Goal: Task Accomplishment & Management: Use online tool/utility

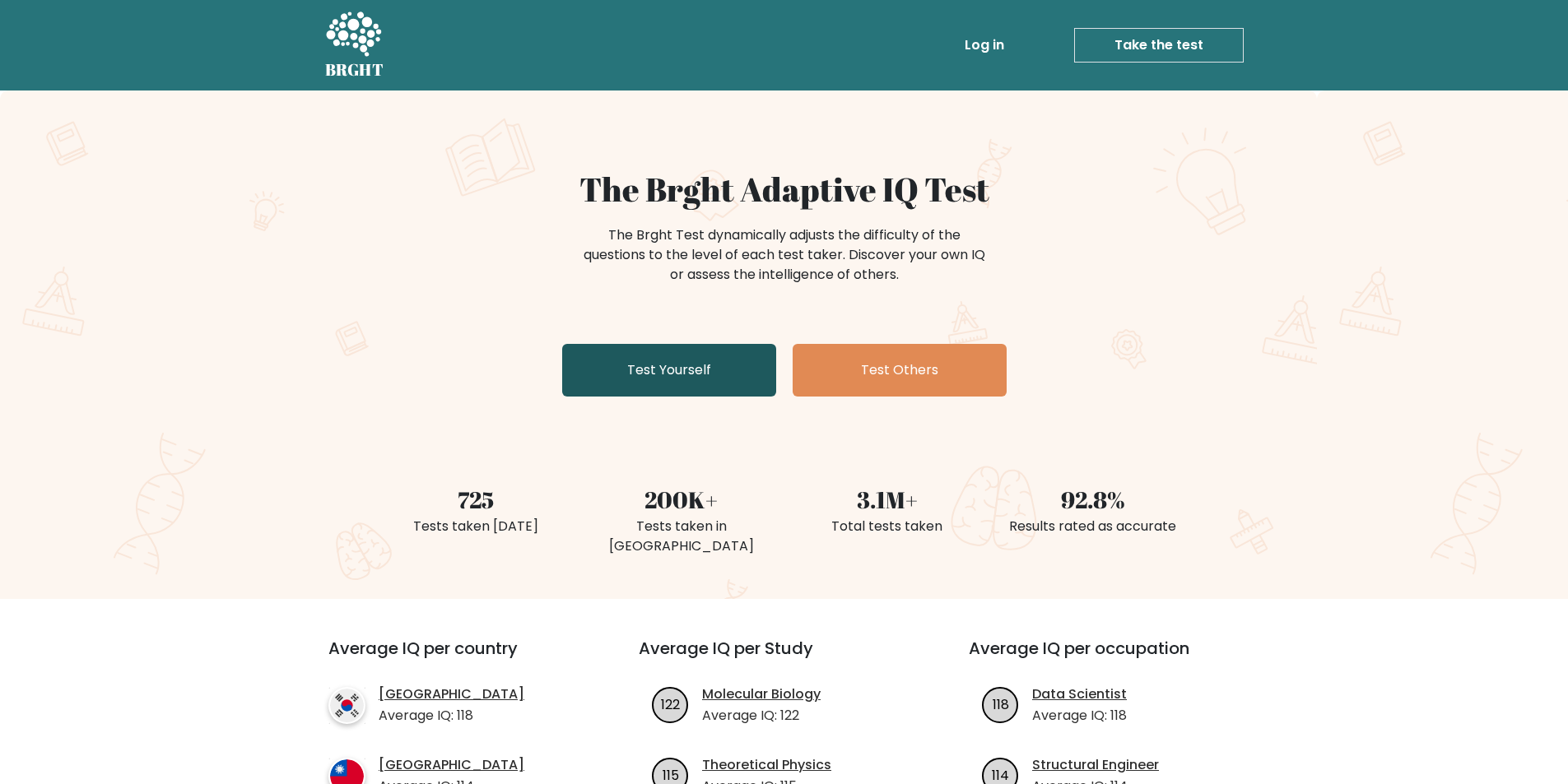
click at [693, 385] on link "Test Yourself" at bounding box center [669, 370] width 214 height 53
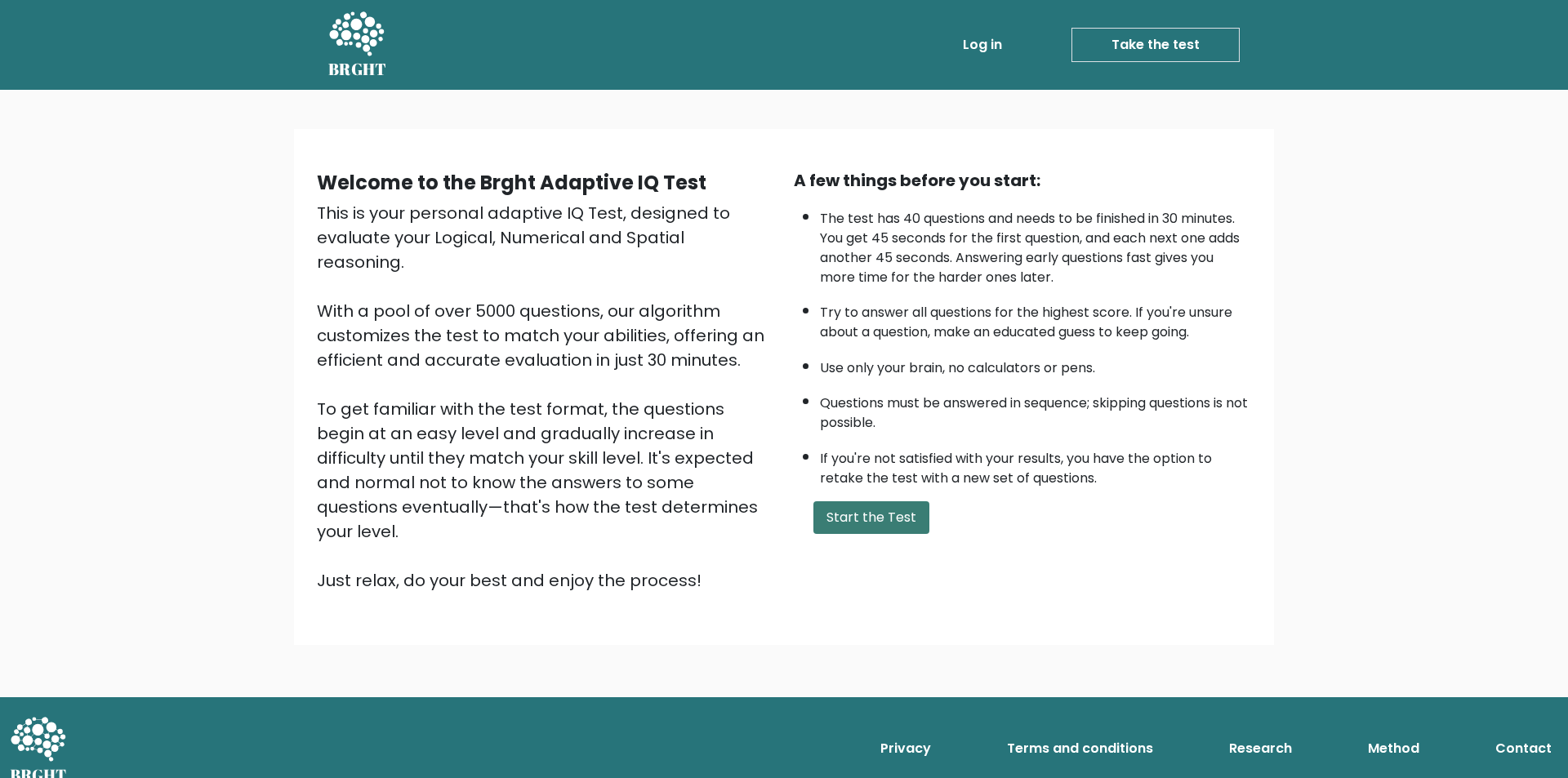
click at [877, 529] on button "Start the Test" at bounding box center [871, 518] width 116 height 33
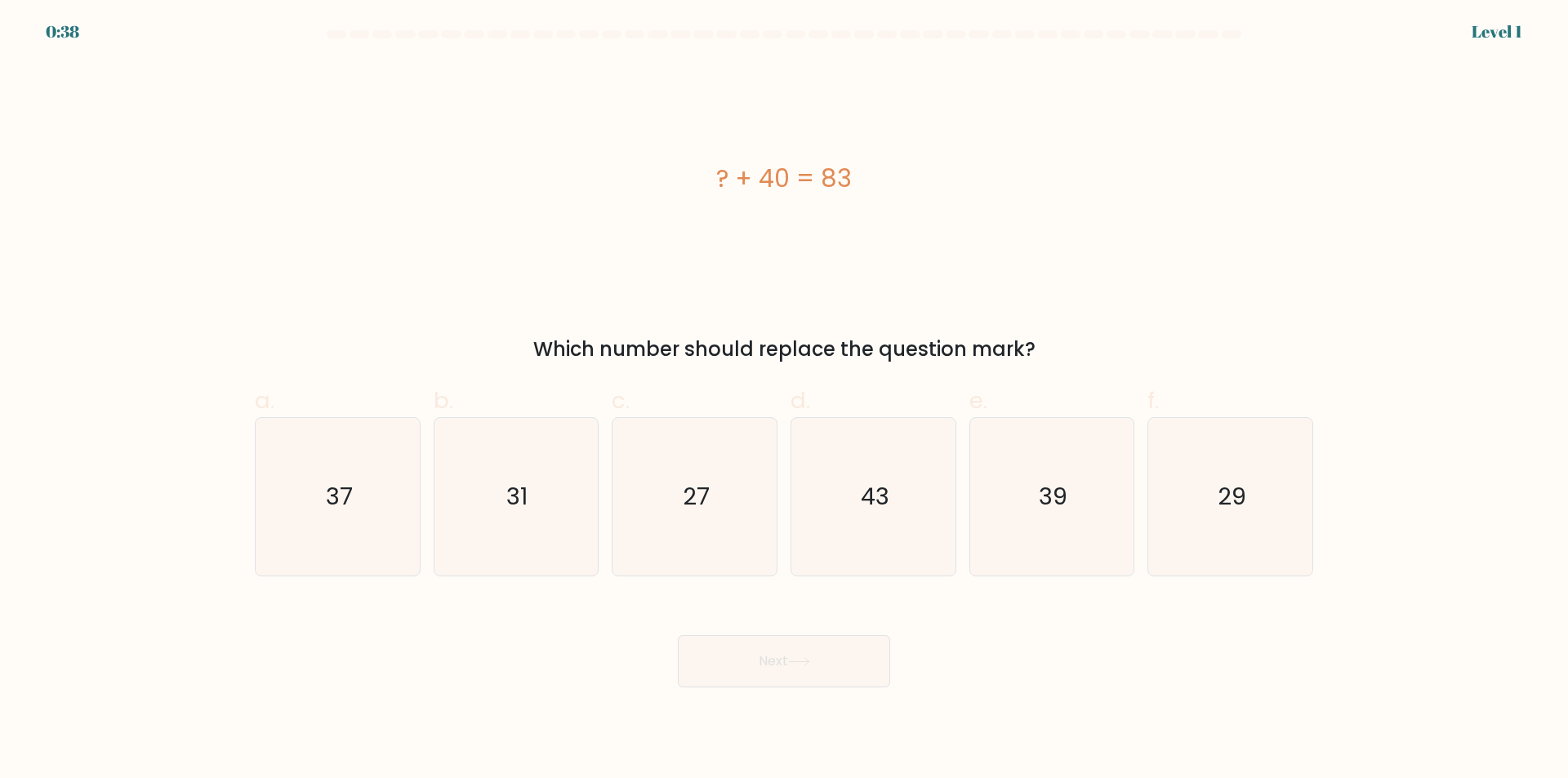
drag, startPoint x: 859, startPoint y: 178, endPoint x: 712, endPoint y: 169, distance: 147.3
click at [712, 169] on div "? + 40 = 83" at bounding box center [784, 178] width 1058 height 37
copy div "? + 40 = 83"
drag, startPoint x: 1040, startPoint y: 348, endPoint x: 524, endPoint y: 355, distance: 516.0
click at [524, 355] on div "Which number should replace the question mark?" at bounding box center [783, 349] width 1039 height 29
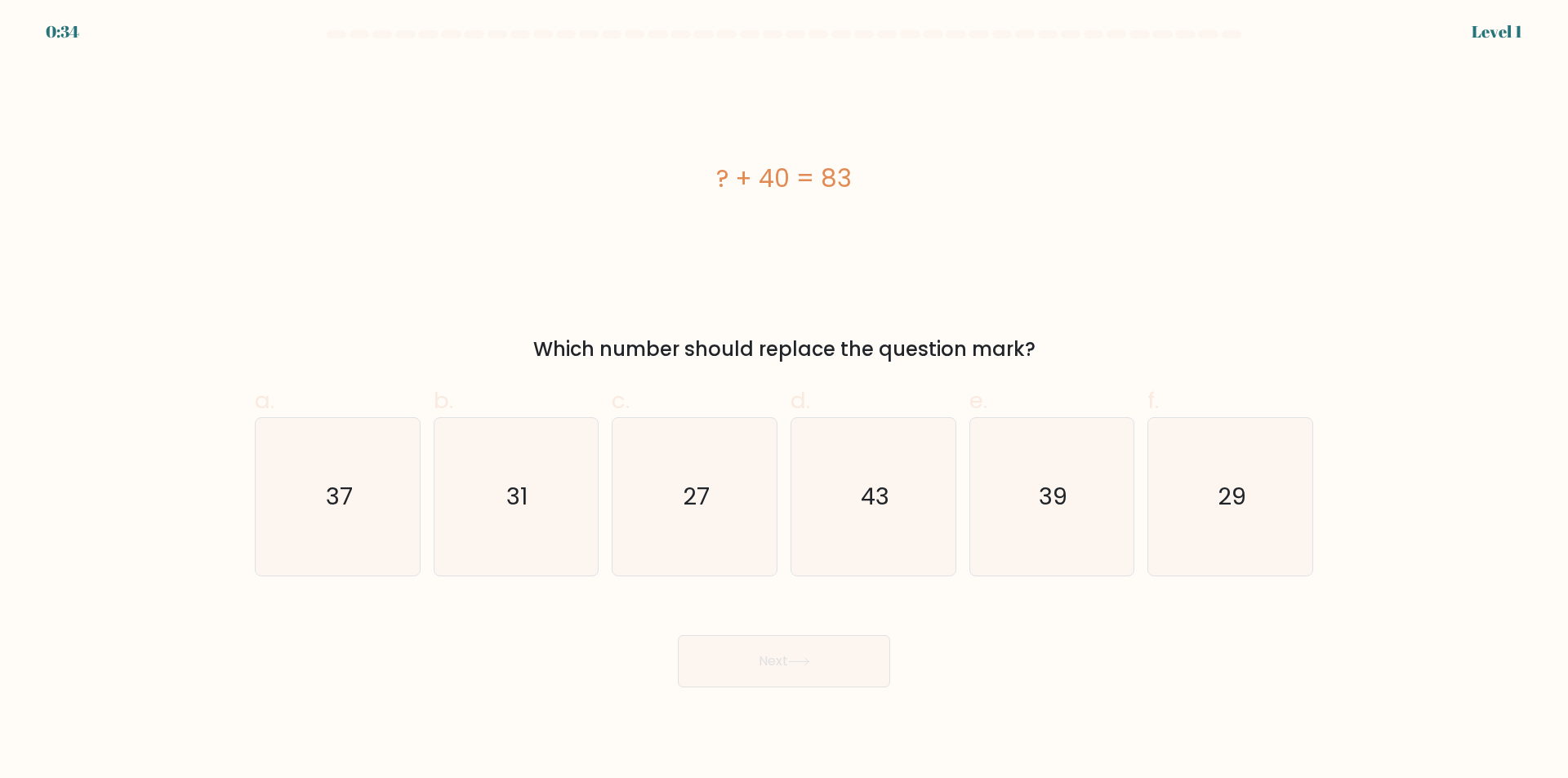
copy div "Which number should replace the question mark?"
click at [881, 485] on text "43" at bounding box center [874, 498] width 28 height 33
click at [785, 400] on input "d. 43" at bounding box center [784, 395] width 1 height 10
radio input "true"
click at [760, 648] on button "Next" at bounding box center [784, 661] width 213 height 52
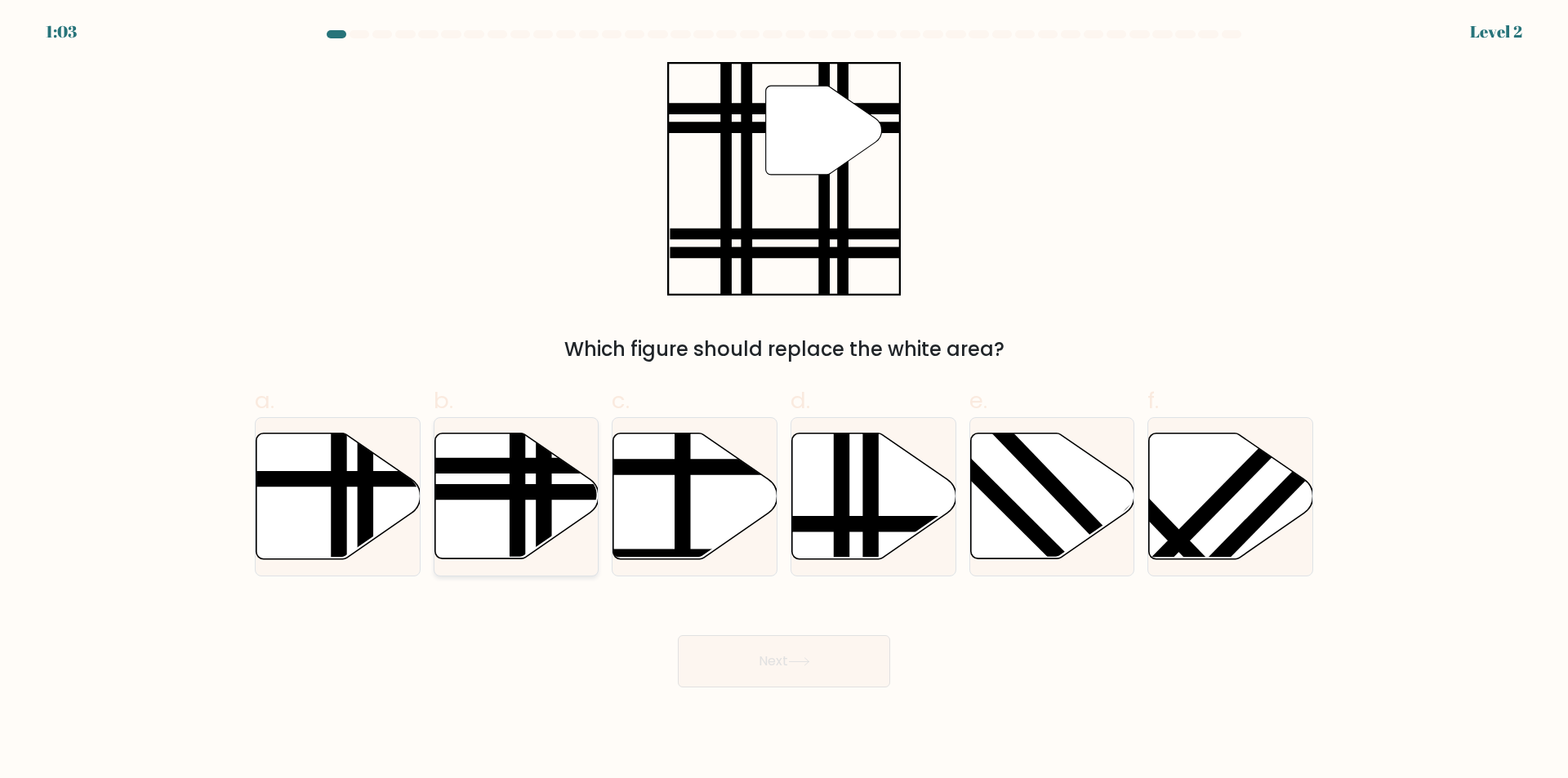
click at [518, 492] on line at bounding box center [518, 565] width 0 height 331
click at [784, 400] on input "b." at bounding box center [784, 395] width 1 height 10
radio input "true"
click at [518, 492] on line at bounding box center [518, 564] width 0 height 327
click at [784, 400] on input "b." at bounding box center [784, 395] width 1 height 10
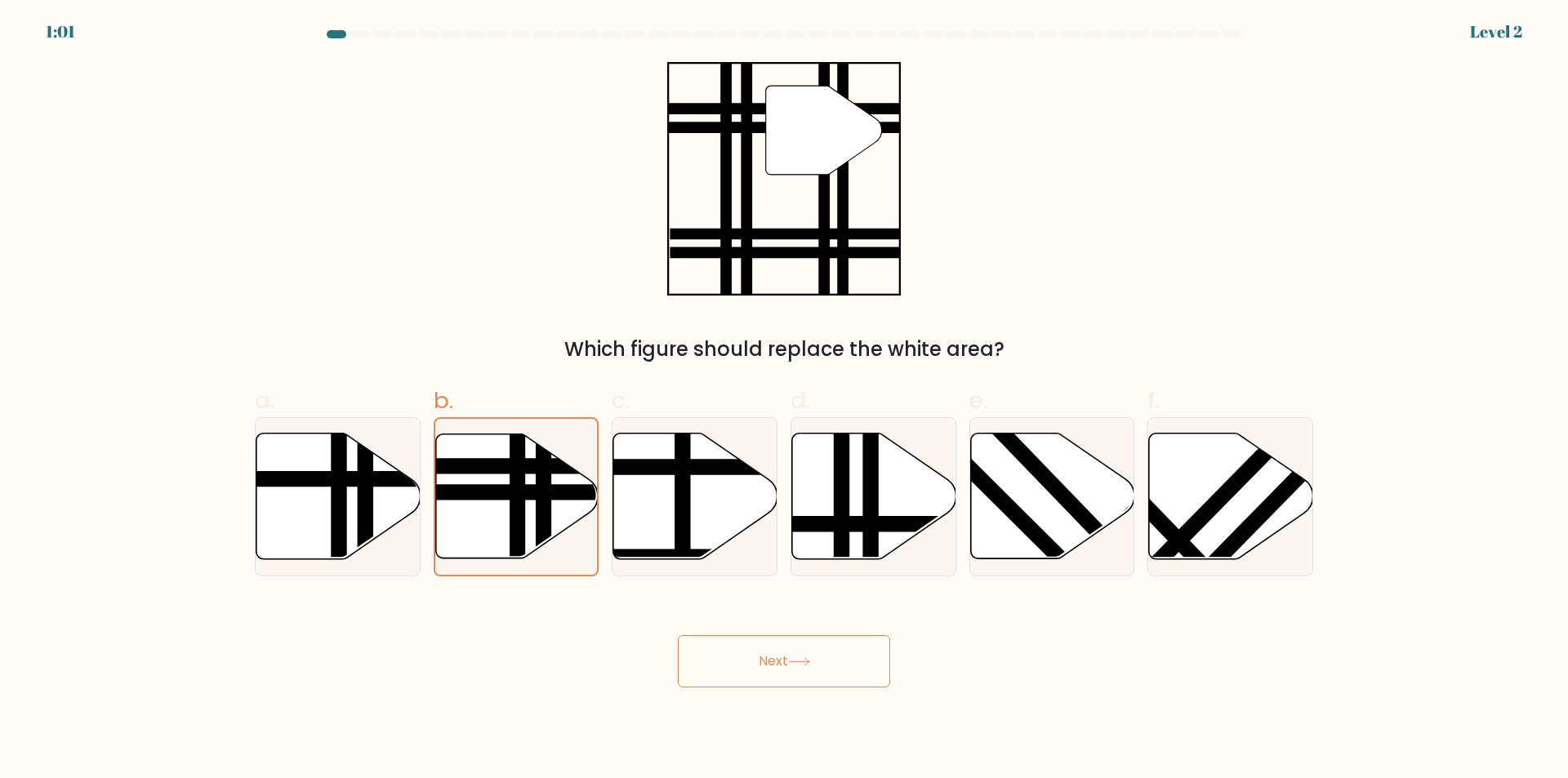
click at [845, 667] on button "Next" at bounding box center [784, 661] width 213 height 52
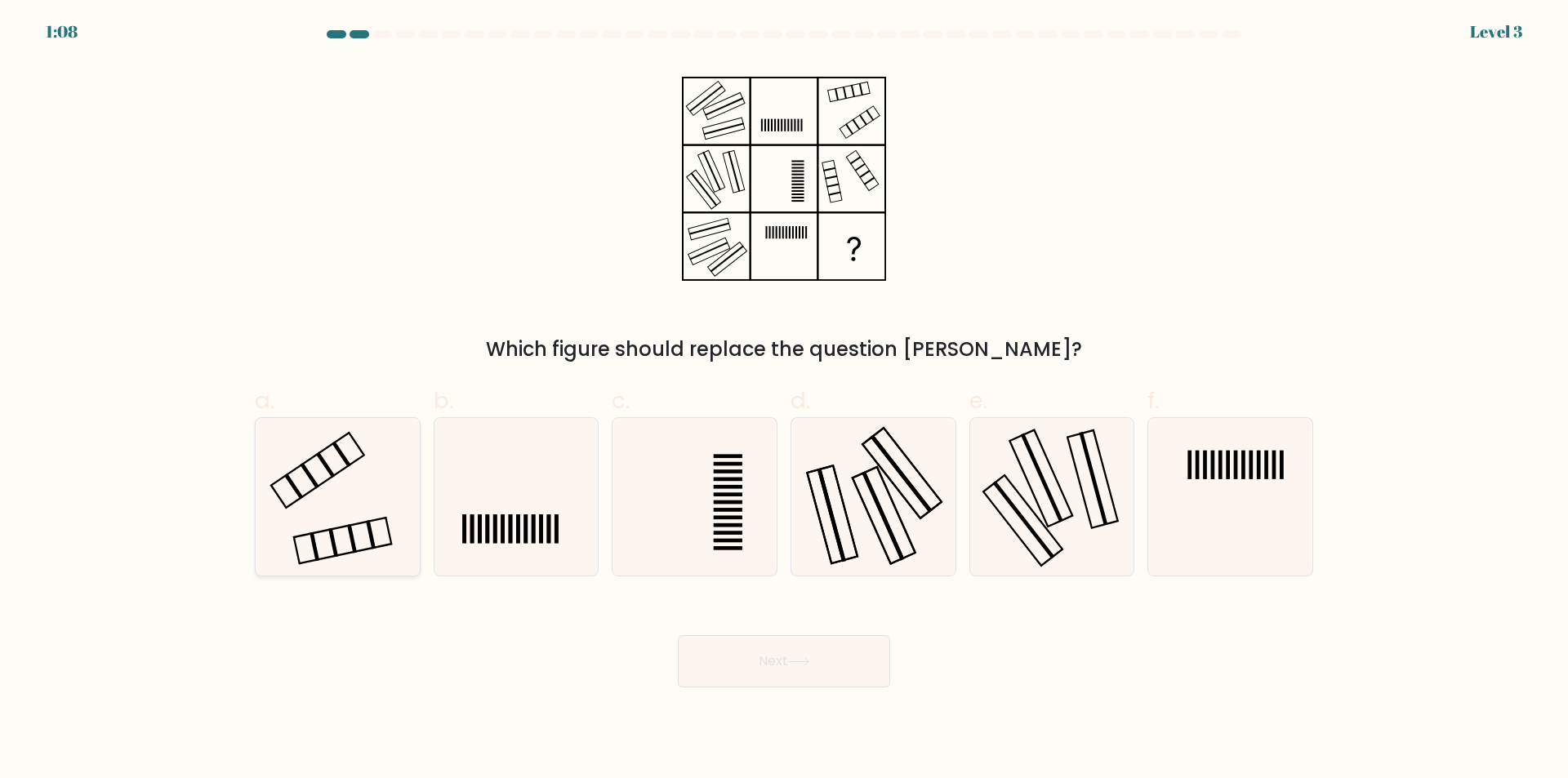
click at [341, 494] on icon at bounding box center [338, 497] width 158 height 158
click at [784, 400] on input "a." at bounding box center [784, 395] width 1 height 10
radio input "true"
click at [786, 666] on button "Next" at bounding box center [784, 661] width 213 height 52
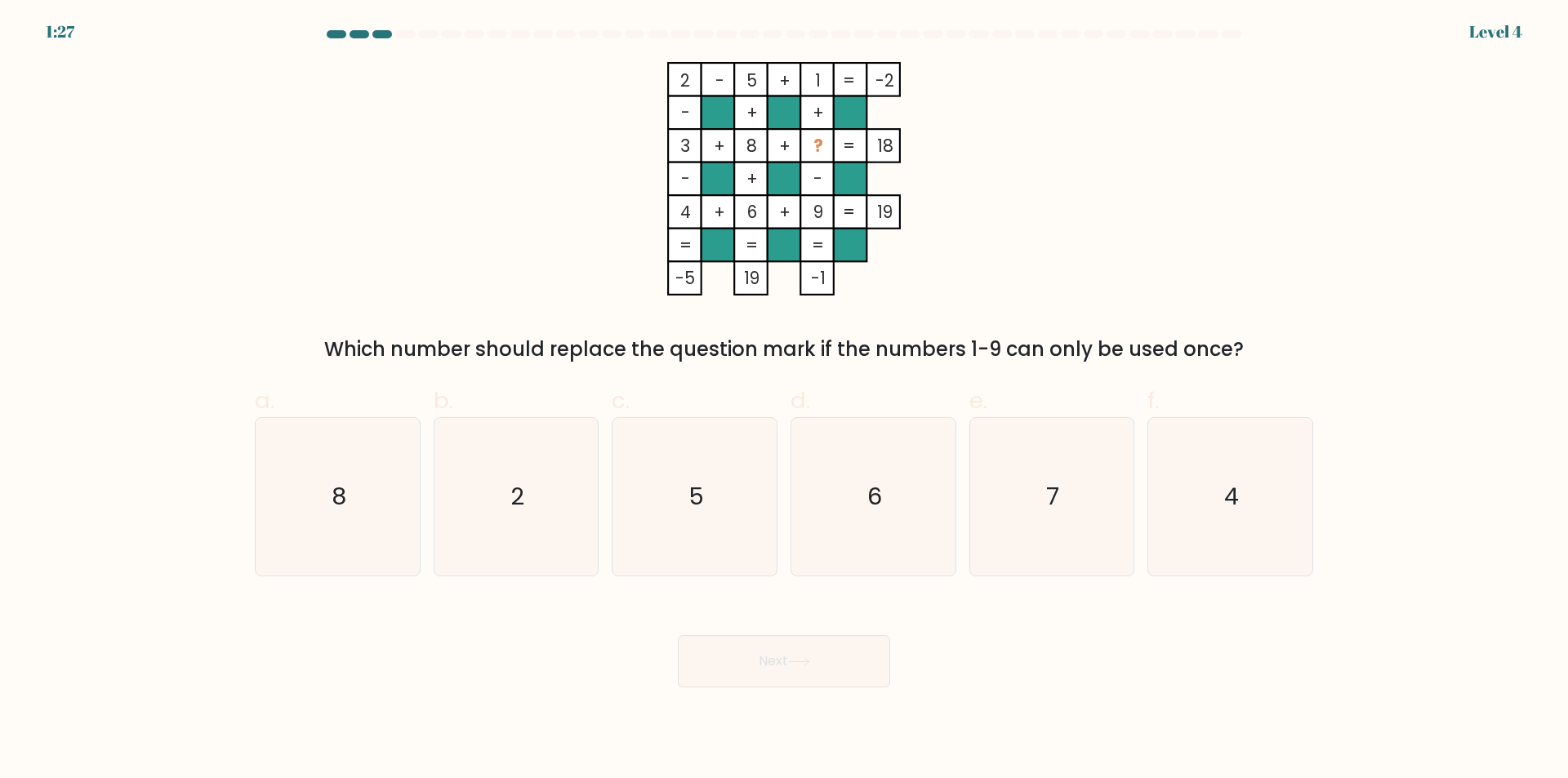
drag, startPoint x: 1285, startPoint y: 334, endPoint x: 295, endPoint y: 349, distance: 990.1
click at [295, 349] on div "Which number should replace the question mark if the numbers 1-9 can only be us…" at bounding box center [783, 349] width 1039 height 29
copy div "Which number should replace the question mark if the numbers 1-9 can only be us…"
drag, startPoint x: 859, startPoint y: 294, endPoint x: 694, endPoint y: 182, distance: 199.4
click at [694, 182] on icon "2 - 5 + 1 -2 - + + 3 + 8 + ? 18 - + - 4 + 6 + 9 = 19 = = = = -5 19 -1 =" at bounding box center [783, 178] width 490 height 233
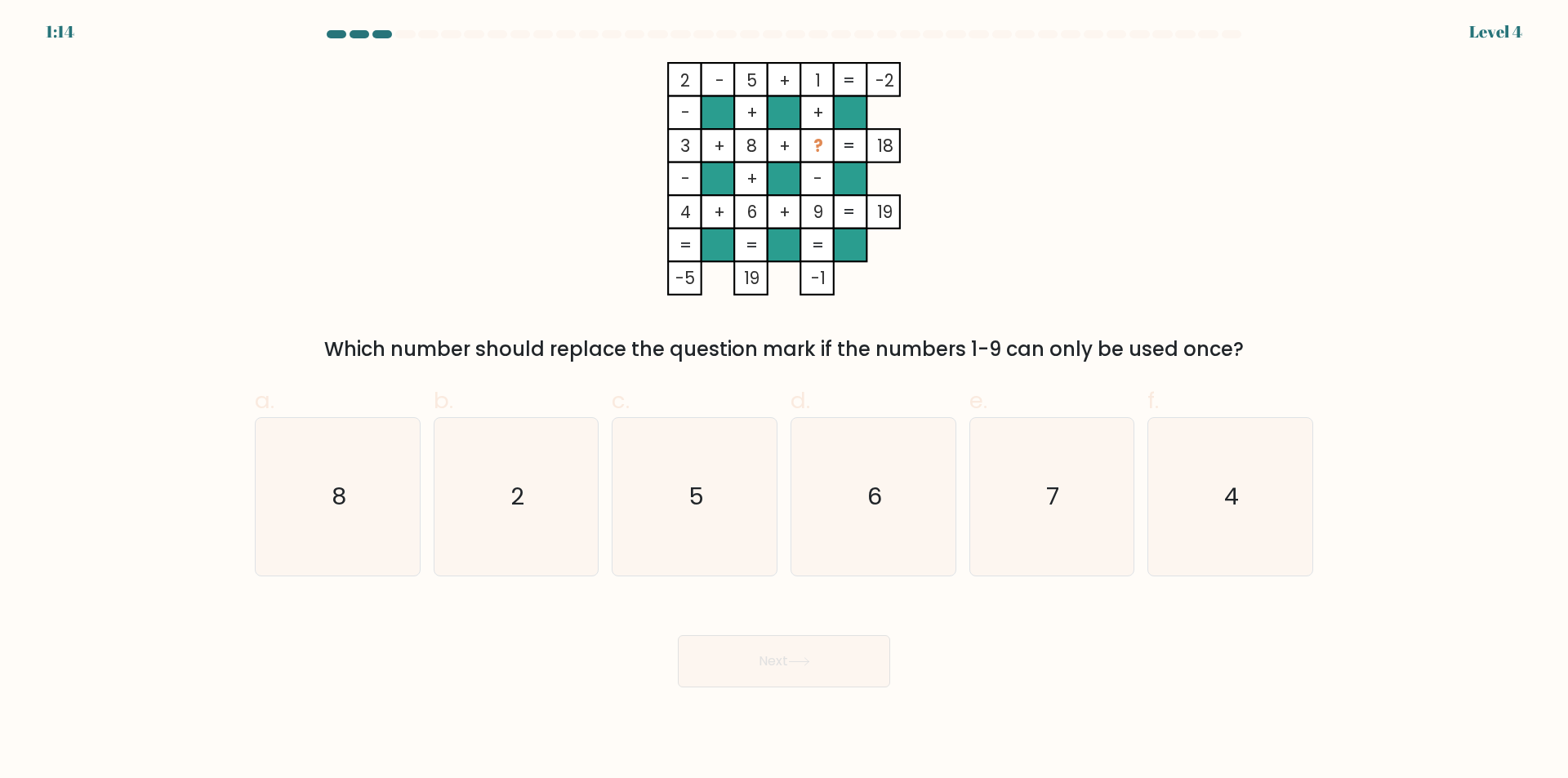
copy icon "2 - 5 + 1 -2 - + + 3 + 8 + ? 18 - + - 4 + 6 + 9 = 19 = = = = -5 19 -1"
click at [1075, 196] on div "2 - 5 + 1 -2 - + + 3 + 8 + ? 18 - + - 4 + 6 + 9 = 19 = = = = -5 19 -1 = Which n…" at bounding box center [784, 213] width 1078 height 302
drag, startPoint x: 683, startPoint y: 490, endPoint x: 726, endPoint y: 469, distance: 47.9
click at [682, 490] on icon "5" at bounding box center [695, 497] width 158 height 158
click at [784, 400] on input "c. 5" at bounding box center [784, 395] width 1 height 10
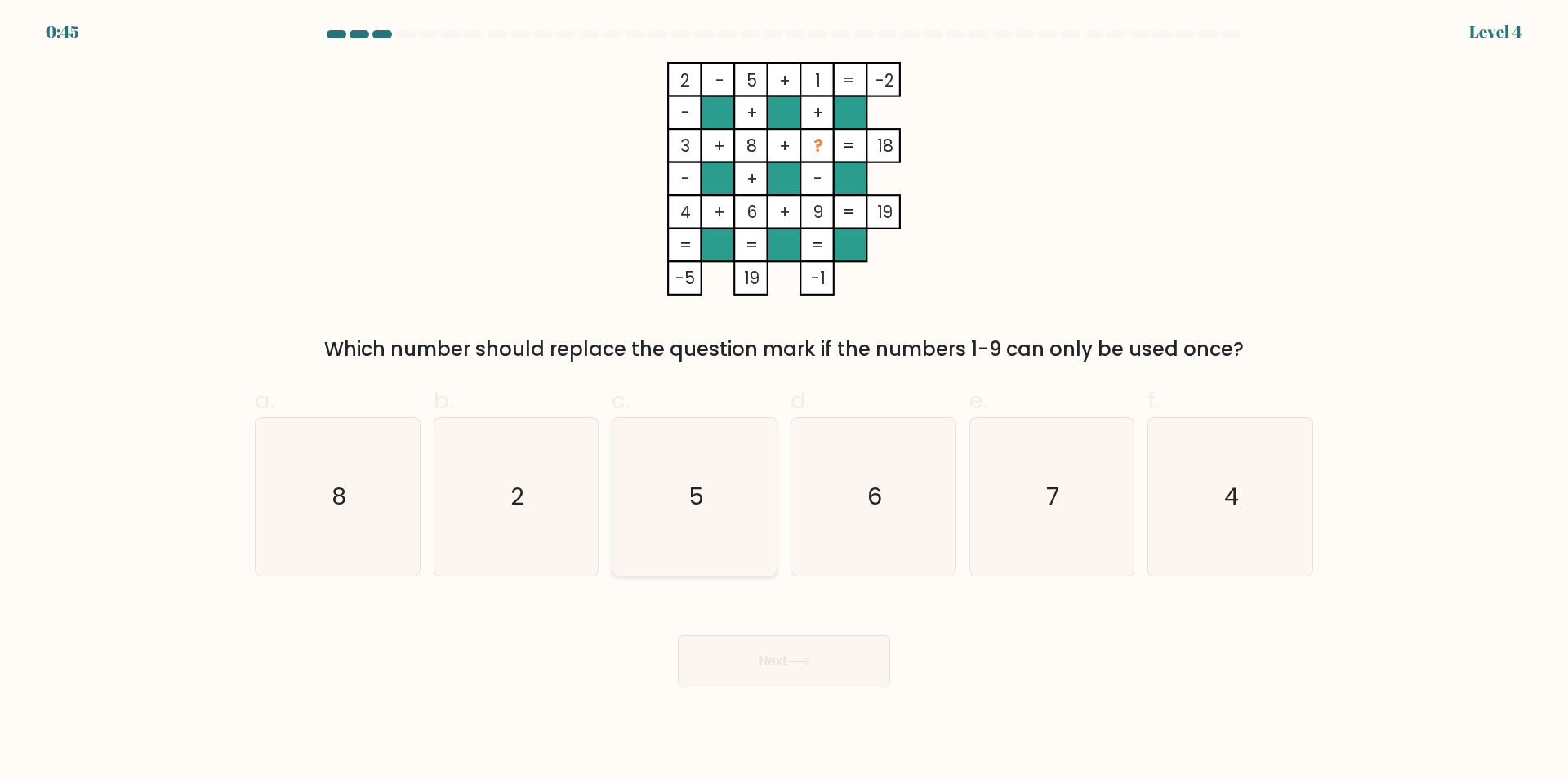
radio input "true"
click at [807, 683] on button "Next" at bounding box center [784, 661] width 213 height 52
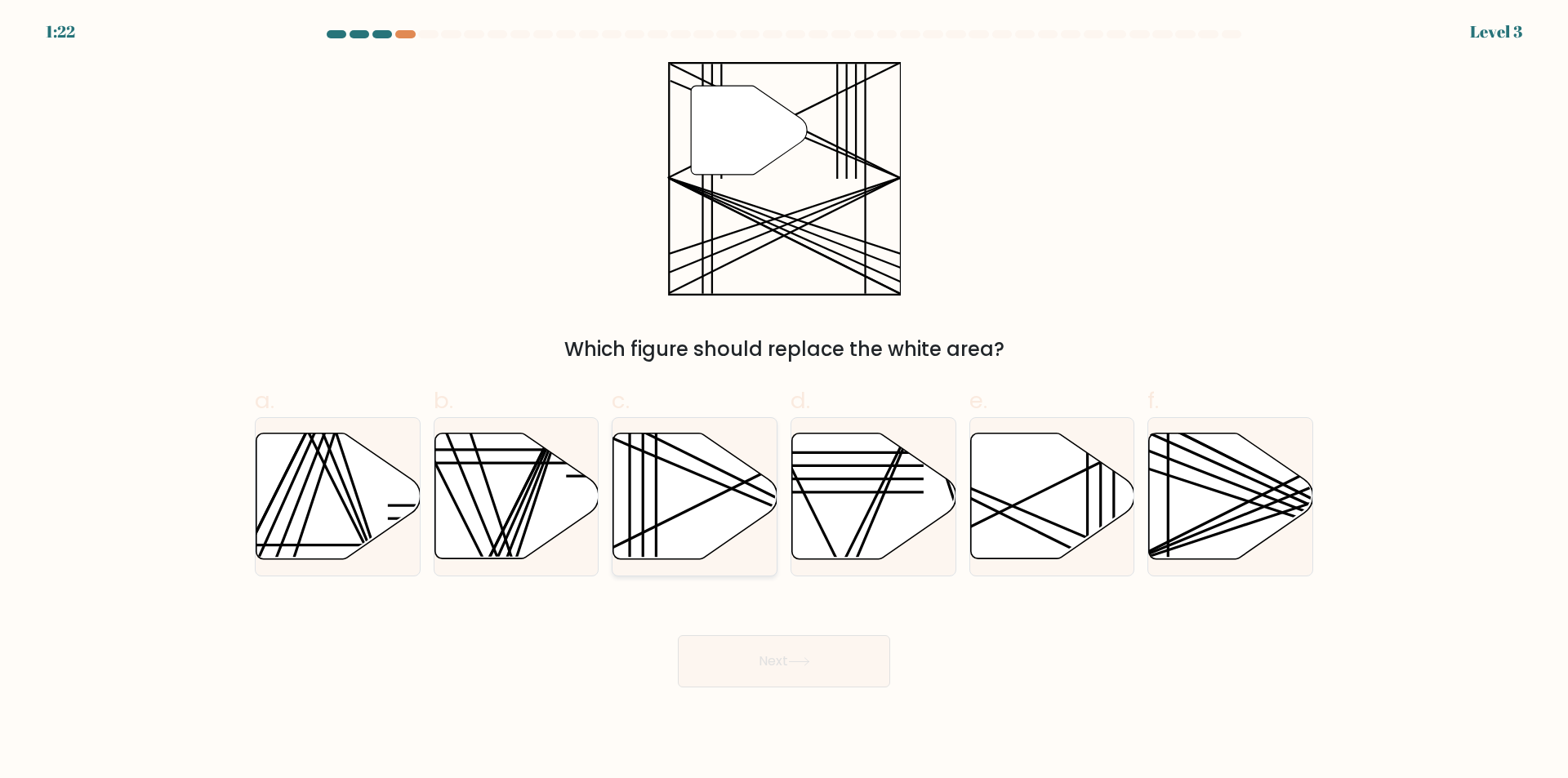
click at [693, 510] on icon at bounding box center [695, 497] width 164 height 126
click at [784, 400] on input "c." at bounding box center [784, 395] width 1 height 10
radio input "true"
click at [801, 668] on button "Next" at bounding box center [784, 661] width 213 height 52
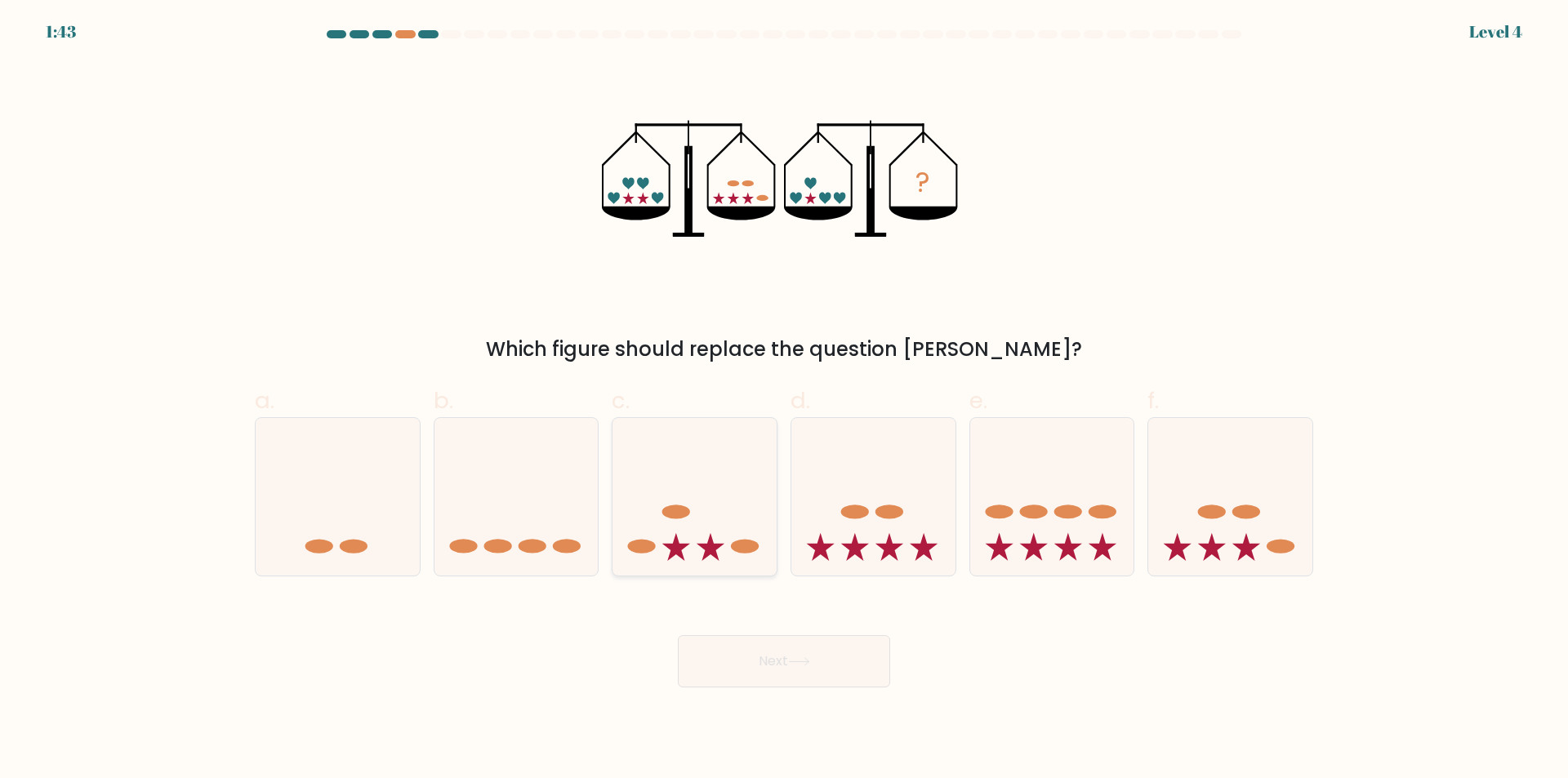
click at [712, 518] on icon at bounding box center [694, 498] width 164 height 136
click at [784, 400] on input "c." at bounding box center [784, 395] width 1 height 10
radio input "true"
click at [767, 657] on button "Next" at bounding box center [784, 661] width 213 height 52
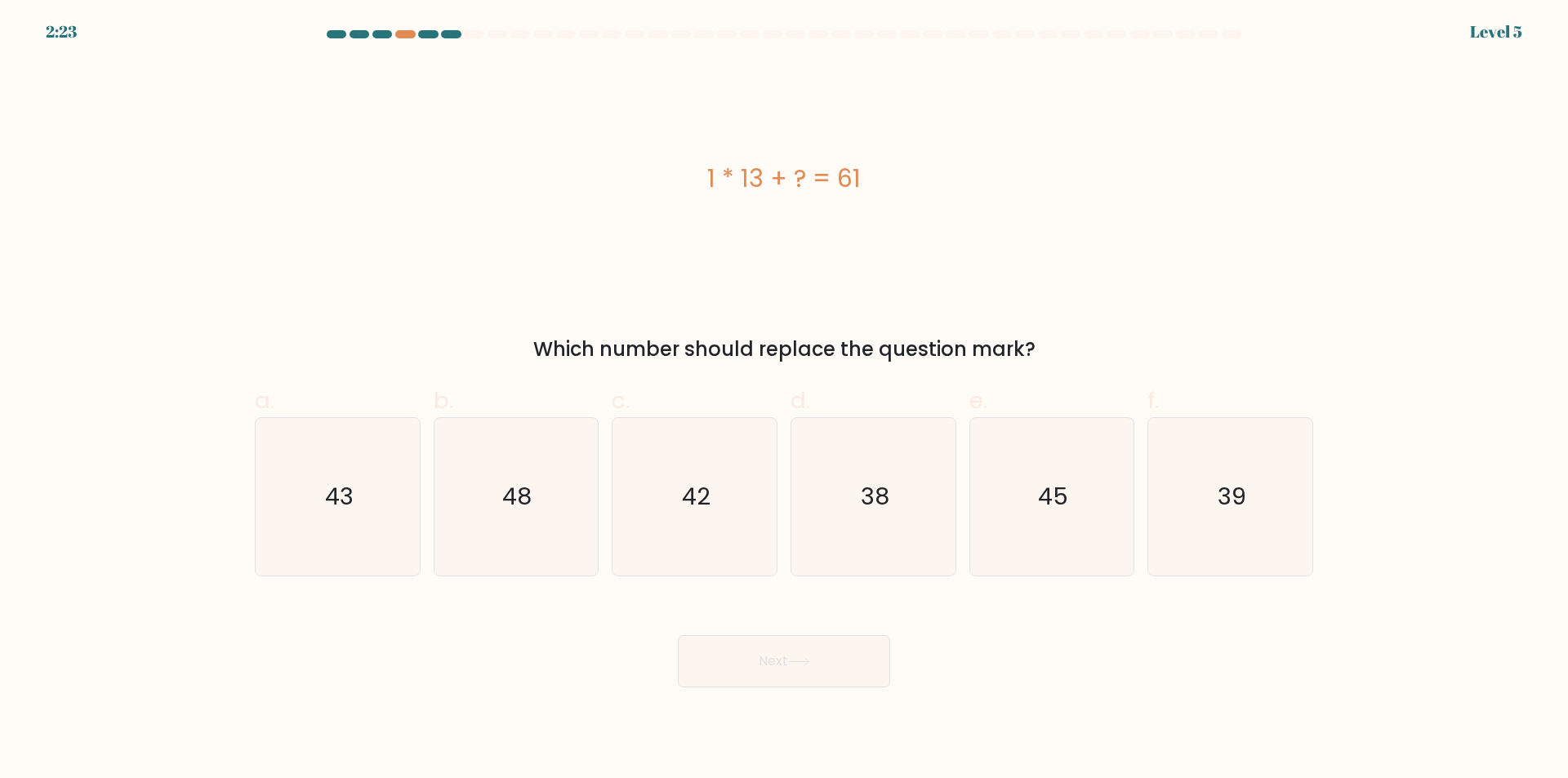
drag, startPoint x: 818, startPoint y: 175, endPoint x: 686, endPoint y: 167, distance: 132.2
click at [686, 167] on div "1 * 13 + ? = 61" at bounding box center [784, 178] width 1058 height 37
copy div "1 * 13 + ? = 61"
drag, startPoint x: 1040, startPoint y: 347, endPoint x: 504, endPoint y: 344, distance: 536.0
click at [504, 344] on div "Which number should replace the question mark?" at bounding box center [783, 349] width 1039 height 29
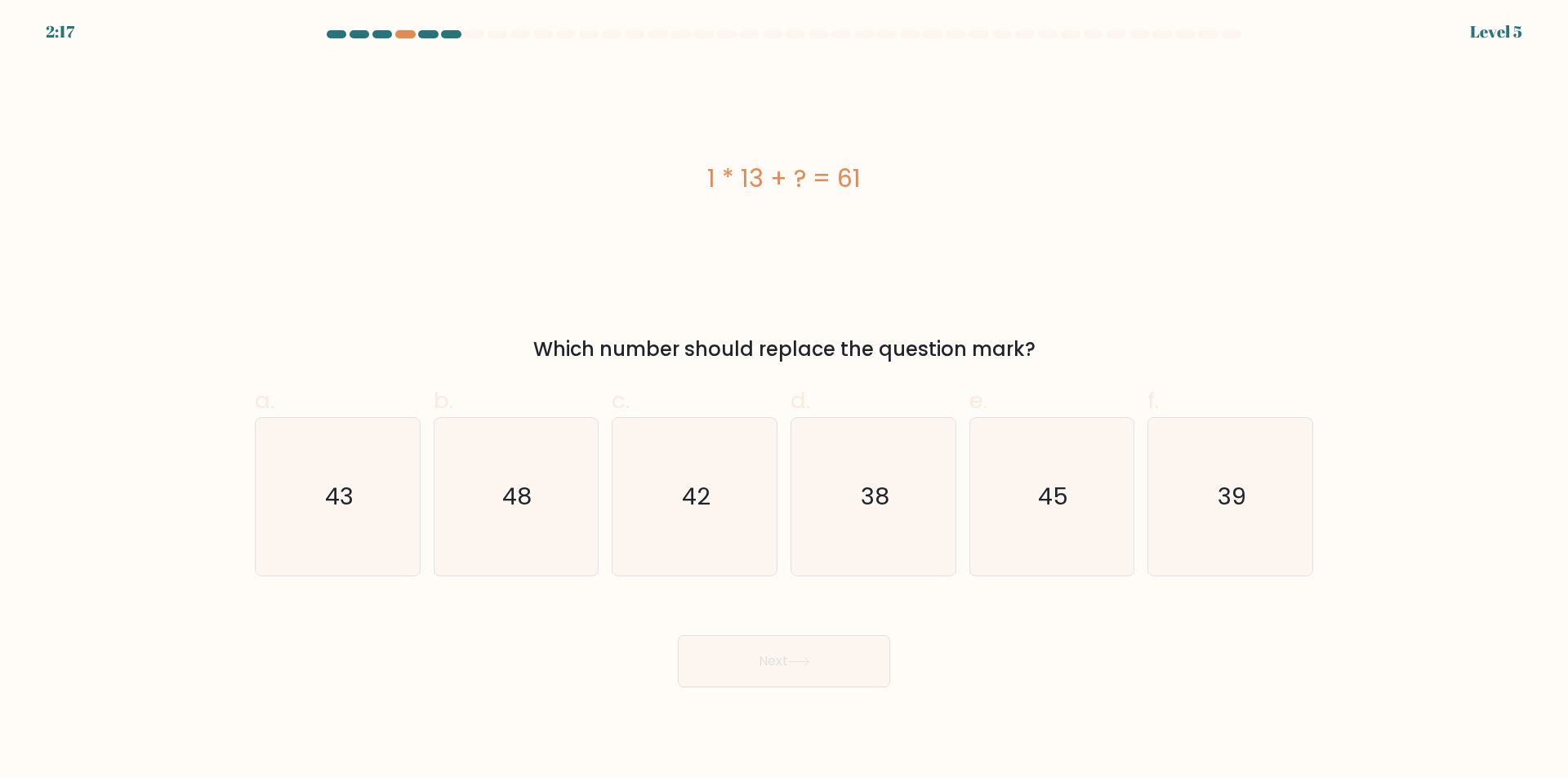
copy div "Which number should replace the question mark?"
click at [558, 517] on icon "48" at bounding box center [516, 497] width 158 height 158
click at [784, 400] on input "b. 48" at bounding box center [784, 395] width 1 height 10
radio input "true"
click at [558, 517] on icon "48" at bounding box center [516, 497] width 156 height 156
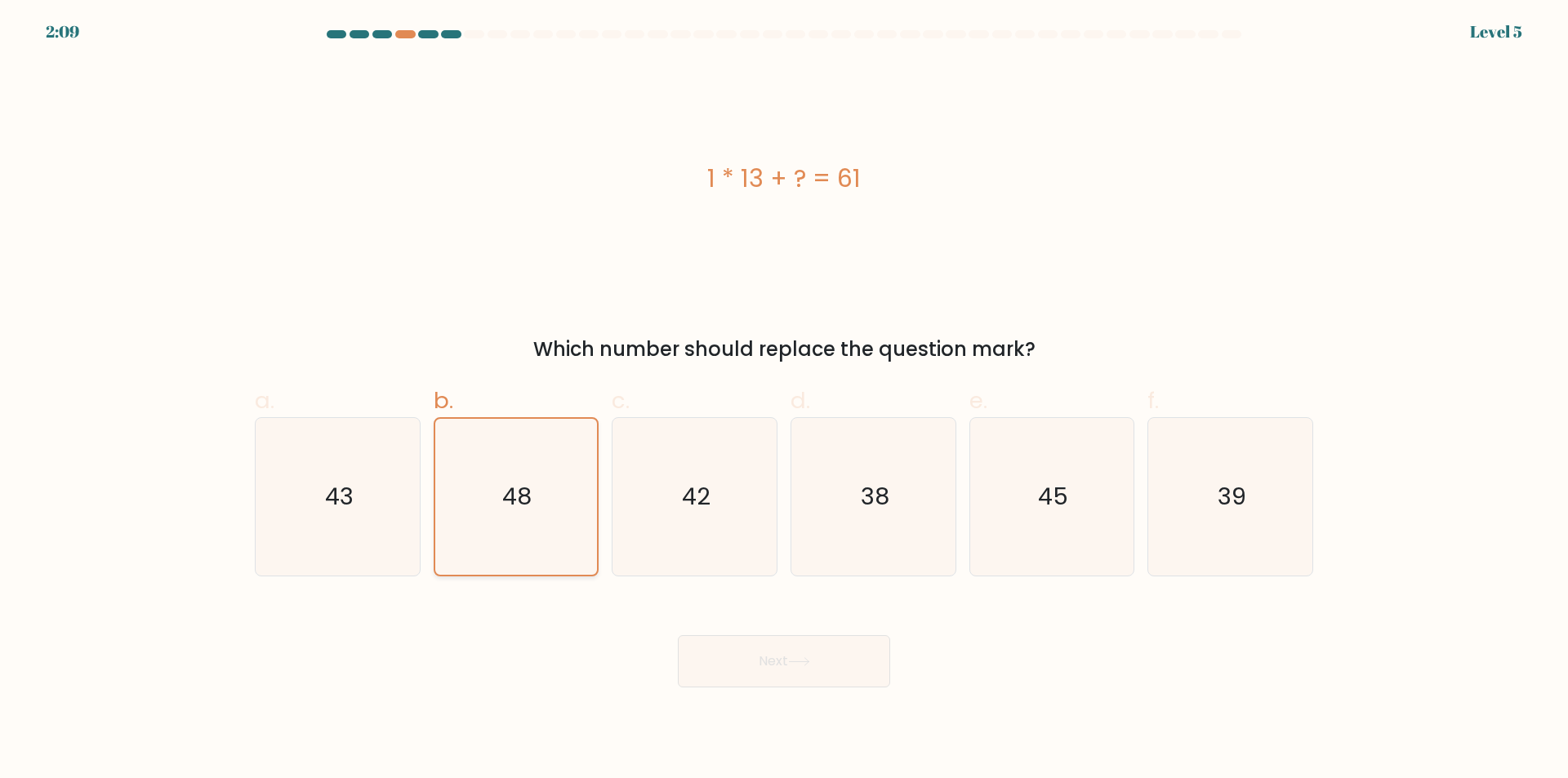
click at [784, 400] on input "b. 48" at bounding box center [784, 395] width 1 height 10
click at [801, 664] on icon at bounding box center [799, 661] width 22 height 9
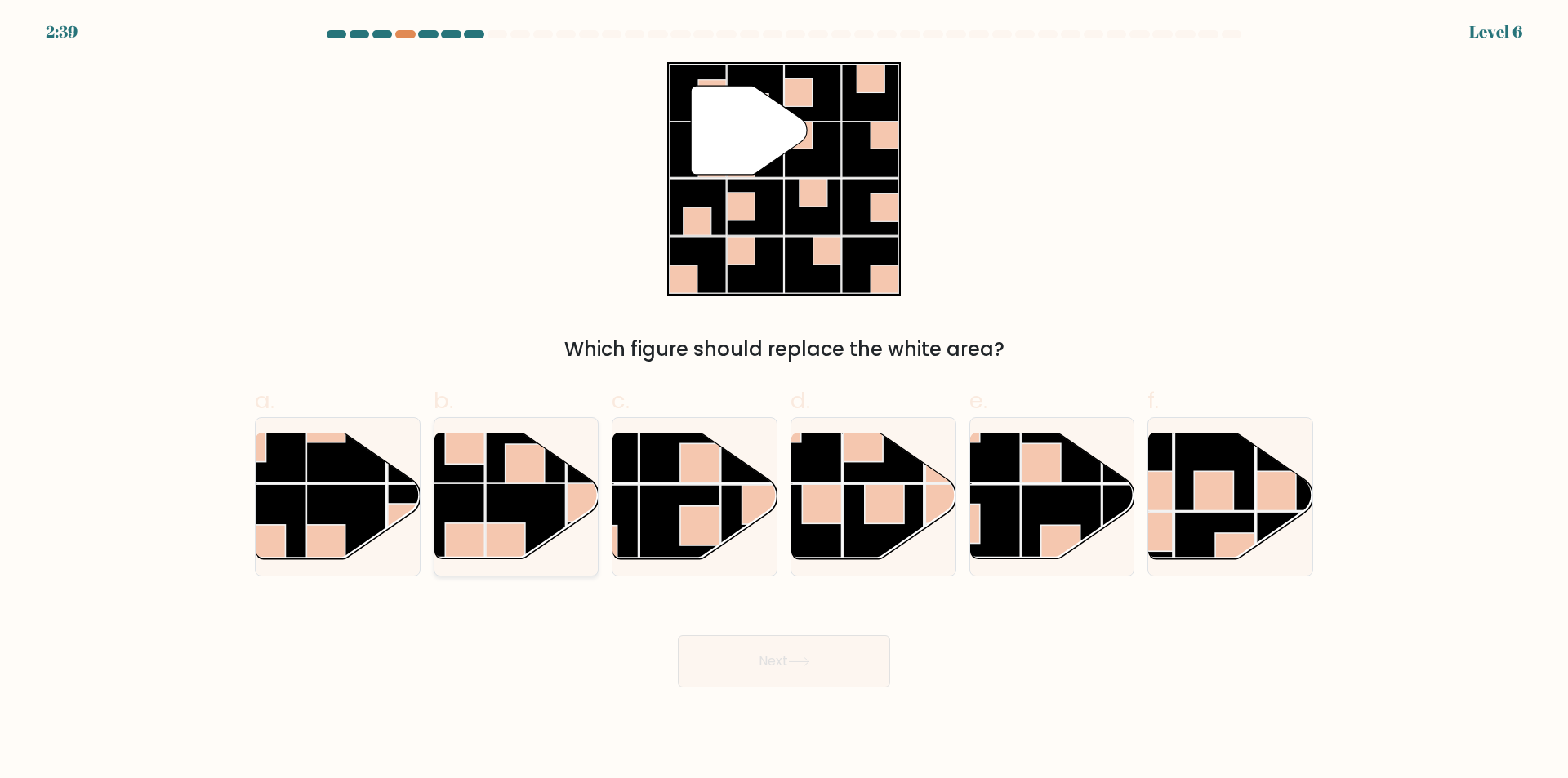
click at [507, 479] on rect at bounding box center [525, 464] width 39 height 39
click at [784, 400] on input "b." at bounding box center [784, 395] width 1 height 10
radio input "true"
click at [814, 656] on button "Next" at bounding box center [784, 661] width 213 height 52
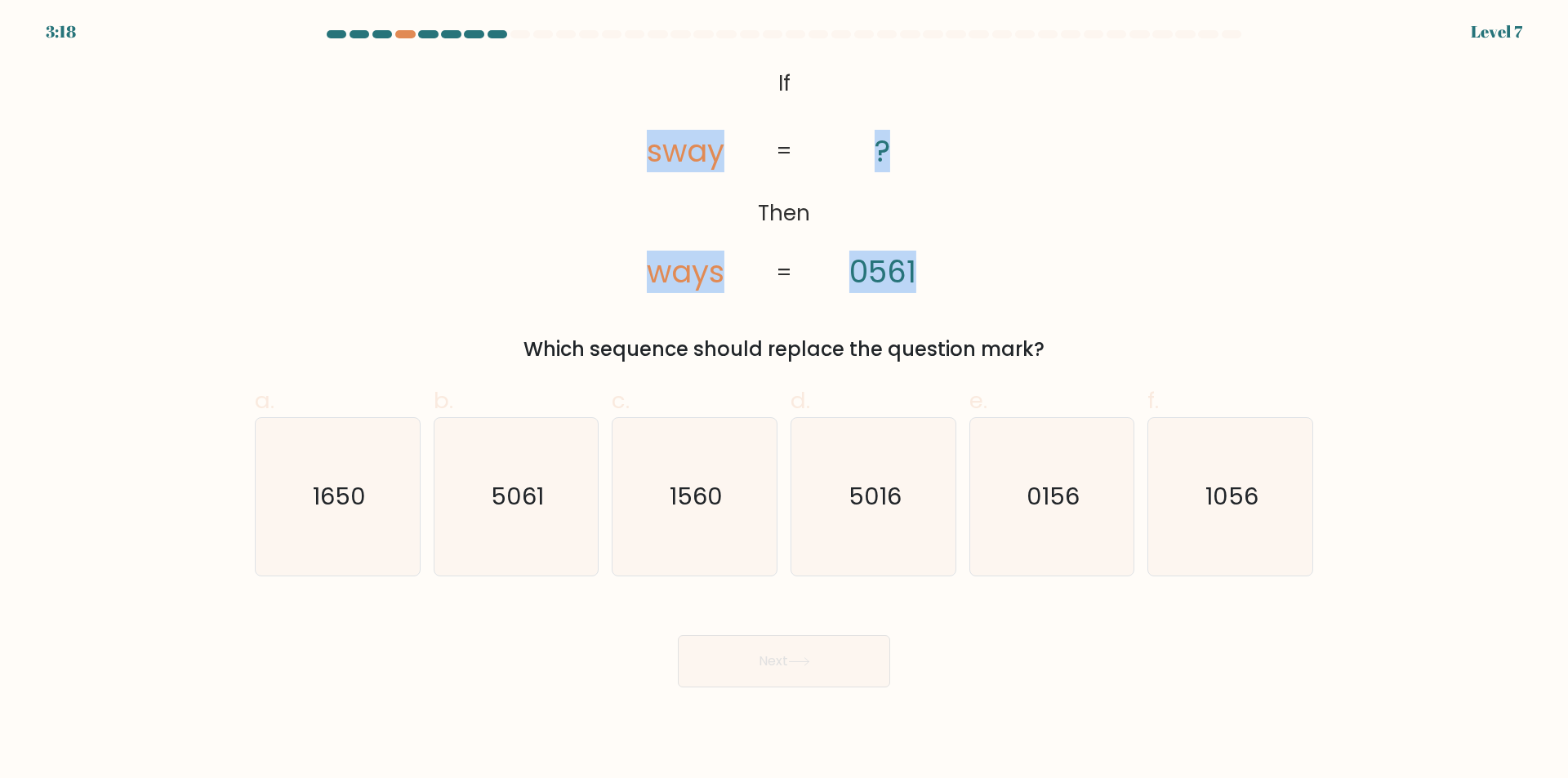
drag, startPoint x: 928, startPoint y: 274, endPoint x: 828, endPoint y: 183, distance: 135.2
click at [828, 183] on icon "@import url('https://fonts.googleapis.com/css?family=Abril+Fatface:400,100,100i…" at bounding box center [784, 178] width 379 height 233
click at [871, 150] on icon "@import url('https://fonts.googleapis.com/css?family=Abril+Fatface:400,100,100i…" at bounding box center [784, 178] width 379 height 233
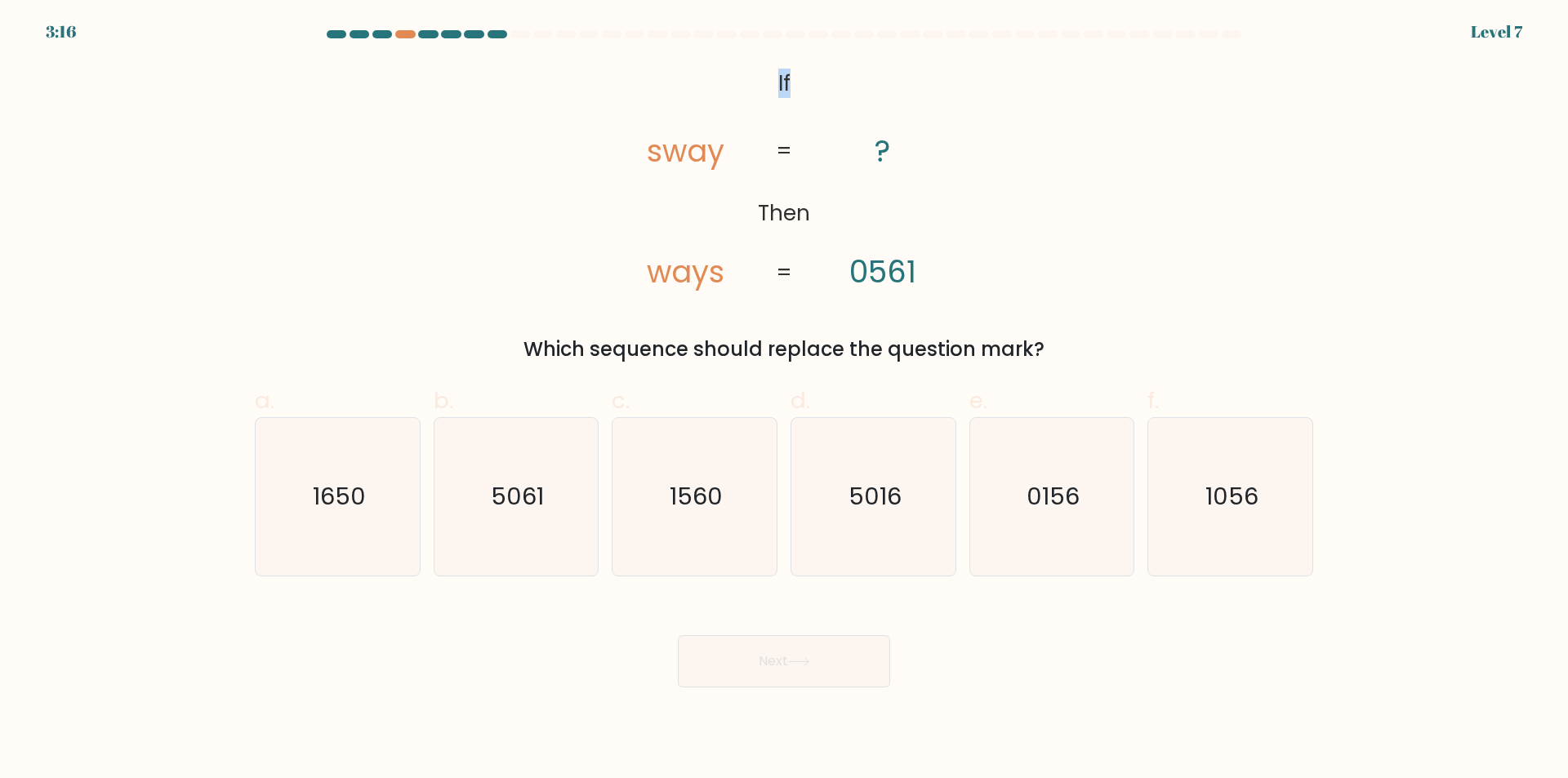
drag, startPoint x: 816, startPoint y: 83, endPoint x: 767, endPoint y: 85, distance: 49.0
click at [767, 85] on icon "@import url('https://fonts.googleapis.com/css?family=Abril+Fatface:400,100,100i…" at bounding box center [784, 178] width 379 height 233
copy tspan "If"
drag, startPoint x: 723, startPoint y: 154, endPoint x: 646, endPoint y: 153, distance: 77.0
click at [646, 153] on icon "@import url('https://fonts.googleapis.com/css?family=Abril+Fatface:400,100,100i…" at bounding box center [784, 178] width 379 height 233
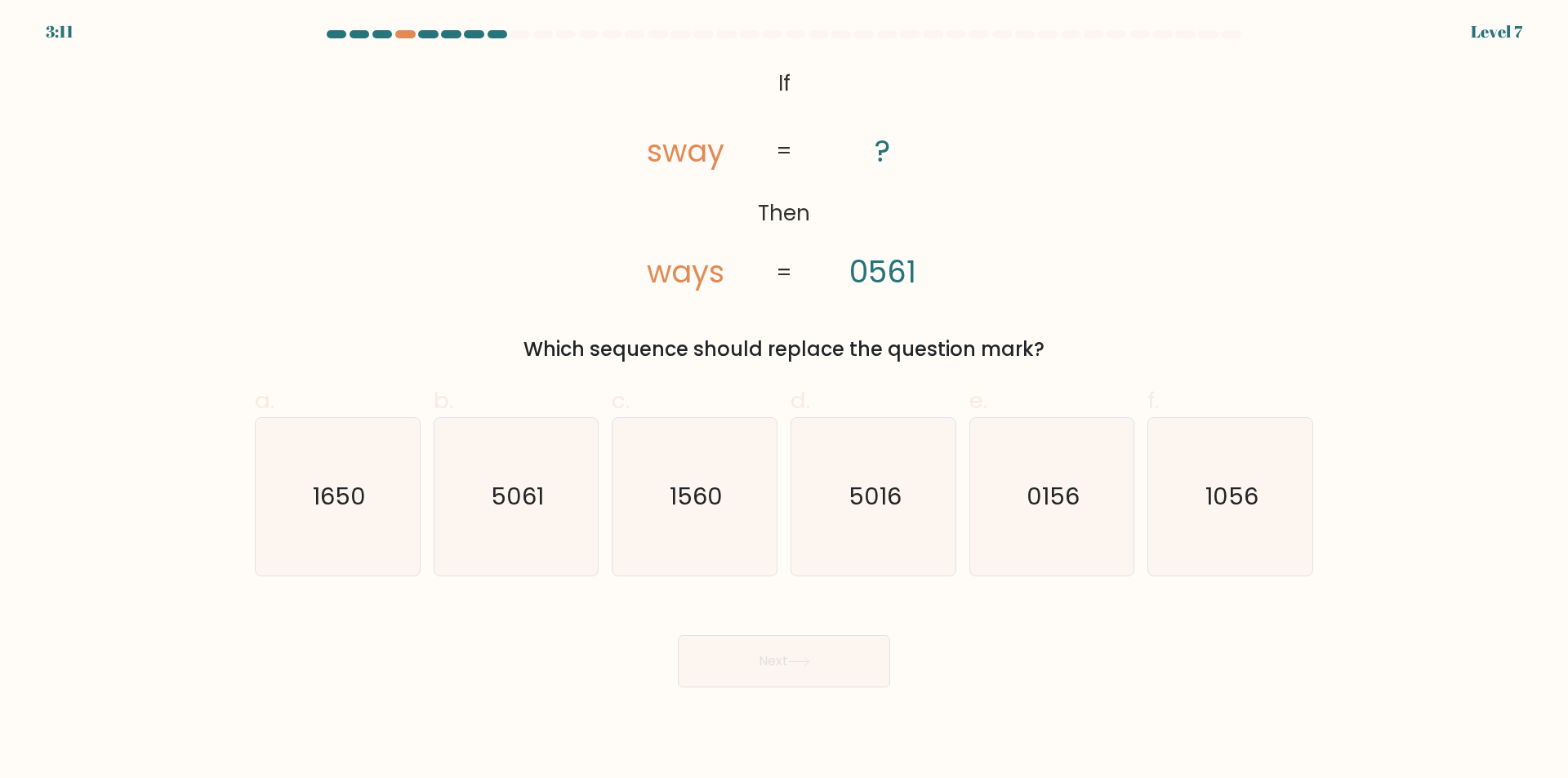
click at [906, 155] on icon "@import url('https://fonts.googleapis.com/css?family=Abril+Fatface:400,100,100i…" at bounding box center [784, 178] width 379 height 233
drag, startPoint x: 905, startPoint y: 152, endPoint x: 658, endPoint y: 142, distance: 247.2
click at [656, 142] on icon "@import url('https://fonts.googleapis.com/css?family=Abril+Fatface:400,100,100i…" at bounding box center [784, 178] width 379 height 233
click at [781, 160] on tspan "=" at bounding box center [783, 152] width 16 height 29
click at [1034, 506] on text "0156" at bounding box center [1053, 498] width 53 height 33
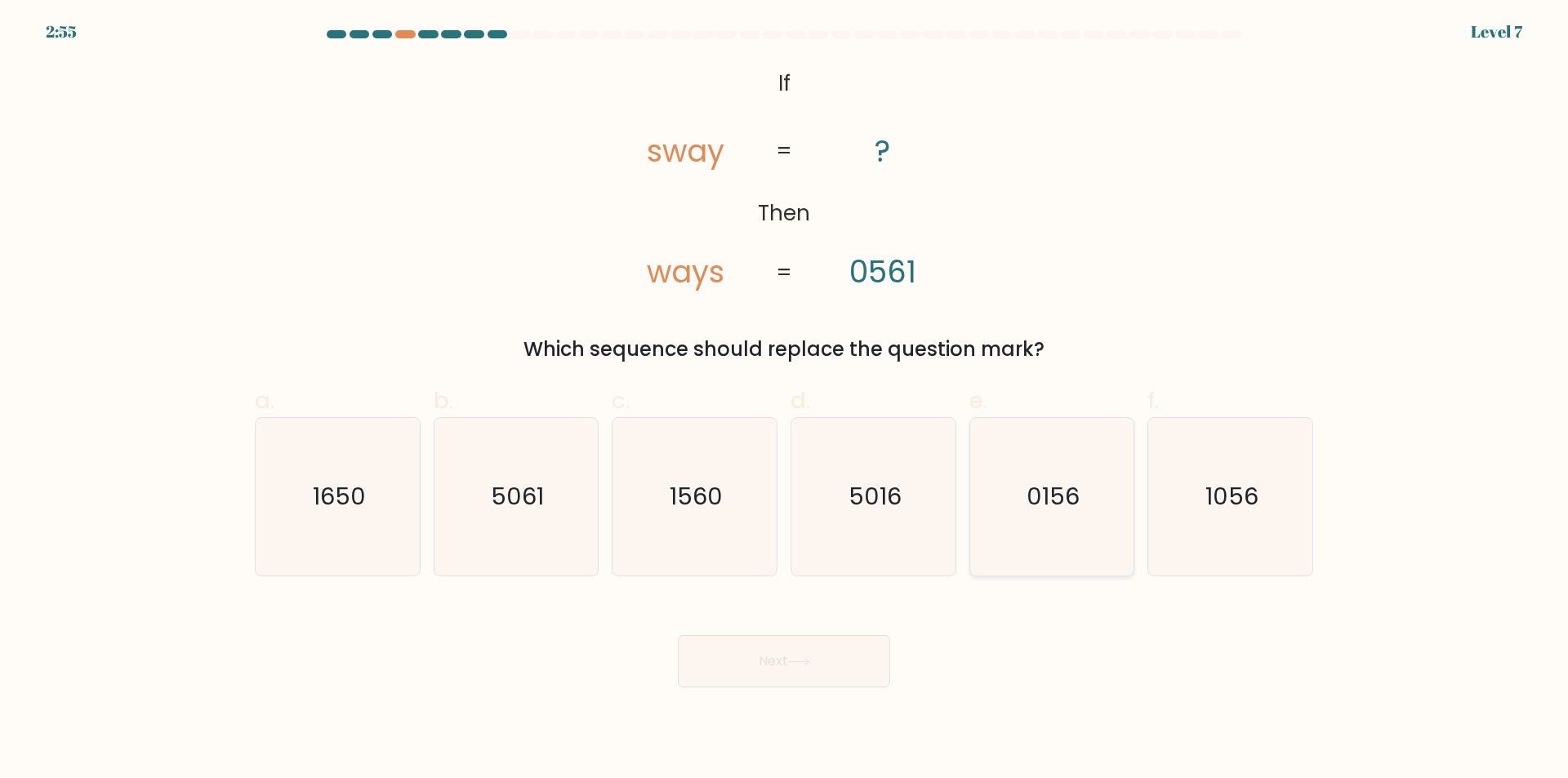
click at [785, 400] on input "e. 0156" at bounding box center [784, 395] width 1 height 10
radio input "true"
click at [778, 659] on button "Next" at bounding box center [784, 661] width 213 height 52
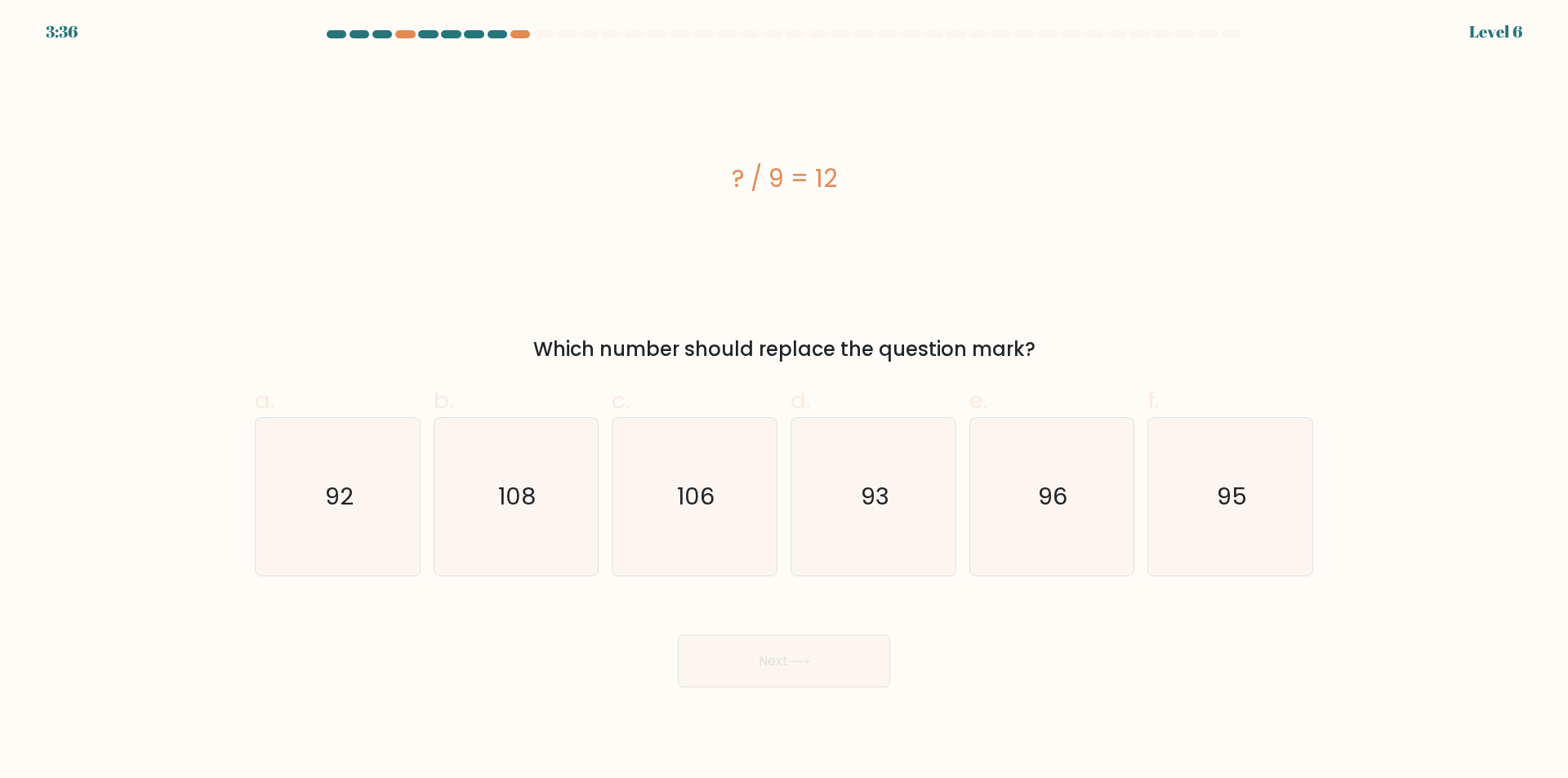
drag, startPoint x: 826, startPoint y: 184, endPoint x: 737, endPoint y: 178, distance: 89.2
click at [737, 178] on div "? / 9 = 12" at bounding box center [784, 178] width 1058 height 37
drag, startPoint x: 853, startPoint y: 177, endPoint x: 709, endPoint y: 177, distance: 144.0
click at [709, 177] on div "? / 9 = 12" at bounding box center [784, 178] width 1058 height 37
copy div "? / 9 = 12"
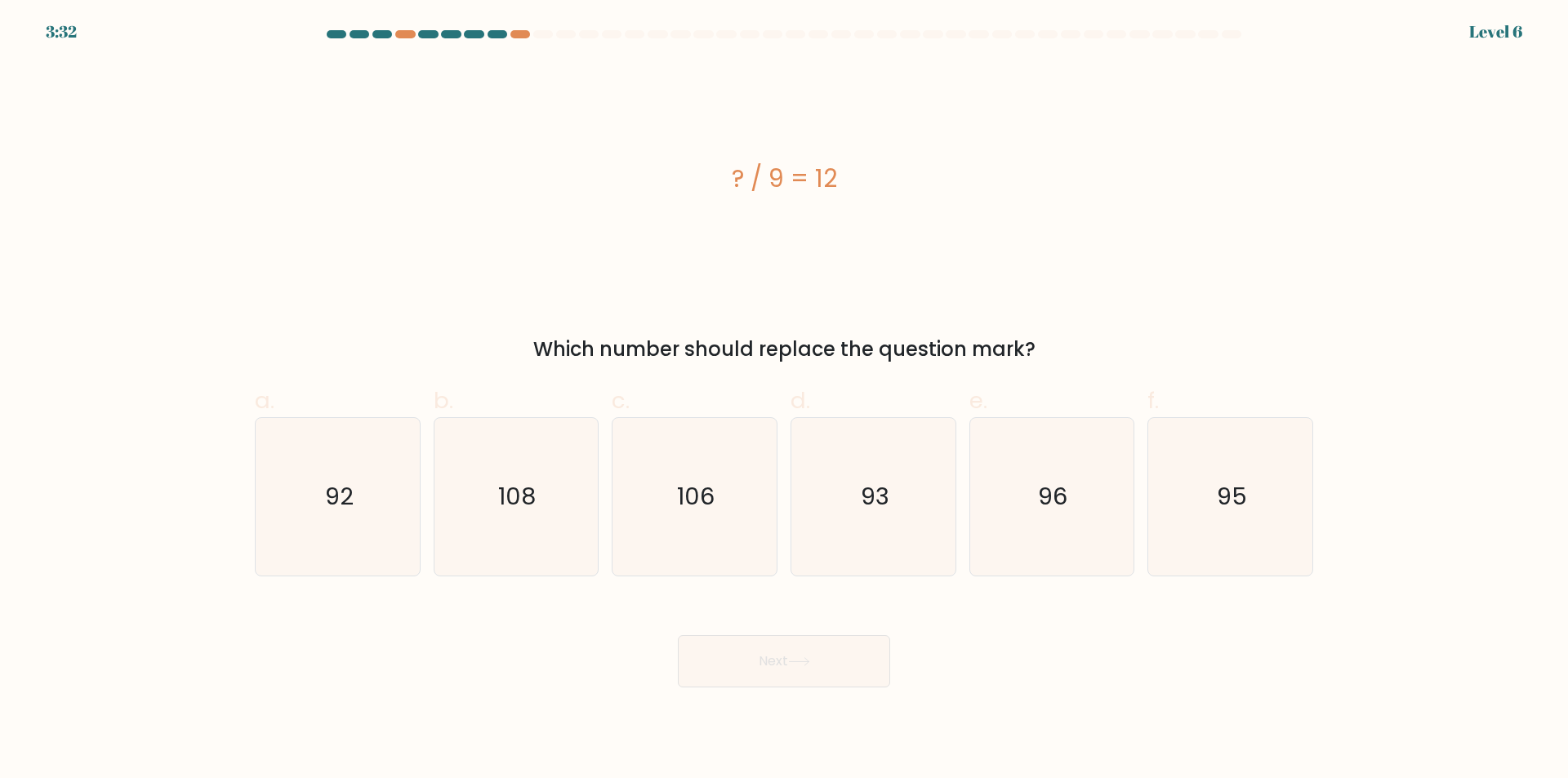
drag, startPoint x: 969, startPoint y: 350, endPoint x: 693, endPoint y: 247, distance: 294.6
click at [521, 362] on div "Which number should replace the question mark?" at bounding box center [783, 349] width 1039 height 29
copy div "Which number should replace the question mark?"
click at [533, 516] on icon "108" at bounding box center [516, 497] width 158 height 158
click at [784, 400] on input "b. 108" at bounding box center [784, 395] width 1 height 10
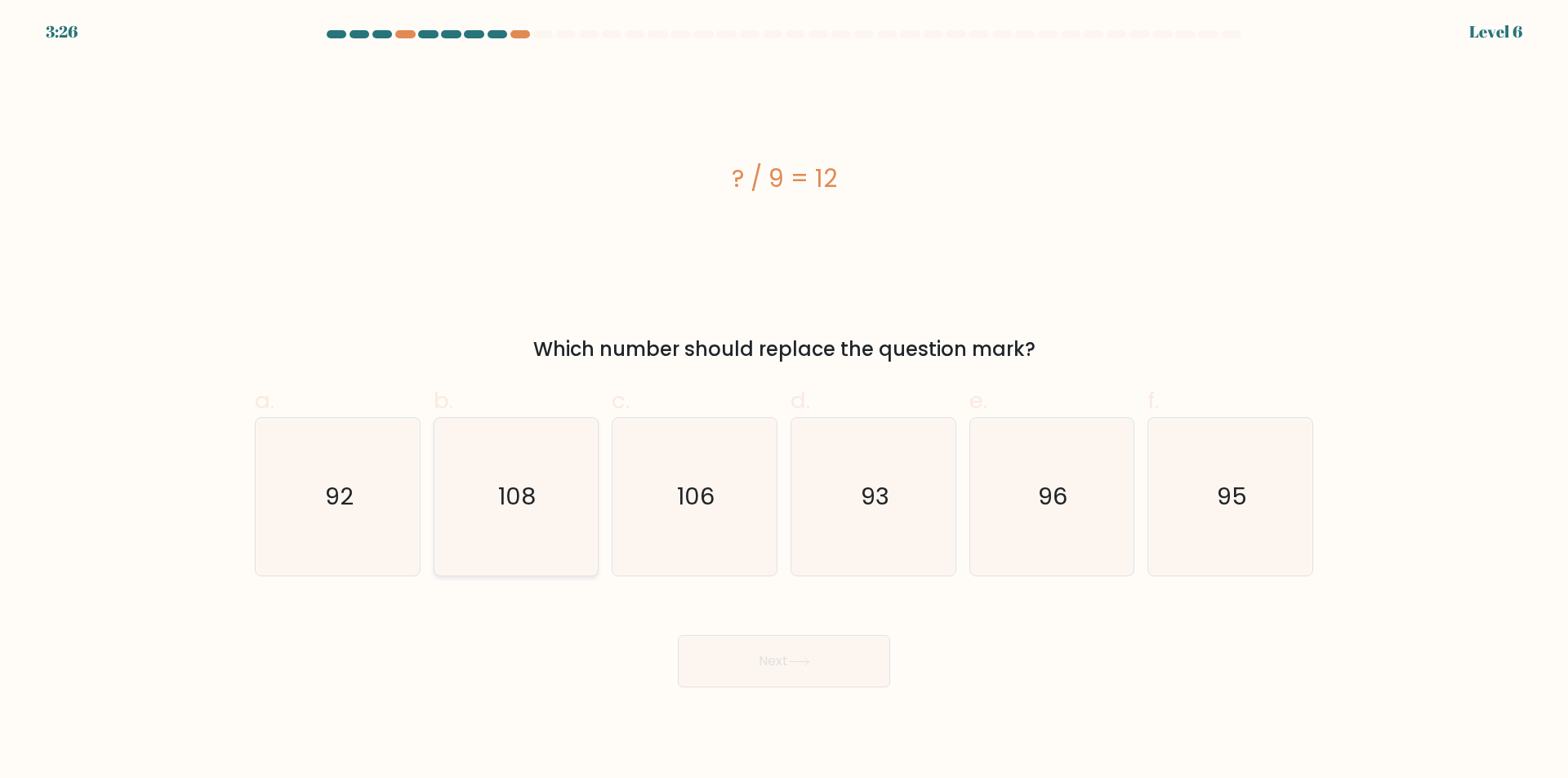
radio input "true"
click at [731, 655] on button "Next" at bounding box center [784, 661] width 213 height 52
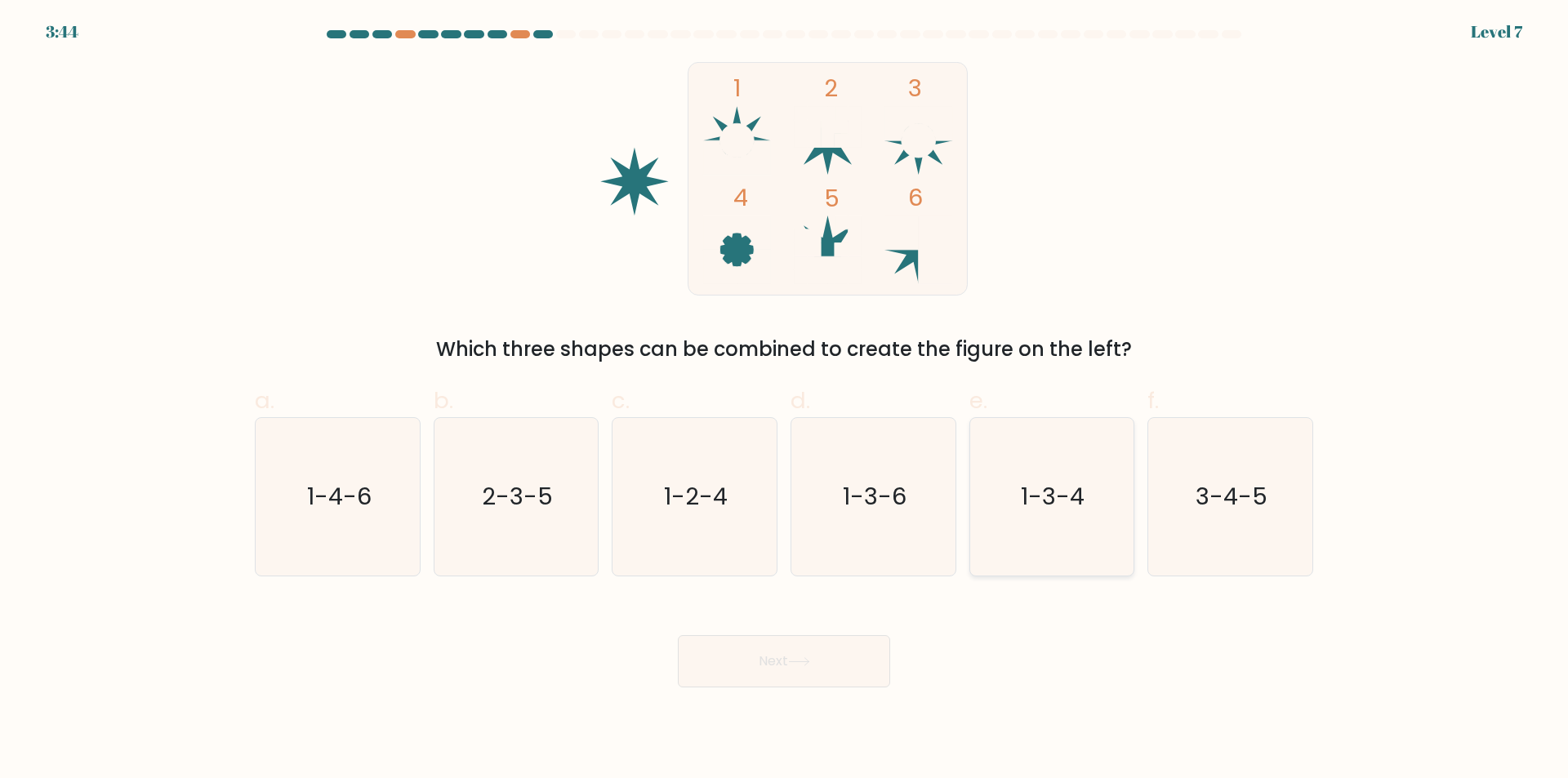
click at [1065, 518] on icon "1-3-4" at bounding box center [1052, 497] width 158 height 158
click at [785, 400] on input "e. 1-3-4" at bounding box center [784, 395] width 1 height 10
radio input "true"
click at [824, 670] on button "Next" at bounding box center [784, 661] width 213 height 52
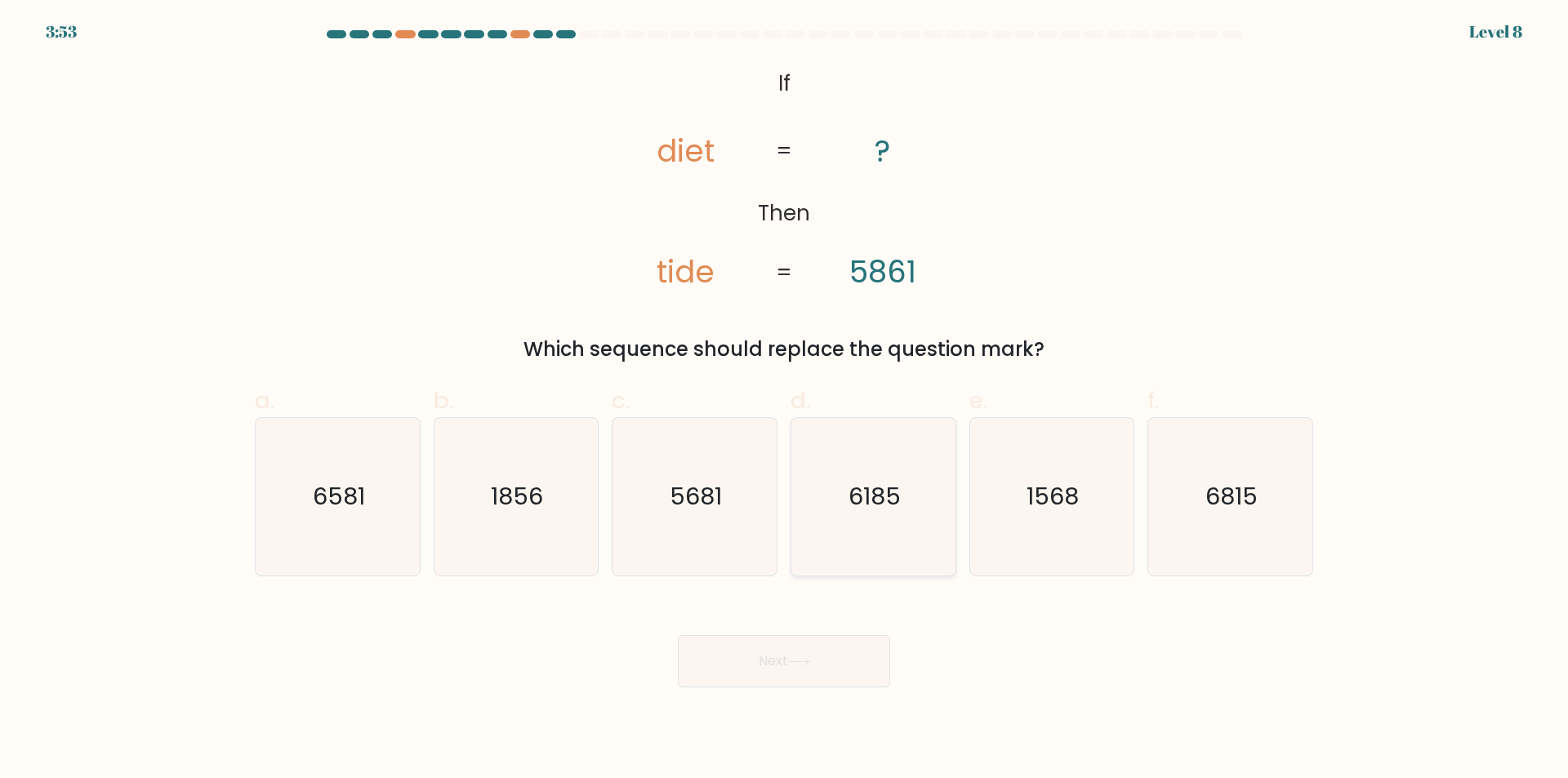
click at [911, 496] on icon "6185" at bounding box center [873, 497] width 158 height 158
click at [785, 400] on input "d. 6185" at bounding box center [784, 395] width 1 height 10
radio input "true"
click at [800, 671] on button "Next" at bounding box center [784, 661] width 213 height 52
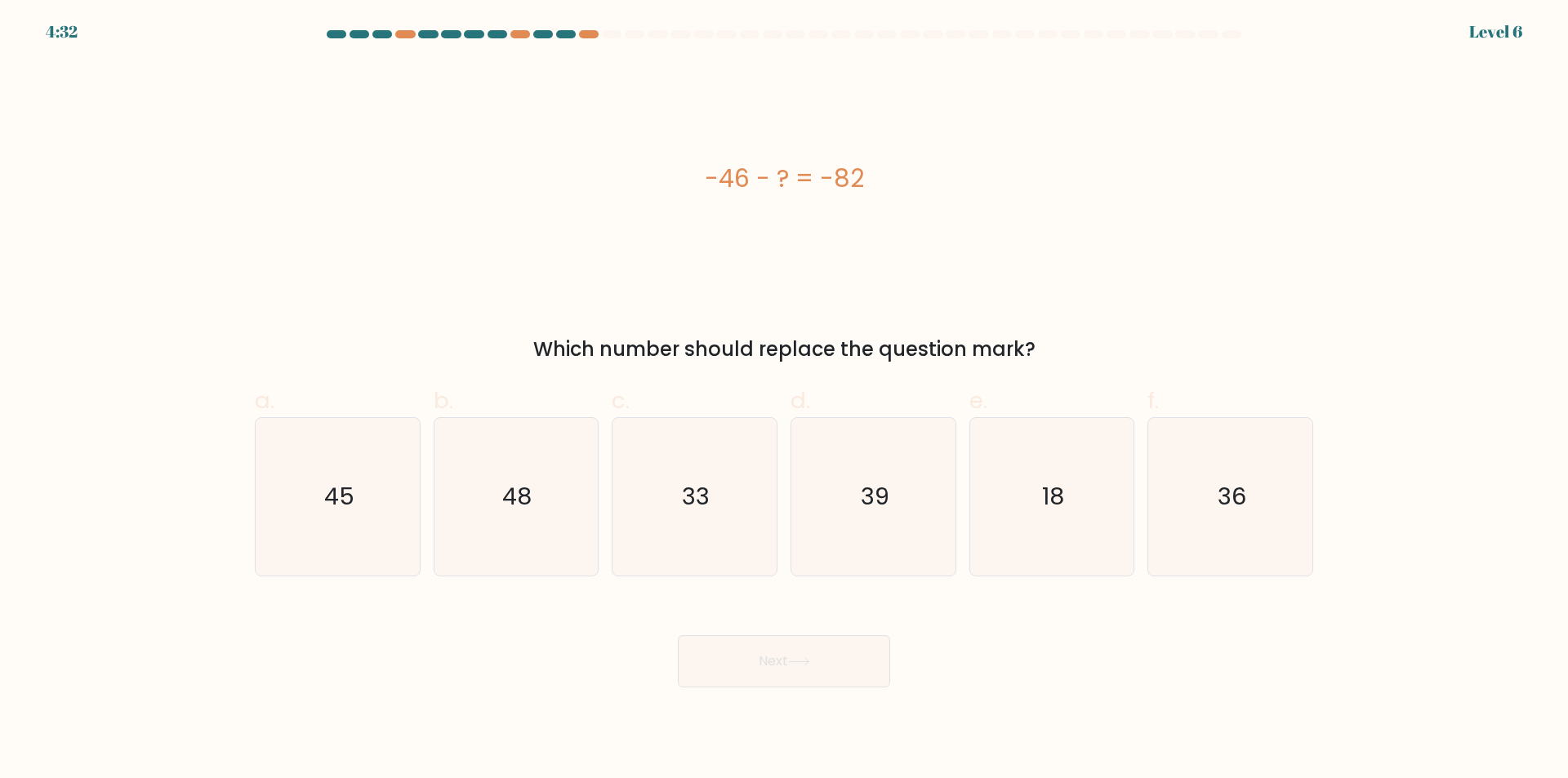
drag, startPoint x: 859, startPoint y: 198, endPoint x: 695, endPoint y: 188, distance: 164.3
click at [695, 188] on div "-46 - ? = -82" at bounding box center [784, 178] width 1058 height 233
copy div "-46 - ? = -82"
drag, startPoint x: 1030, startPoint y: 347, endPoint x: 521, endPoint y: 347, distance: 509.0
click at [521, 347] on div "Which number should replace the question mark?" at bounding box center [783, 349] width 1039 height 29
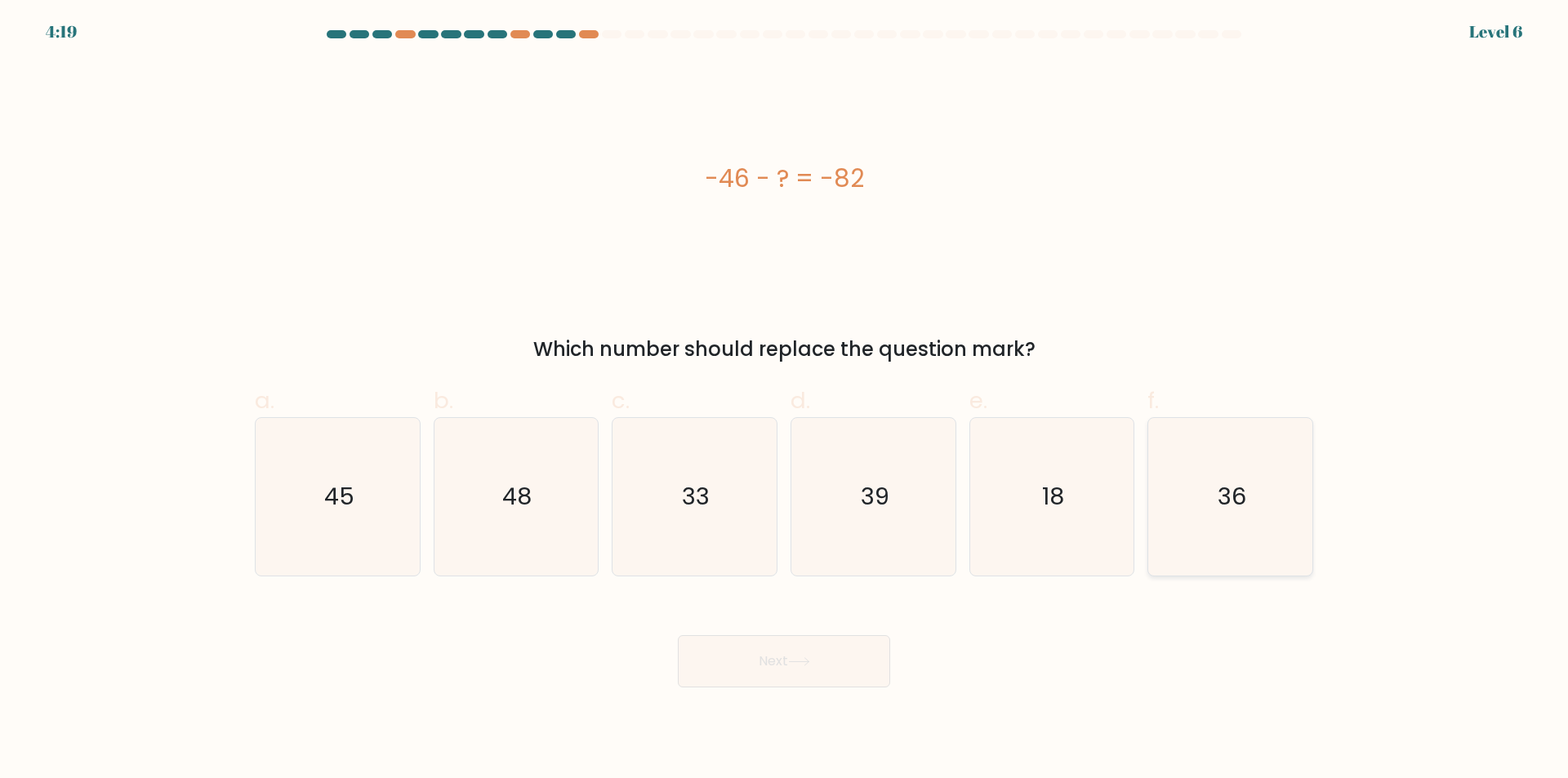
click at [1243, 492] on text "36" at bounding box center [1231, 498] width 28 height 33
click at [785, 400] on input "f. 36" at bounding box center [784, 395] width 1 height 10
radio input "true"
click at [782, 642] on button "Next" at bounding box center [784, 661] width 213 height 52
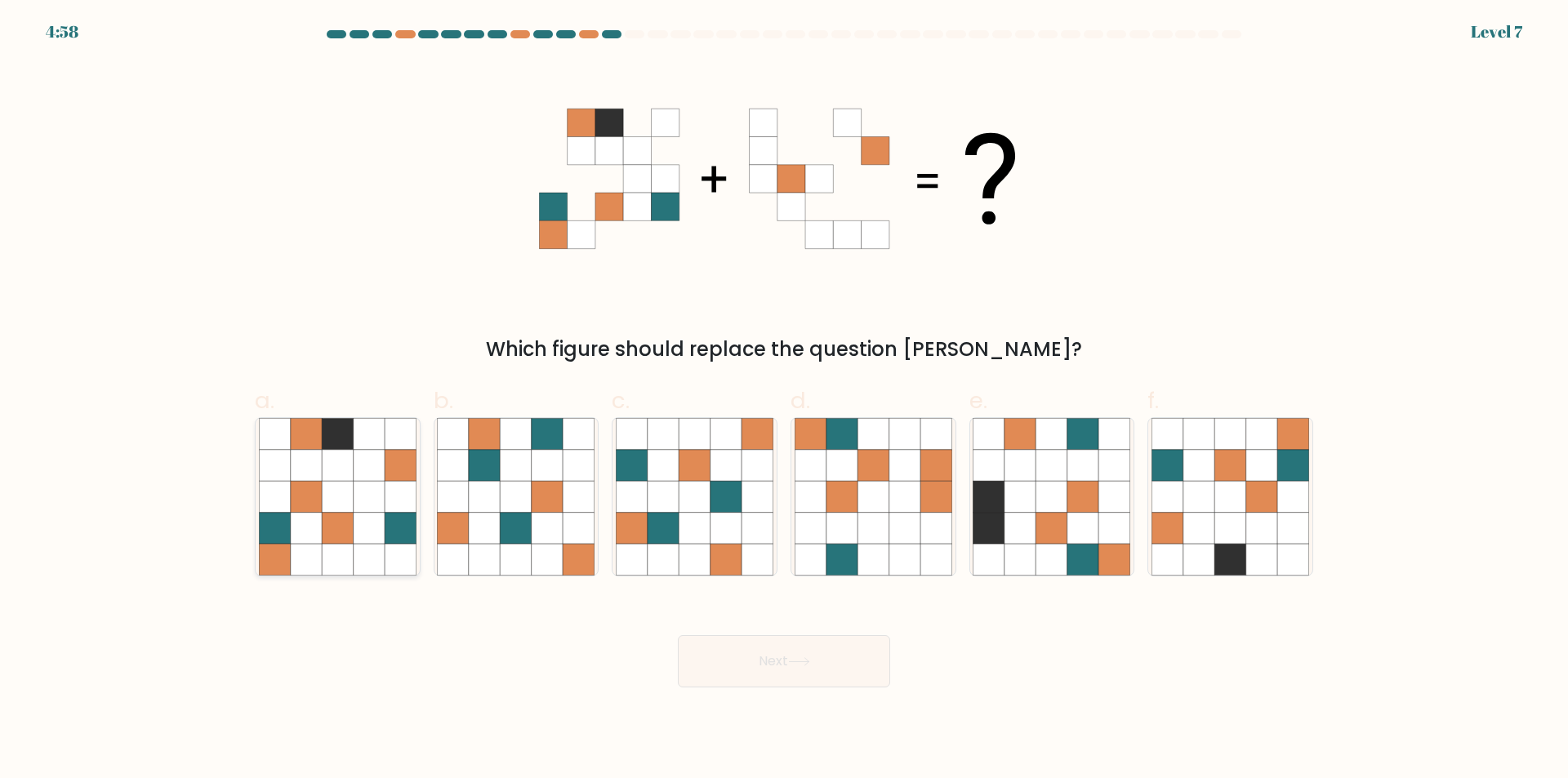
click at [355, 492] on icon at bounding box center [369, 497] width 31 height 31
click at [784, 400] on input "a." at bounding box center [784, 395] width 1 height 10
radio input "true"
click at [355, 492] on icon at bounding box center [368, 498] width 31 height 31
click at [784, 400] on input "a." at bounding box center [784, 395] width 1 height 10
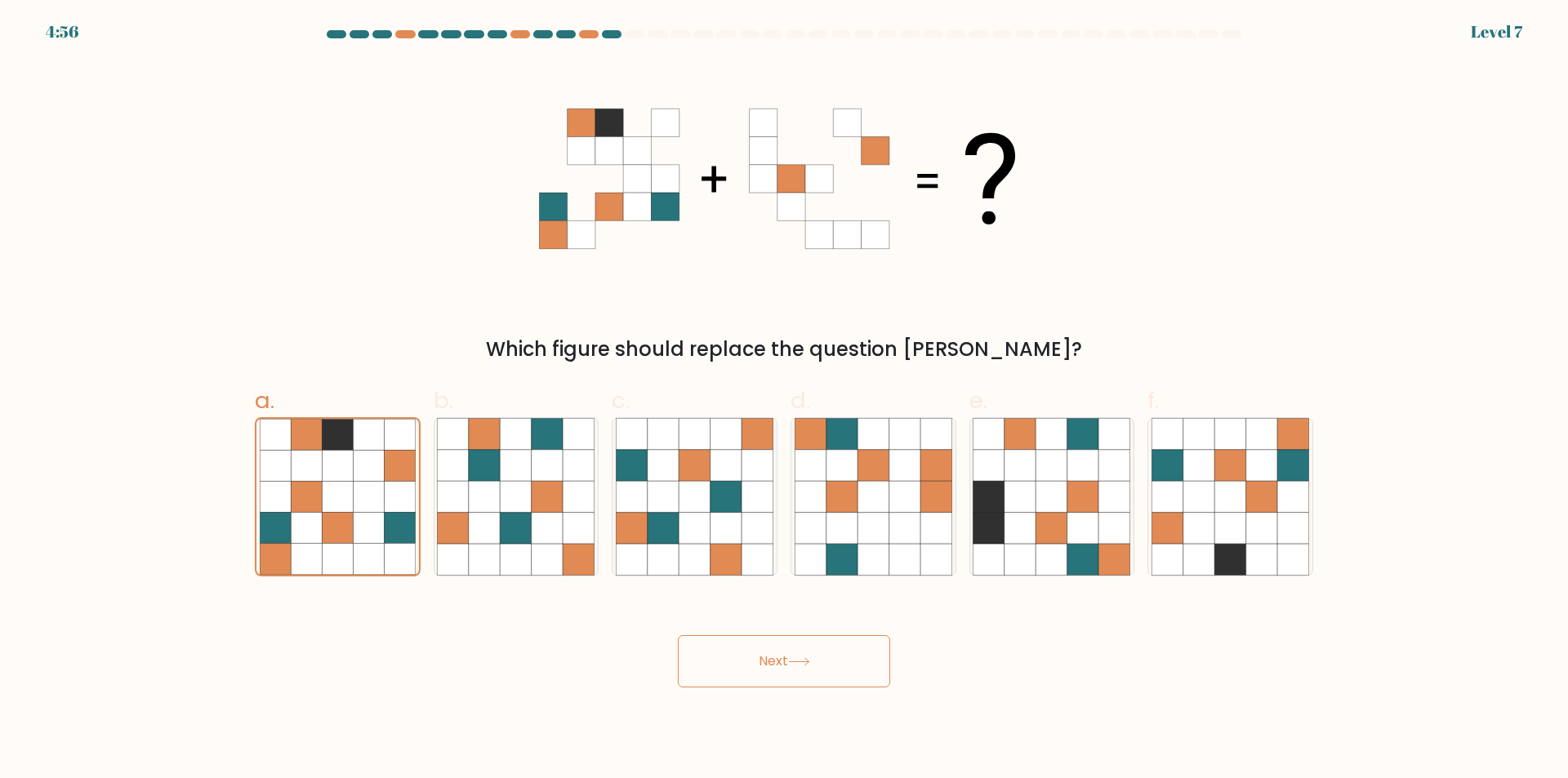
click at [807, 664] on icon at bounding box center [799, 661] width 22 height 9
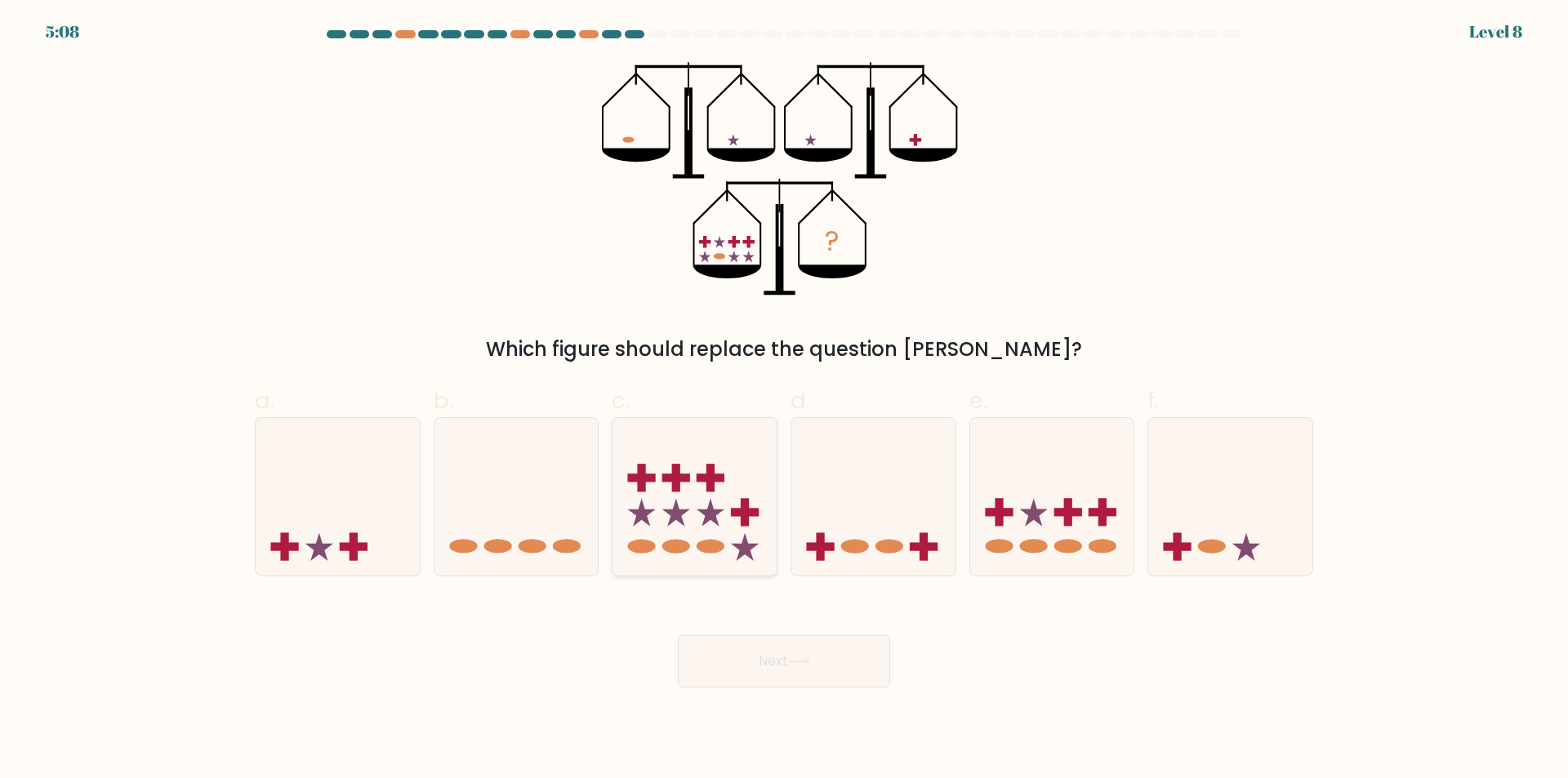
click at [679, 485] on rect at bounding box center [677, 478] width 9 height 27
click at [784, 400] on input "c." at bounding box center [784, 395] width 1 height 10
radio input "true"
click at [809, 663] on icon at bounding box center [799, 661] width 22 height 9
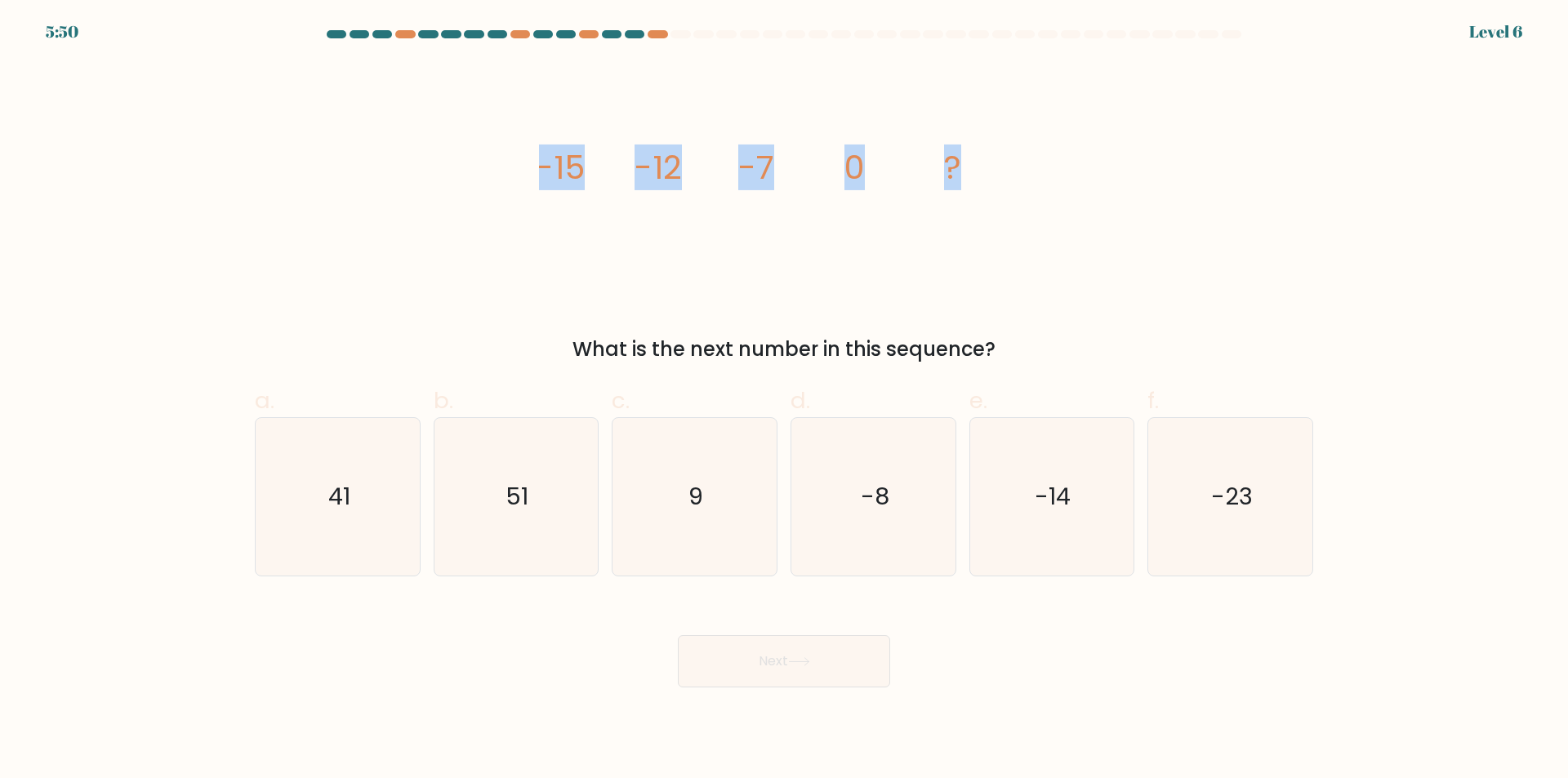
drag, startPoint x: 983, startPoint y: 166, endPoint x: 545, endPoint y: 154, distance: 438.2
click at [545, 154] on icon "image/svg+xml -15 -12 -7 0 ?" at bounding box center [783, 178] width 490 height 233
drag, startPoint x: 576, startPoint y: 337, endPoint x: 533, endPoint y: 335, distance: 43.0
click at [533, 335] on div "What is the next number in this sequence?" at bounding box center [783, 349] width 1039 height 29
click at [718, 507] on icon "9" at bounding box center [695, 497] width 158 height 158
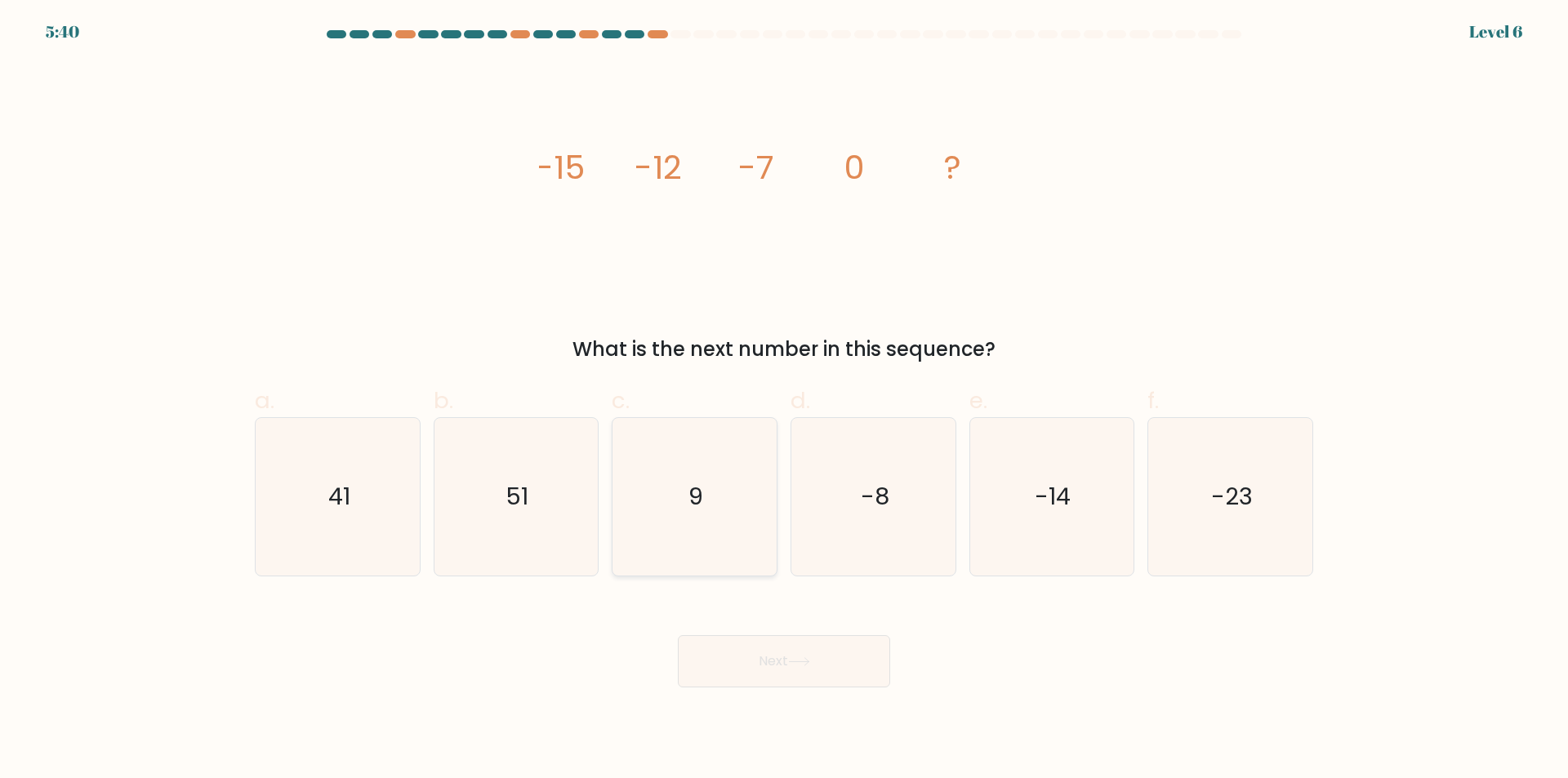
click at [784, 400] on input "c. 9" at bounding box center [784, 395] width 1 height 10
radio input "true"
click at [718, 507] on icon "9" at bounding box center [695, 497] width 156 height 156
click at [784, 400] on input "c. 9" at bounding box center [784, 395] width 1 height 10
click at [787, 649] on button "Next" at bounding box center [784, 661] width 213 height 52
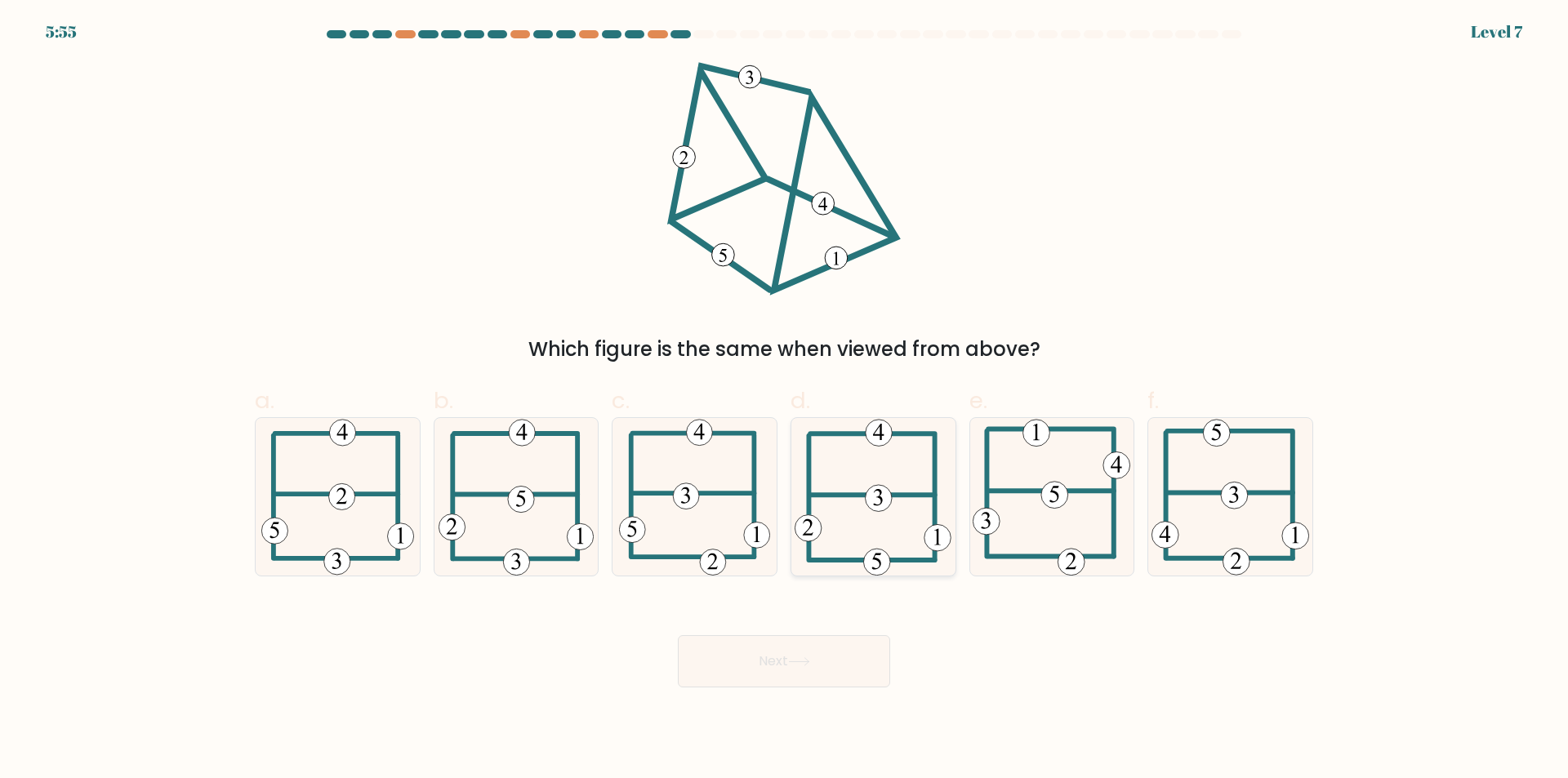
click at [875, 507] on 352 at bounding box center [878, 498] width 27 height 27
click at [785, 400] on input "d." at bounding box center [784, 395] width 1 height 10
radio input "true"
click at [788, 648] on button "Next" at bounding box center [784, 661] width 213 height 52
click at [787, 653] on button "Next" at bounding box center [784, 661] width 213 height 52
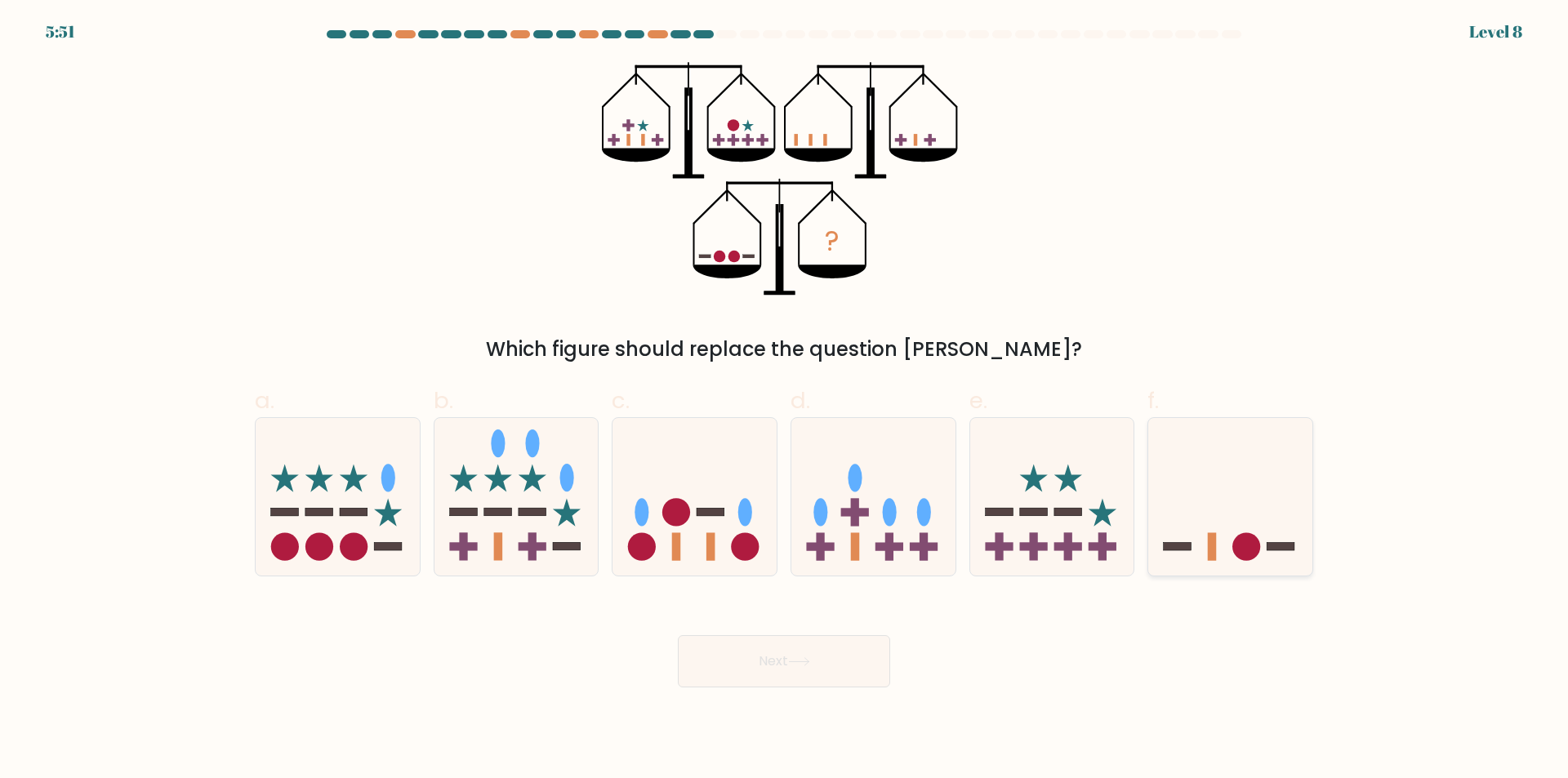
click at [1237, 510] on icon at bounding box center [1230, 498] width 164 height 136
click at [785, 400] on input "f." at bounding box center [784, 395] width 1 height 10
radio input "true"
click at [809, 661] on icon at bounding box center [799, 661] width 22 height 9
click at [806, 663] on icon at bounding box center [799, 661] width 22 height 9
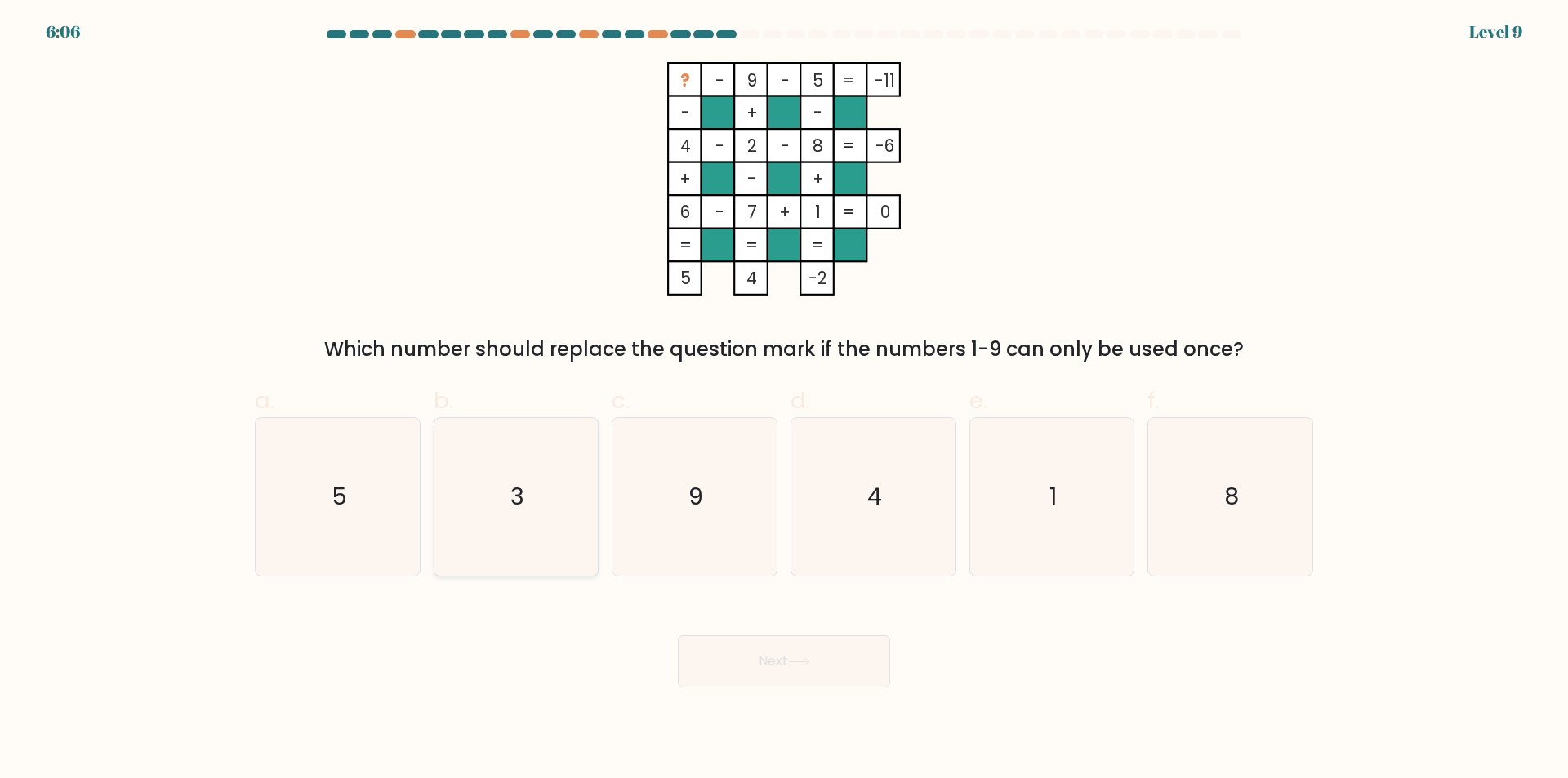
click at [509, 491] on icon "3" at bounding box center [516, 497] width 158 height 158
click at [784, 400] on input "b. 3" at bounding box center [784, 395] width 1 height 10
radio input "true"
click at [818, 672] on button "Next" at bounding box center [784, 661] width 213 height 52
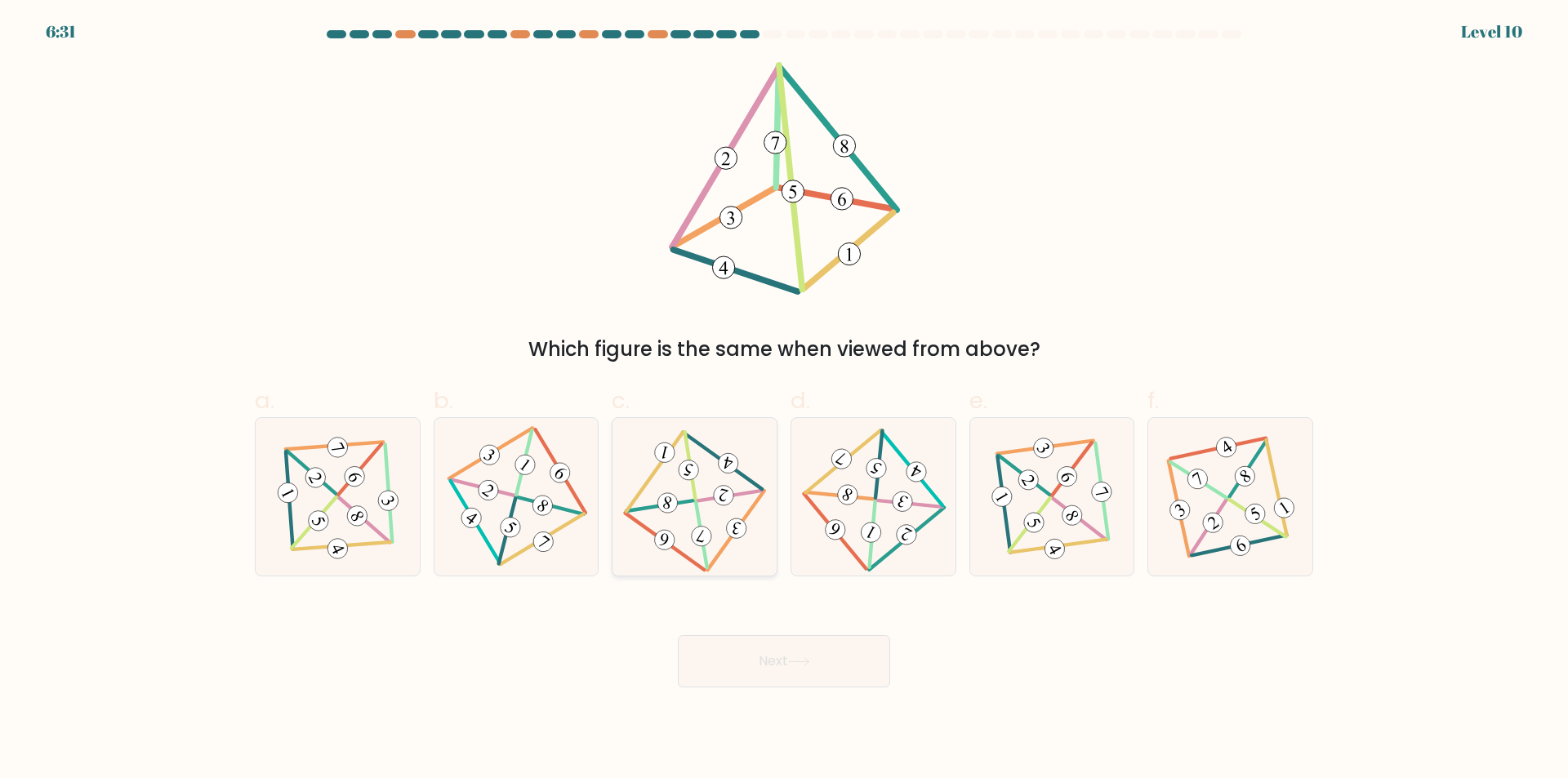
click at [684, 497] on icon at bounding box center [695, 497] width 129 height 126
click at [784, 400] on input "c." at bounding box center [784, 395] width 1 height 10
radio input "true"
click at [781, 667] on button "Next" at bounding box center [784, 661] width 213 height 52
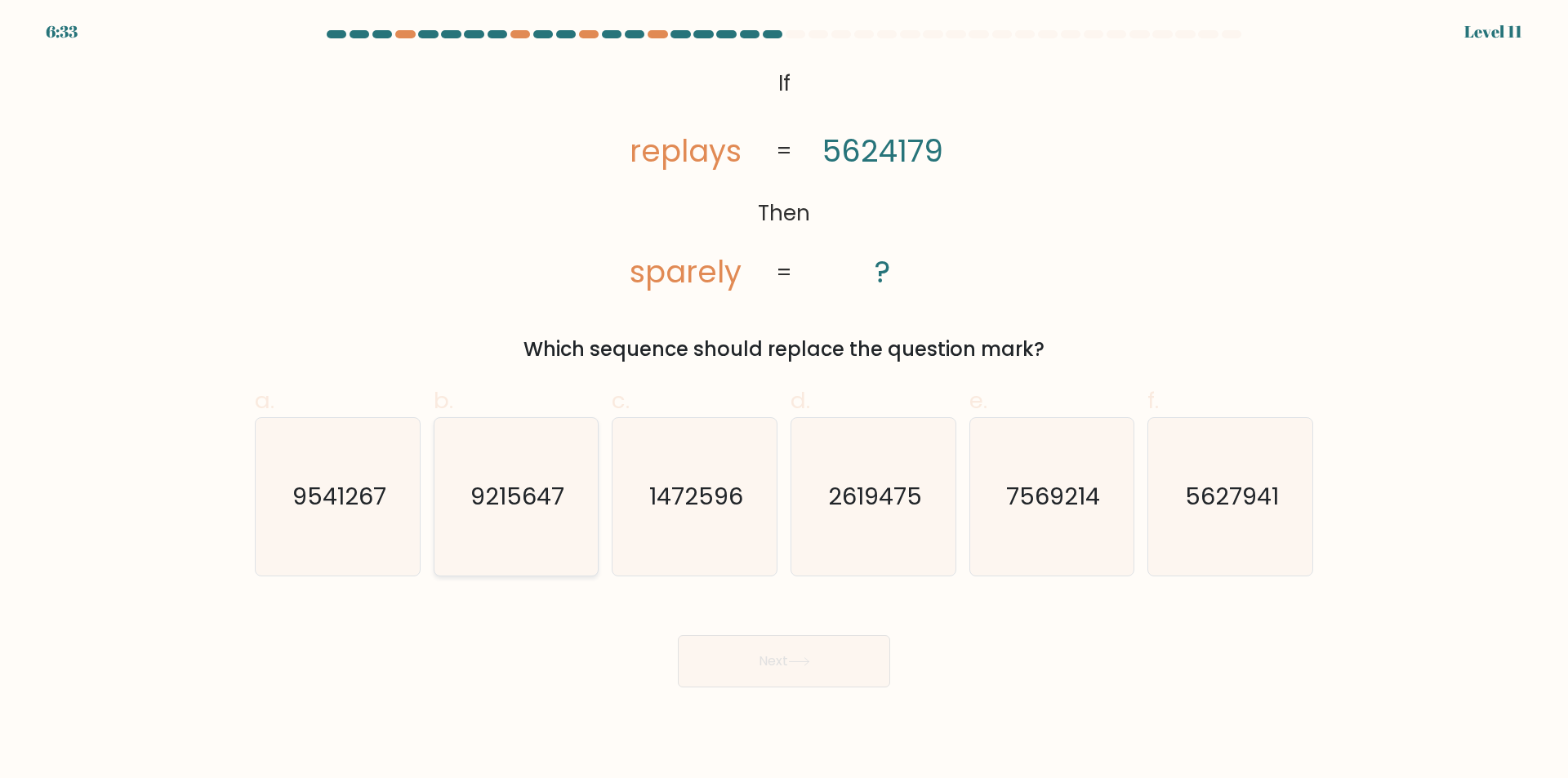
click at [500, 534] on icon "9215647" at bounding box center [516, 497] width 158 height 158
click at [784, 400] on input "b. 9215647" at bounding box center [784, 395] width 1 height 10
radio input "true"
click at [792, 672] on button "Next" at bounding box center [784, 661] width 213 height 52
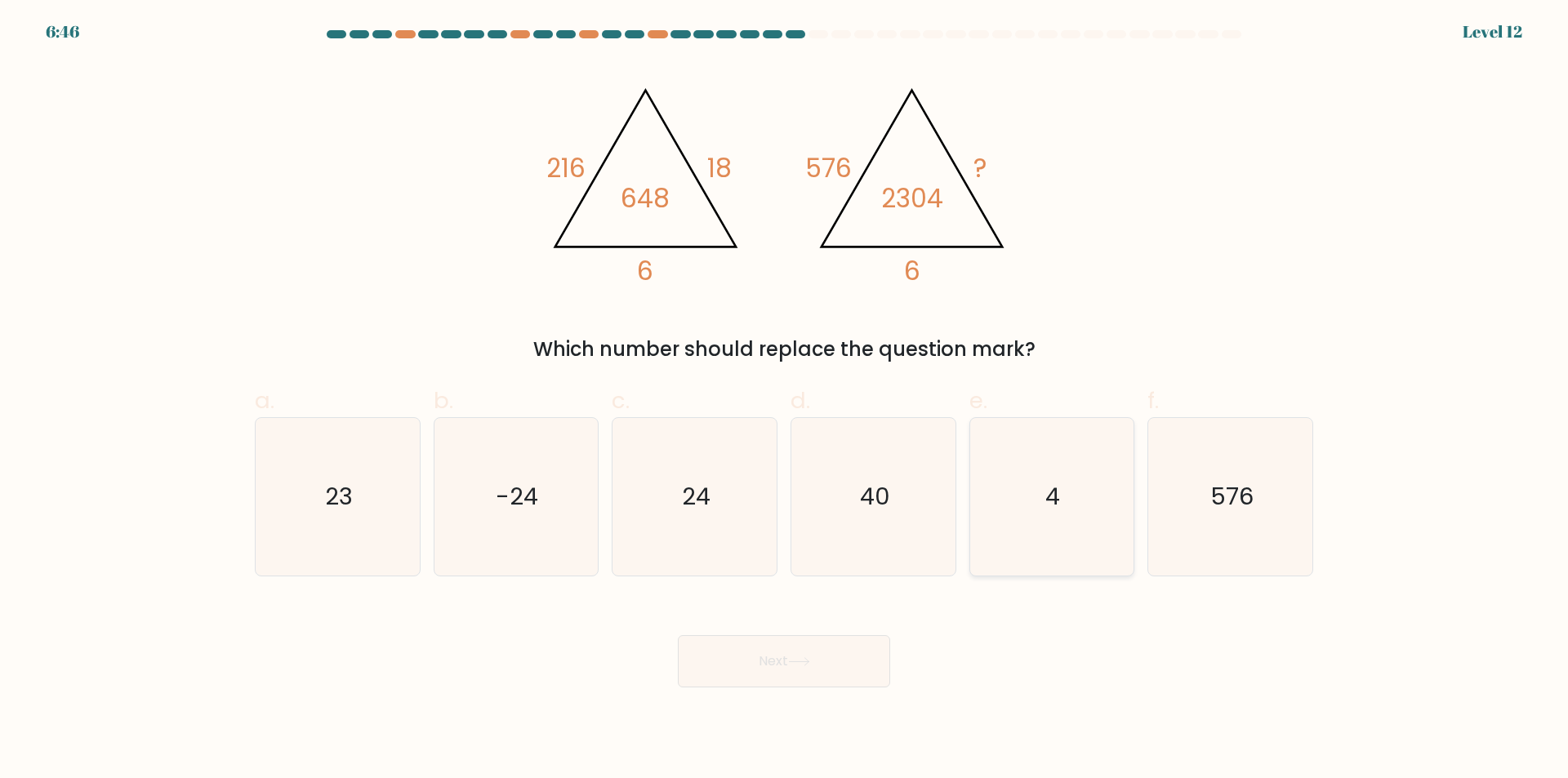
click at [1118, 501] on icon "4" at bounding box center [1052, 497] width 158 height 158
click at [785, 400] on input "e. 4" at bounding box center [784, 395] width 1 height 10
radio input "true"
click at [817, 673] on button "Next" at bounding box center [784, 661] width 213 height 52
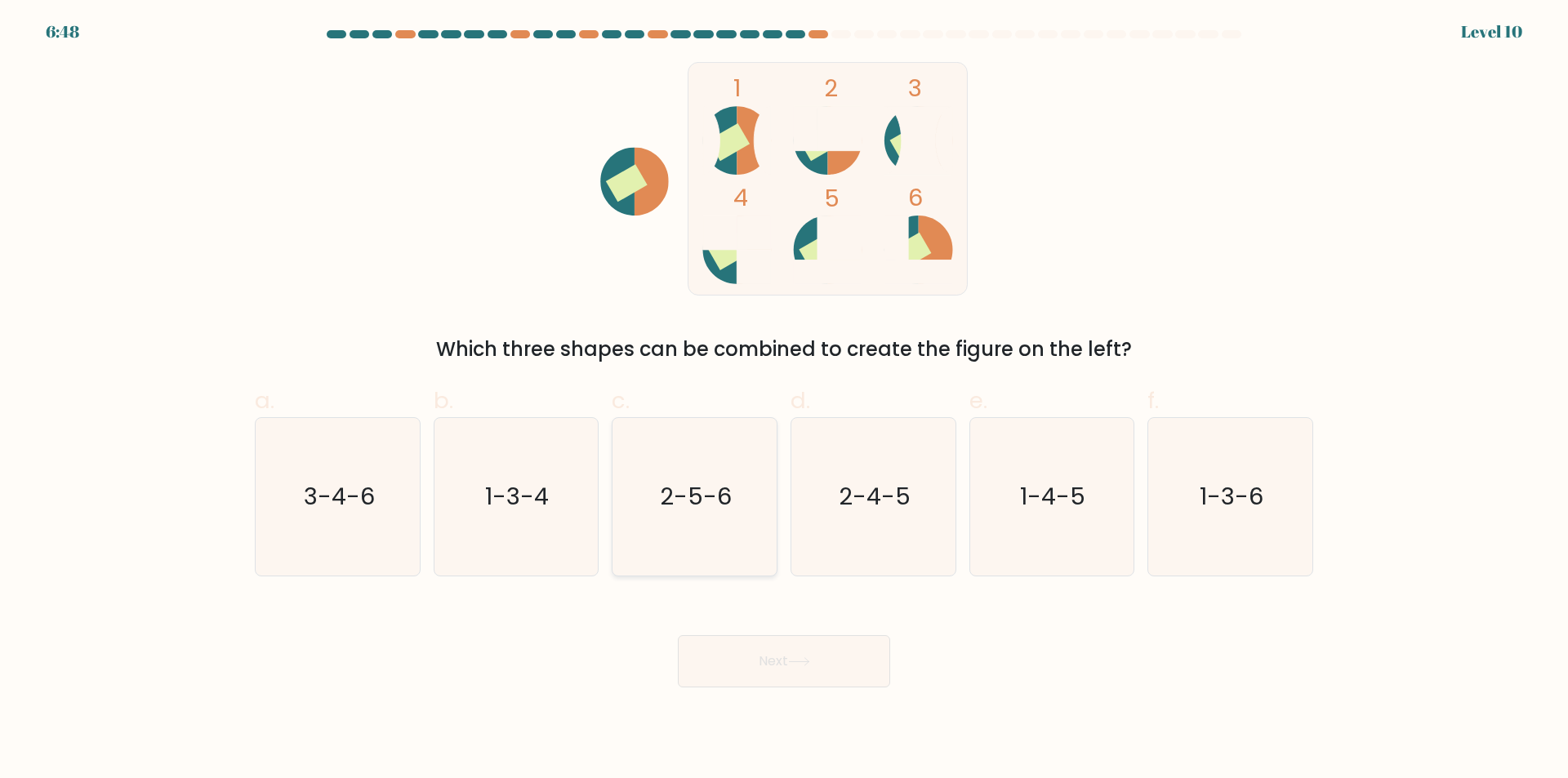
click at [658, 513] on icon "2-5-6" at bounding box center [695, 497] width 158 height 158
click at [784, 400] on input "c. 2-5-6" at bounding box center [784, 395] width 1 height 10
radio input "true"
click at [772, 659] on button "Next" at bounding box center [784, 661] width 213 height 52
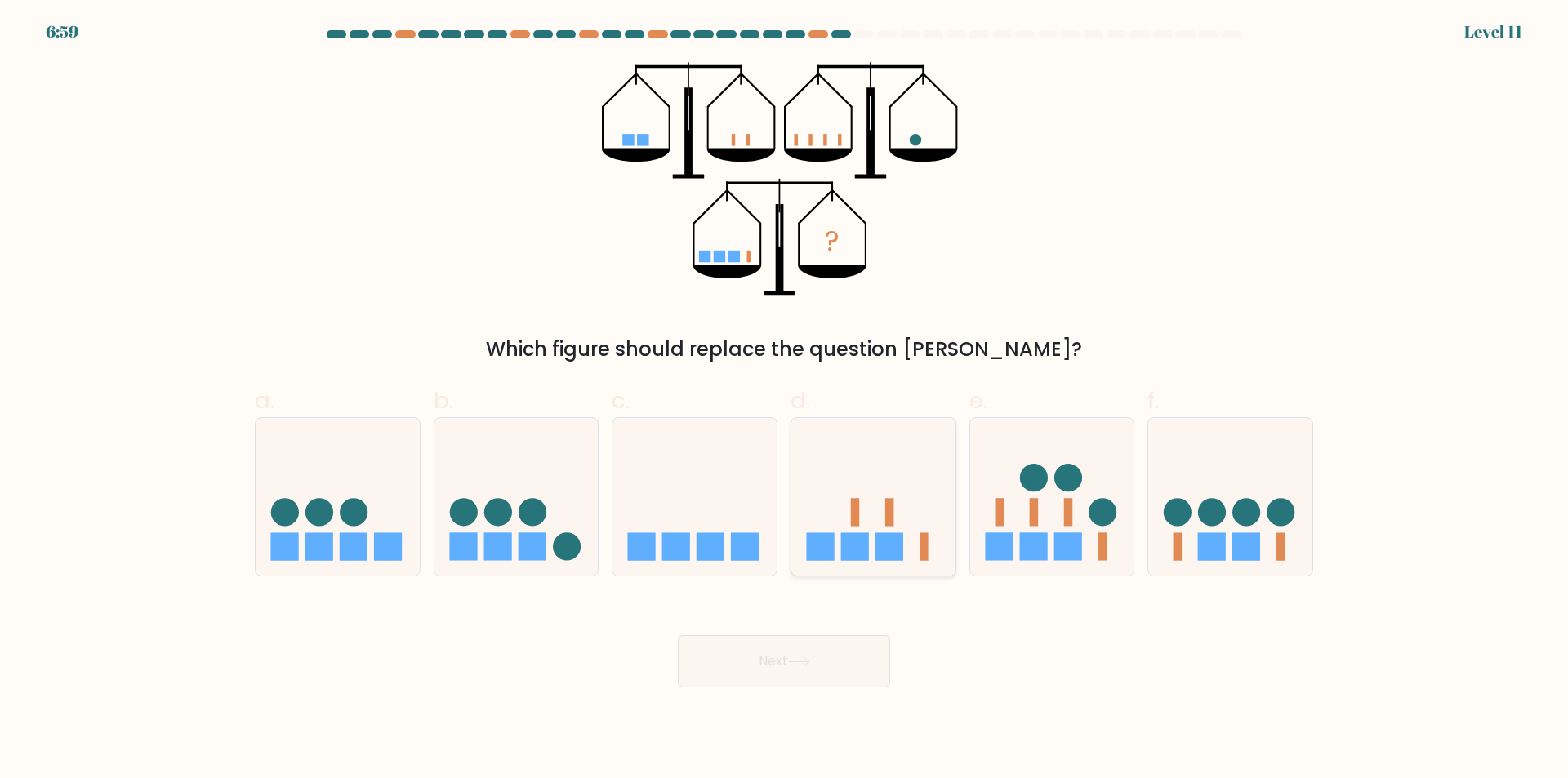
click at [896, 531] on icon at bounding box center [873, 498] width 164 height 136
click at [785, 400] on input "d." at bounding box center [784, 395] width 1 height 10
radio input "true"
click at [824, 671] on button "Next" at bounding box center [784, 661] width 213 height 52
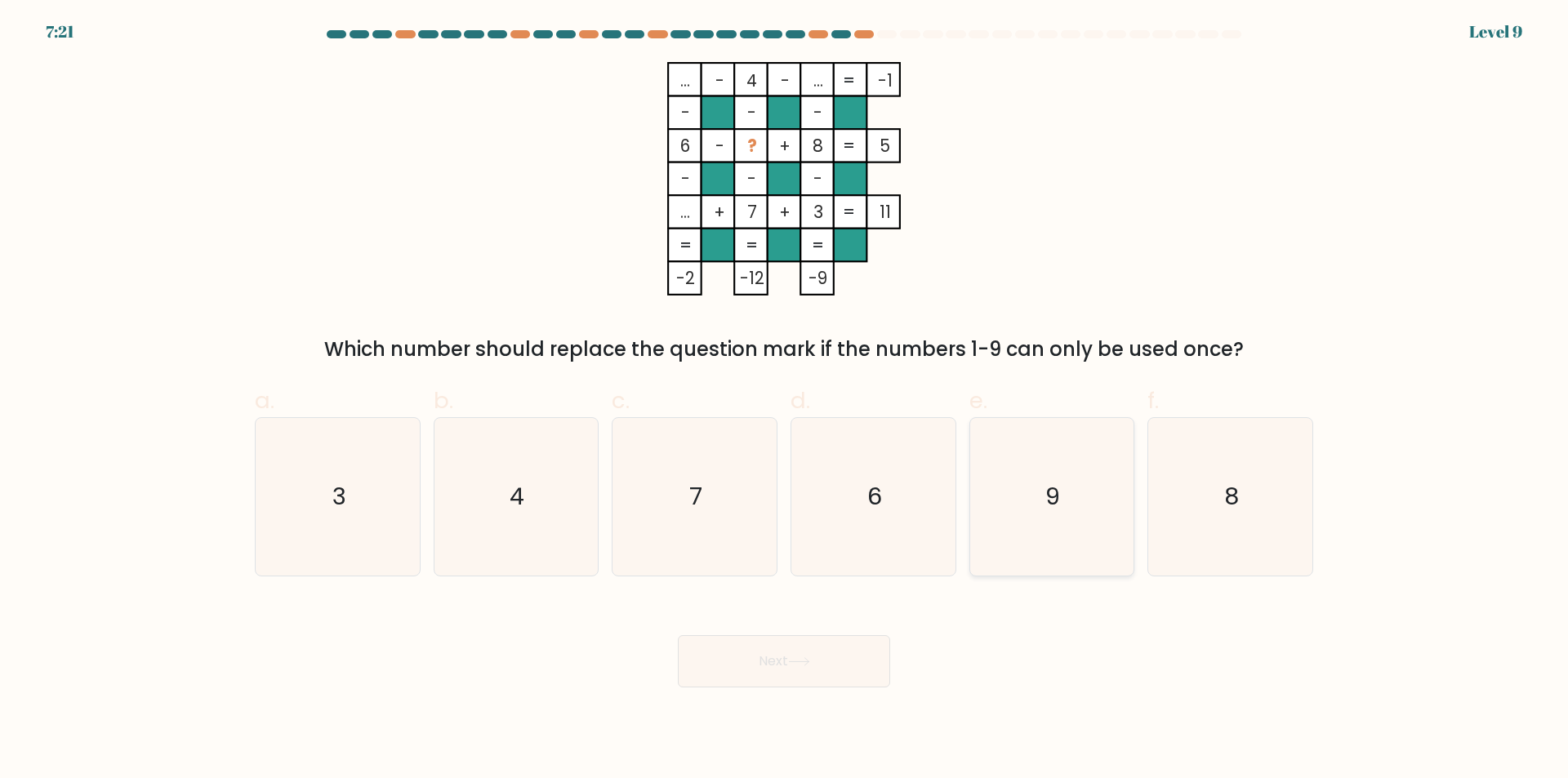
click at [1060, 512] on icon "9" at bounding box center [1052, 497] width 158 height 158
click at [785, 400] on input "e. 9" at bounding box center [784, 395] width 1 height 10
radio input "true"
click at [841, 672] on button "Next" at bounding box center [784, 661] width 213 height 52
click at [839, 672] on button "Next" at bounding box center [784, 661] width 213 height 52
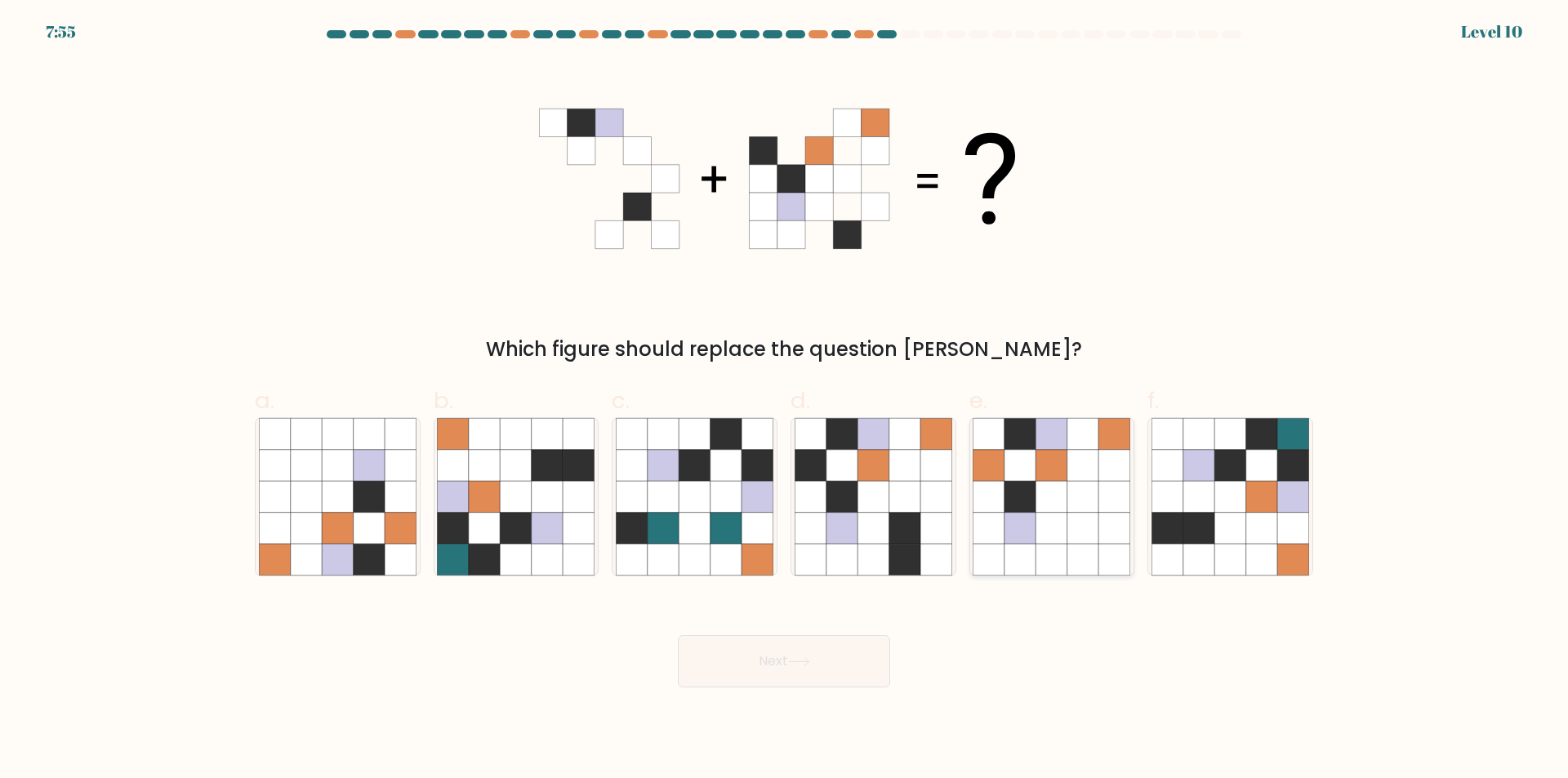
click at [1069, 467] on icon at bounding box center [1083, 466] width 31 height 31
click at [785, 400] on input "e." at bounding box center [784, 395] width 1 height 10
radio input "true"
click at [861, 663] on button "Next" at bounding box center [784, 661] width 213 height 52
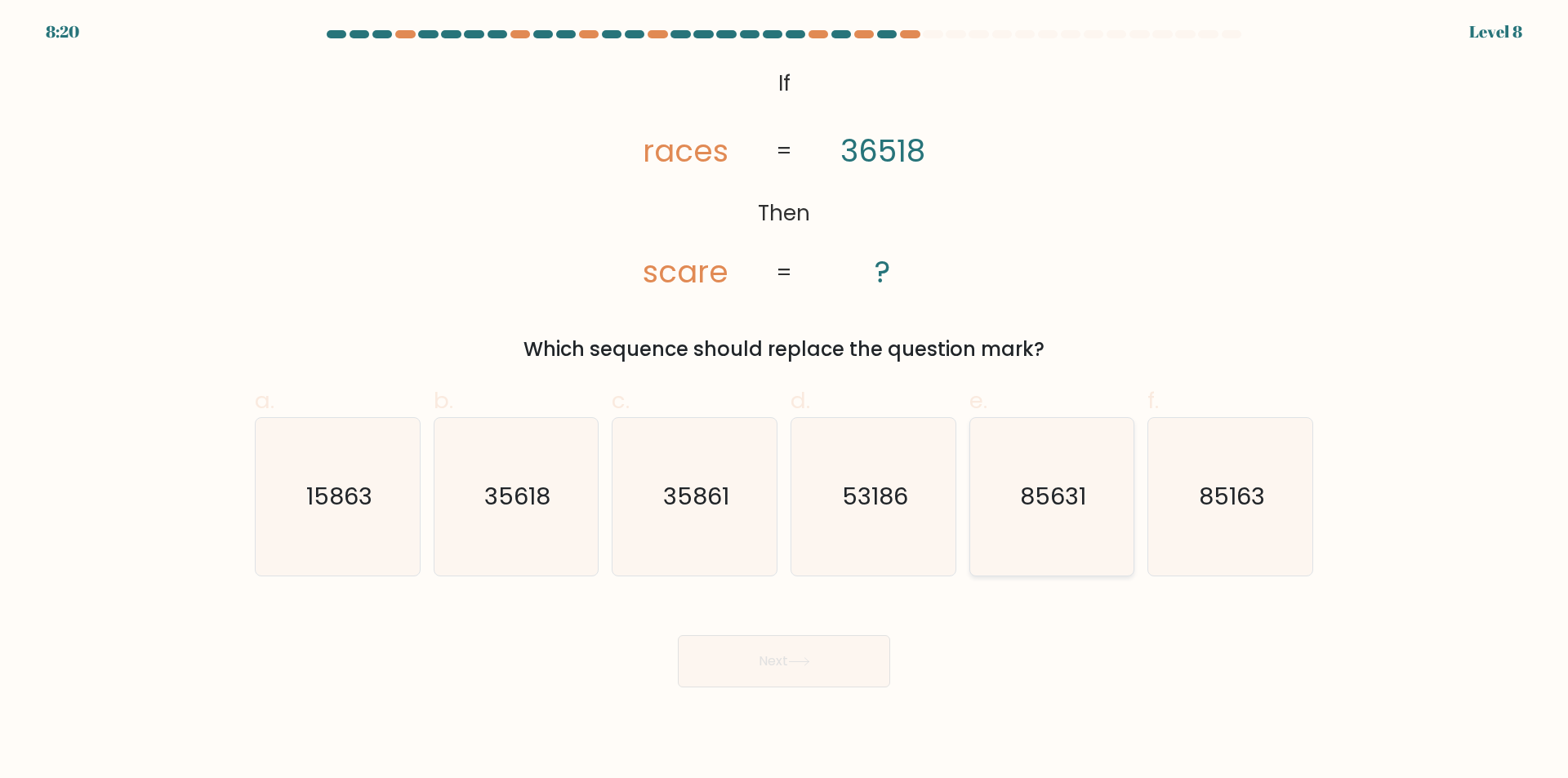
click at [1054, 507] on text "85631" at bounding box center [1052, 498] width 66 height 33
click at [785, 400] on input "e. 85631" at bounding box center [784, 395] width 1 height 10
radio input "true"
click at [805, 655] on button "Next" at bounding box center [784, 661] width 213 height 52
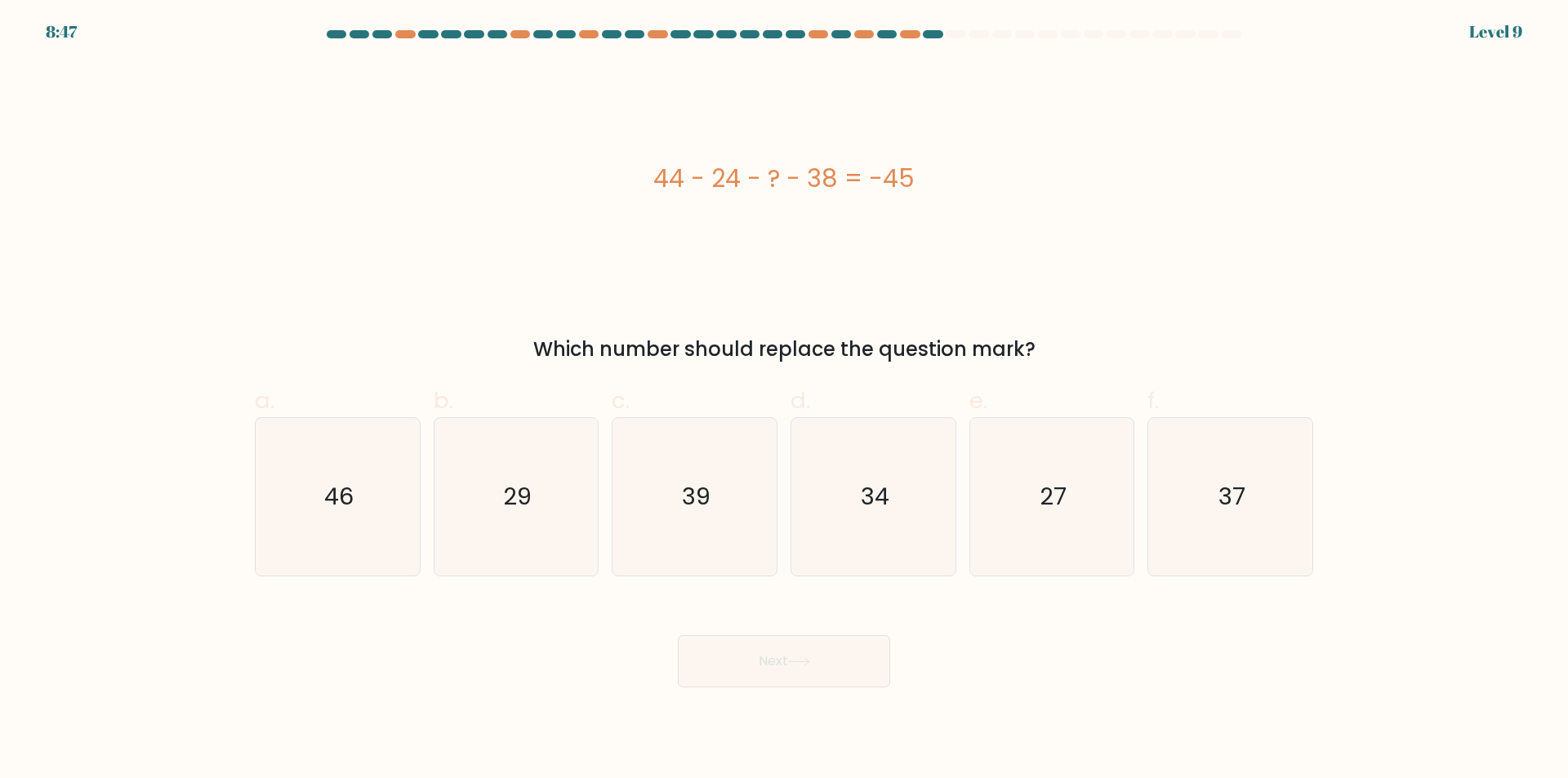
drag, startPoint x: 934, startPoint y: 183, endPoint x: 647, endPoint y: 170, distance: 287.3
click at [647, 170] on div "44 - 24 - ? - 38 = -45" at bounding box center [784, 178] width 1058 height 37
drag, startPoint x: 1034, startPoint y: 353, endPoint x: 438, endPoint y: 335, distance: 596.3
click at [438, 335] on div "Which number should replace the question mark?" at bounding box center [783, 349] width 1039 height 29
click at [1055, 482] on text "27" at bounding box center [1052, 498] width 27 height 33
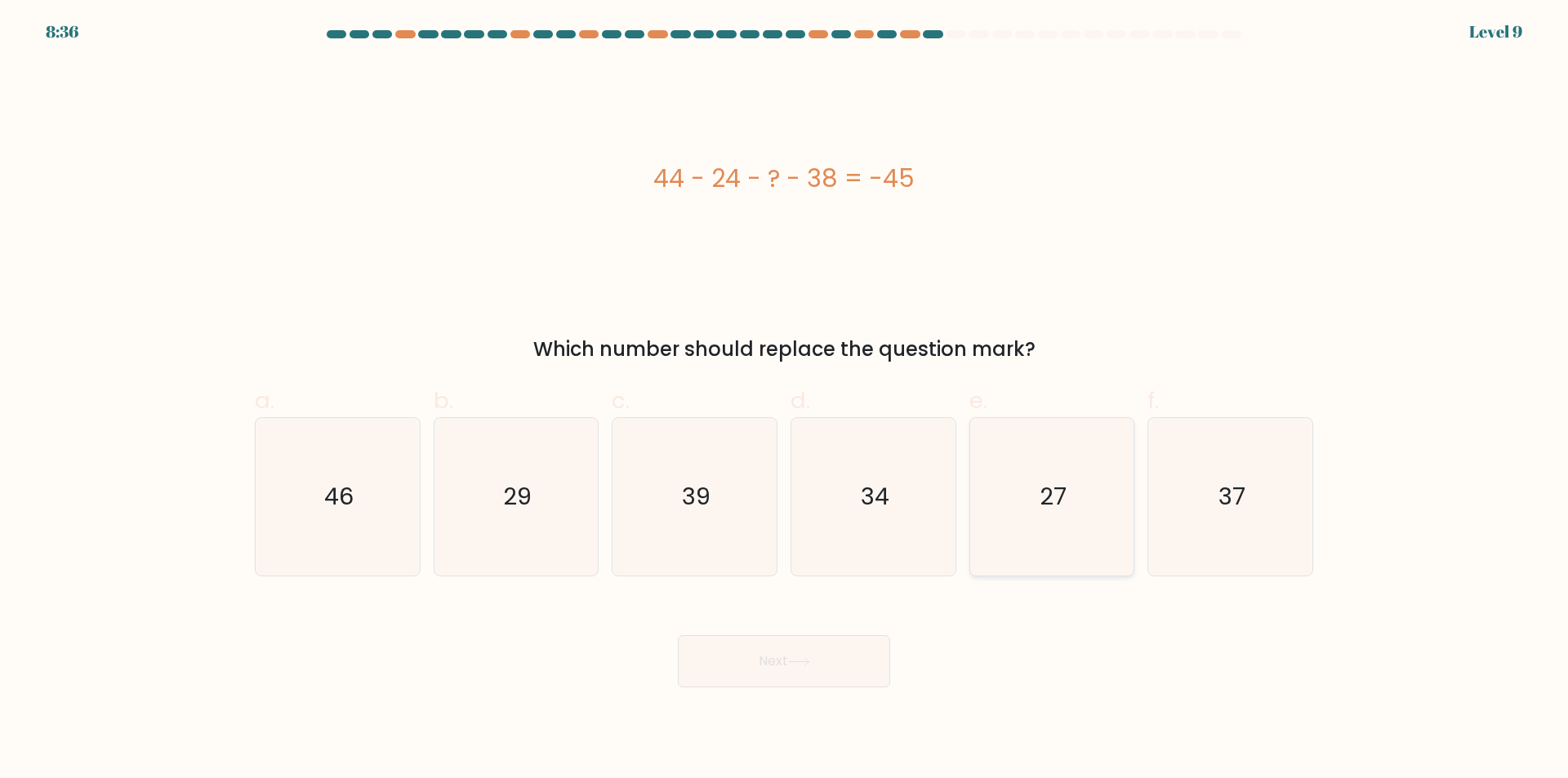
click at [785, 400] on input "e. 27" at bounding box center [784, 395] width 1 height 10
radio input "true"
click at [834, 665] on button "Next" at bounding box center [784, 661] width 213 height 52
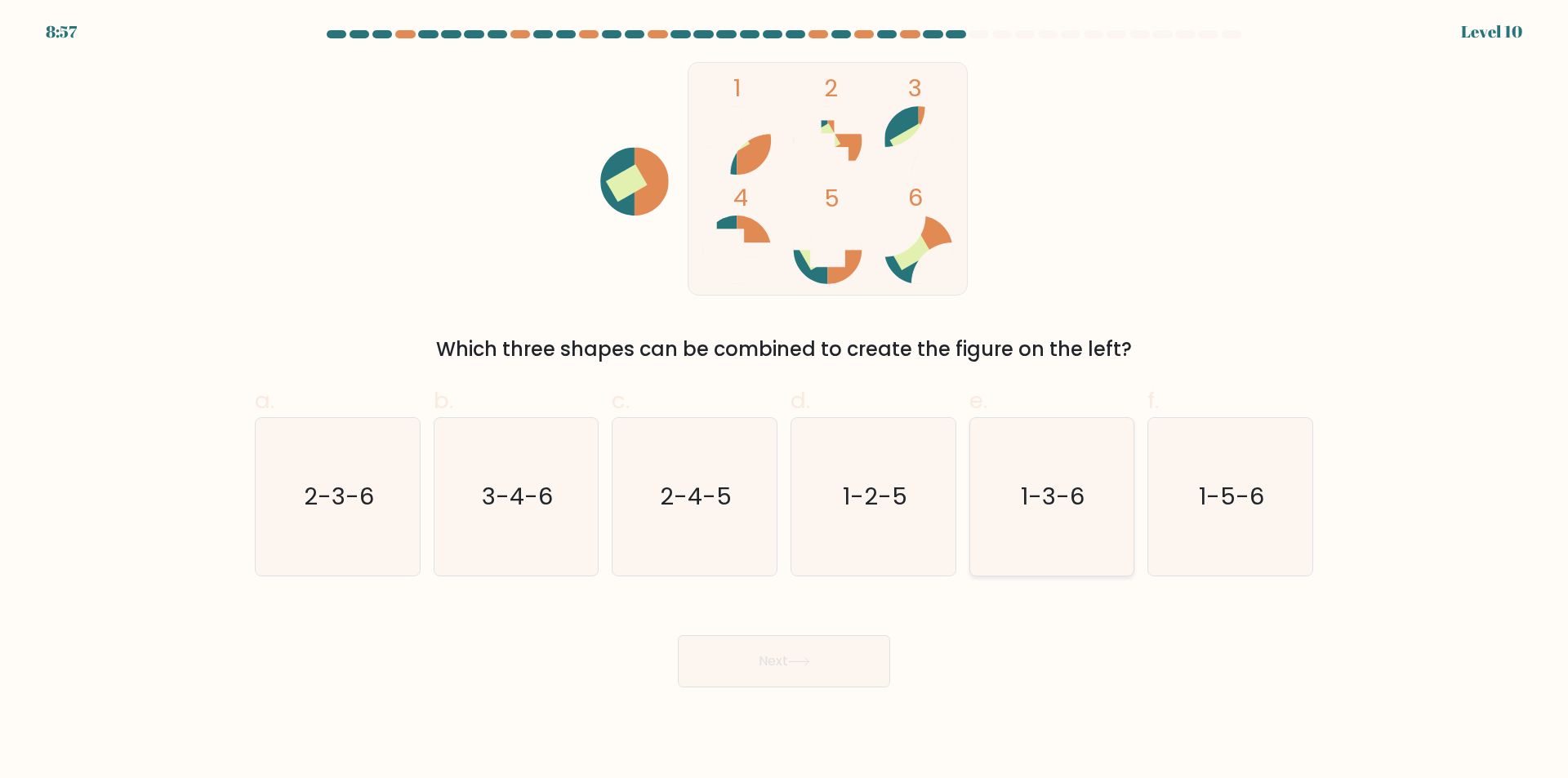
drag, startPoint x: 1054, startPoint y: 496, endPoint x: 1010, endPoint y: 561, distance: 78.5
click at [1052, 497] on text "1-3-6" at bounding box center [1053, 498] width 63 height 33
click at [785, 400] on input "e. 1-3-6" at bounding box center [784, 395] width 1 height 10
radio input "true"
click at [829, 662] on button "Next" at bounding box center [784, 661] width 213 height 52
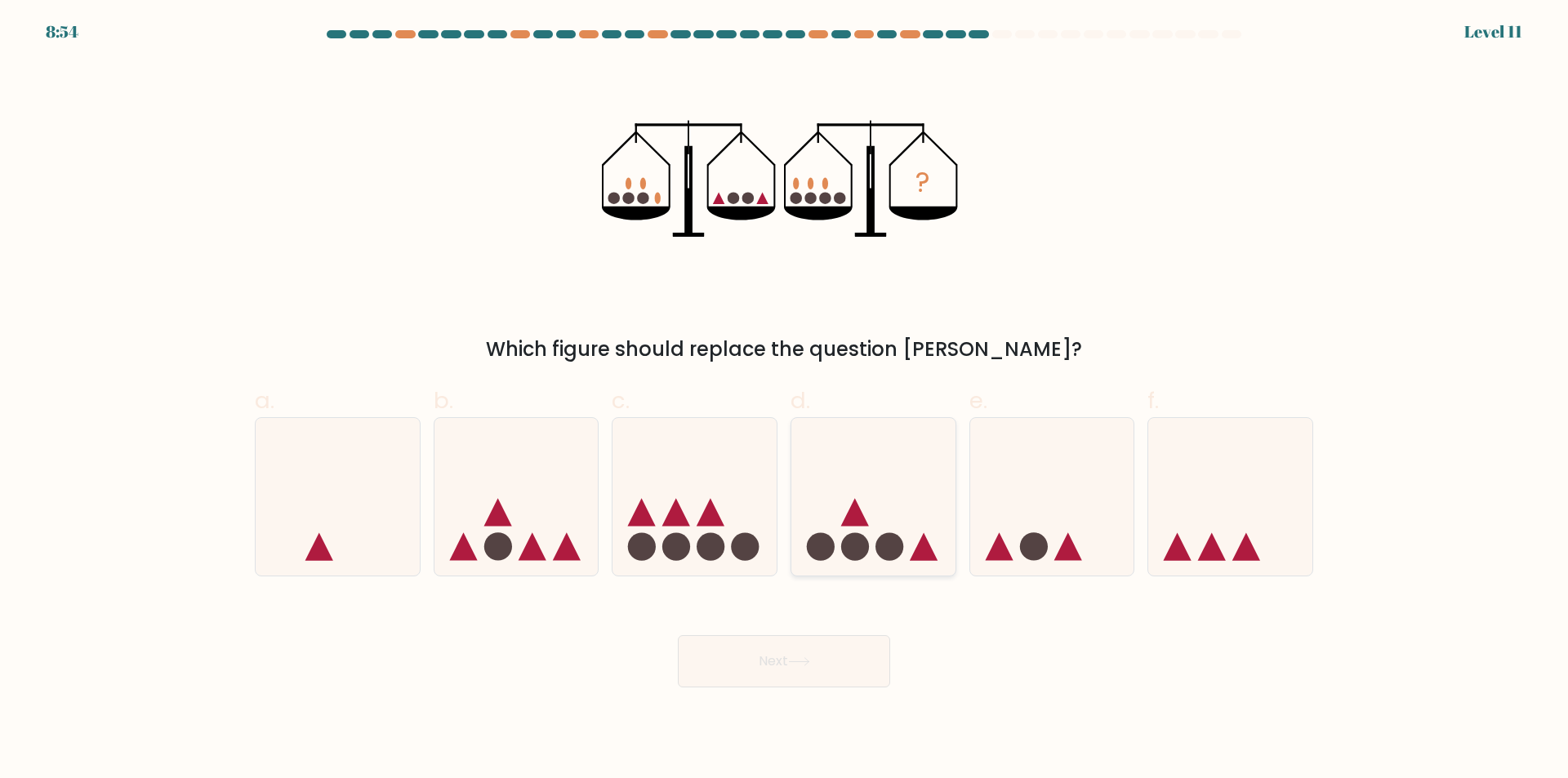
click at [882, 538] on circle at bounding box center [890, 546] width 27 height 27
click at [785, 400] on input "d." at bounding box center [784, 395] width 1 height 10
radio input "true"
click at [811, 670] on button "Next" at bounding box center [784, 661] width 213 height 52
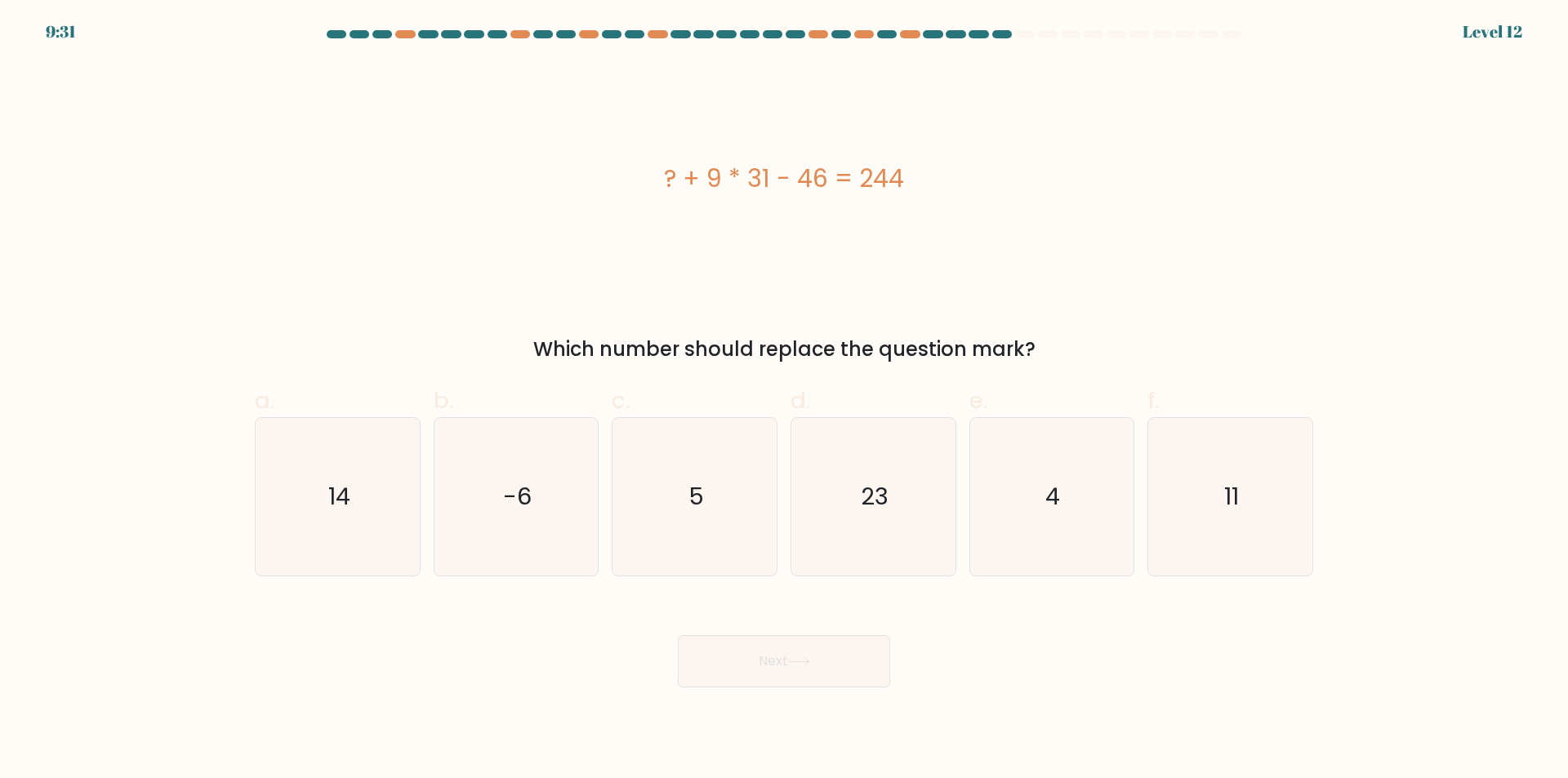
drag, startPoint x: 829, startPoint y: 178, endPoint x: 643, endPoint y: 155, distance: 187.4
click at [643, 155] on div "? + 9 * 31 - 46 = 244" at bounding box center [784, 178] width 1058 height 233
drag, startPoint x: 1041, startPoint y: 347, endPoint x: 510, endPoint y: 343, distance: 531.0
click at [510, 343] on div "Which number should replace the question mark?" at bounding box center [783, 349] width 1039 height 29
click at [1172, 469] on icon "11" at bounding box center [1230, 497] width 158 height 158
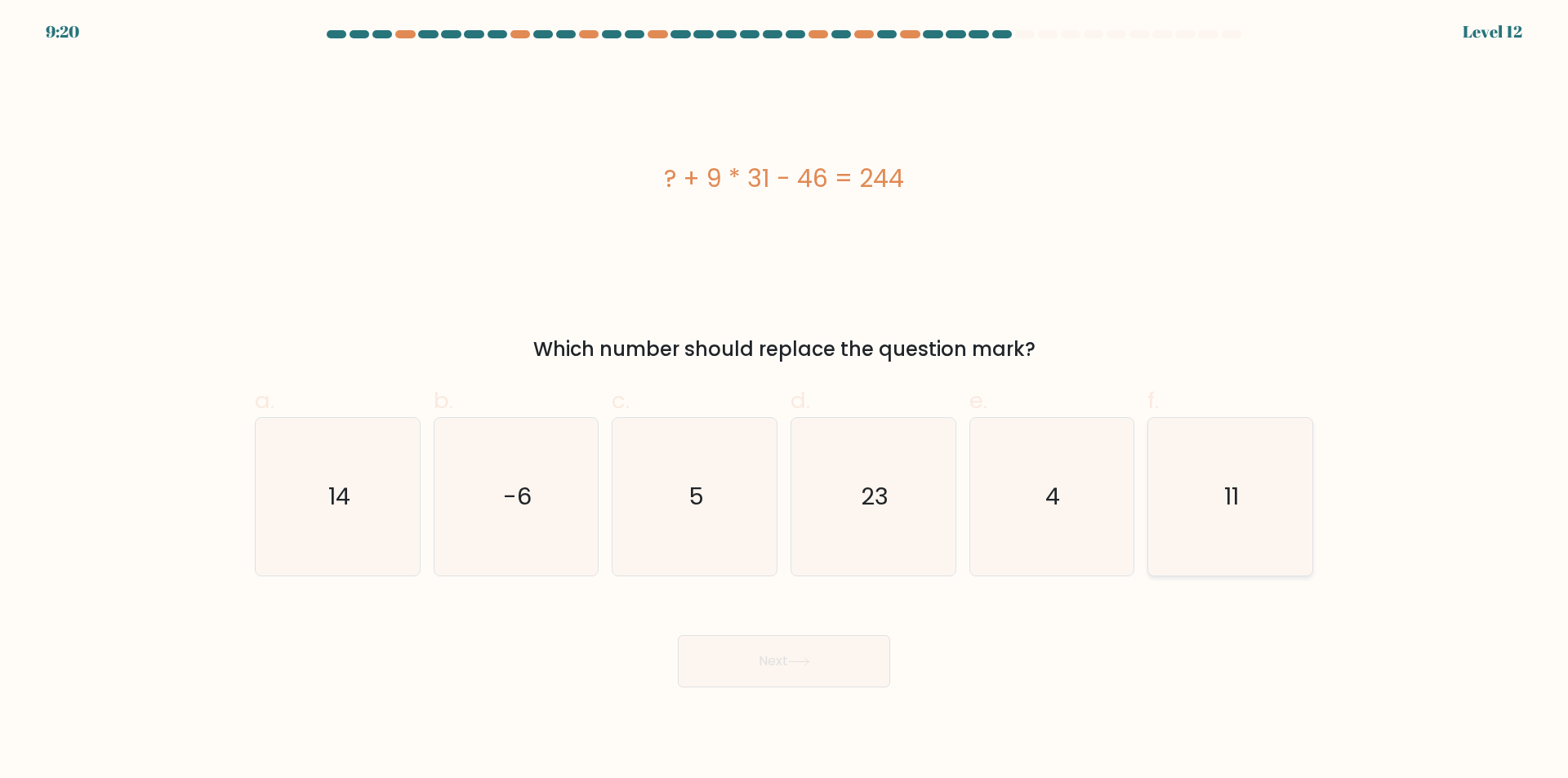
click at [785, 400] on input "f. 11" at bounding box center [784, 395] width 1 height 10
radio input "true"
drag, startPoint x: 835, startPoint y: 670, endPoint x: 829, endPoint y: 686, distance: 17.1
click at [829, 686] on button "Next" at bounding box center [784, 661] width 213 height 52
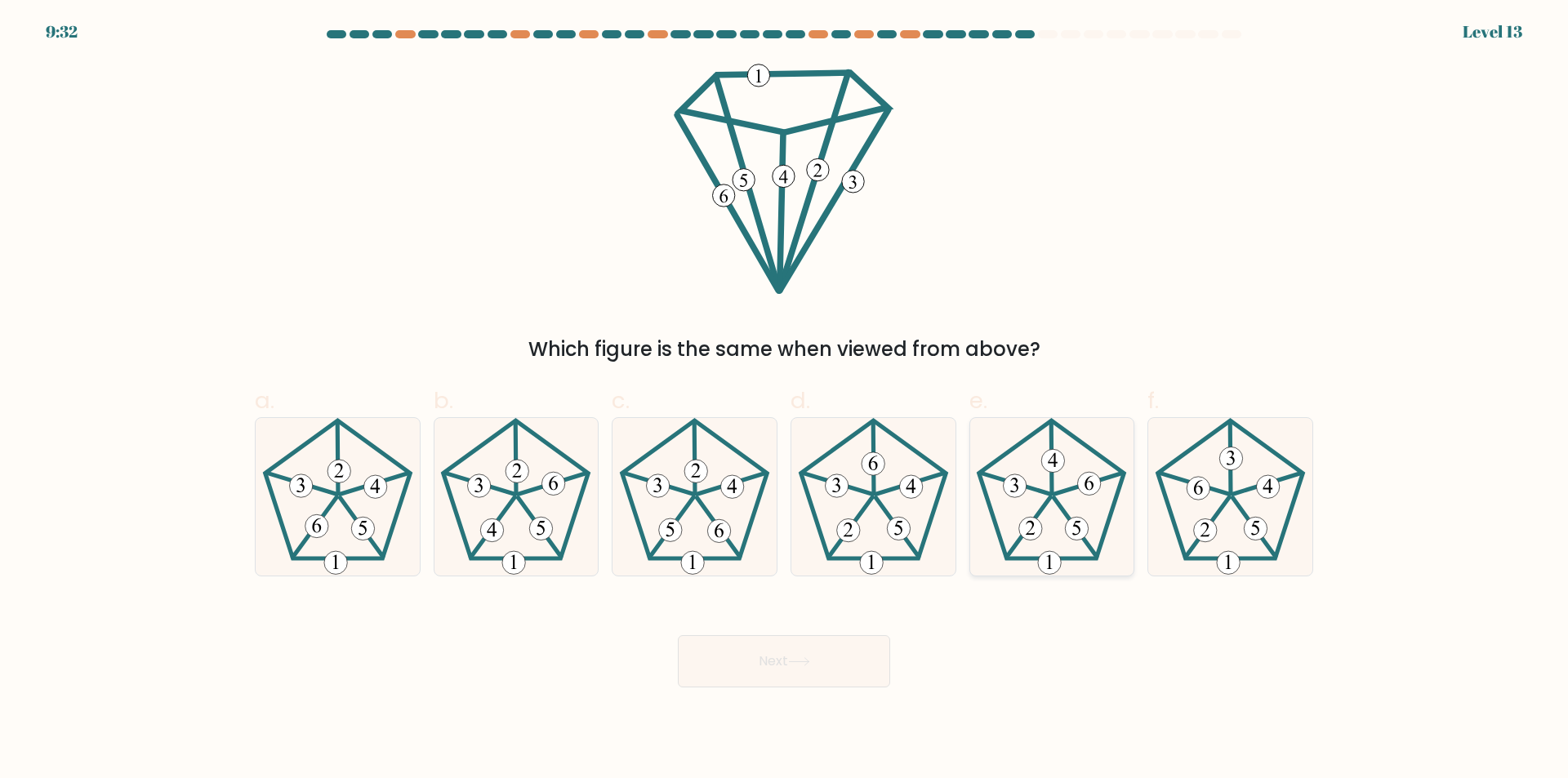
click at [1067, 502] on icon at bounding box center [1052, 497] width 158 height 158
click at [785, 400] on input "e." at bounding box center [784, 395] width 1 height 10
radio input "true"
click at [807, 654] on button "Next" at bounding box center [784, 661] width 213 height 52
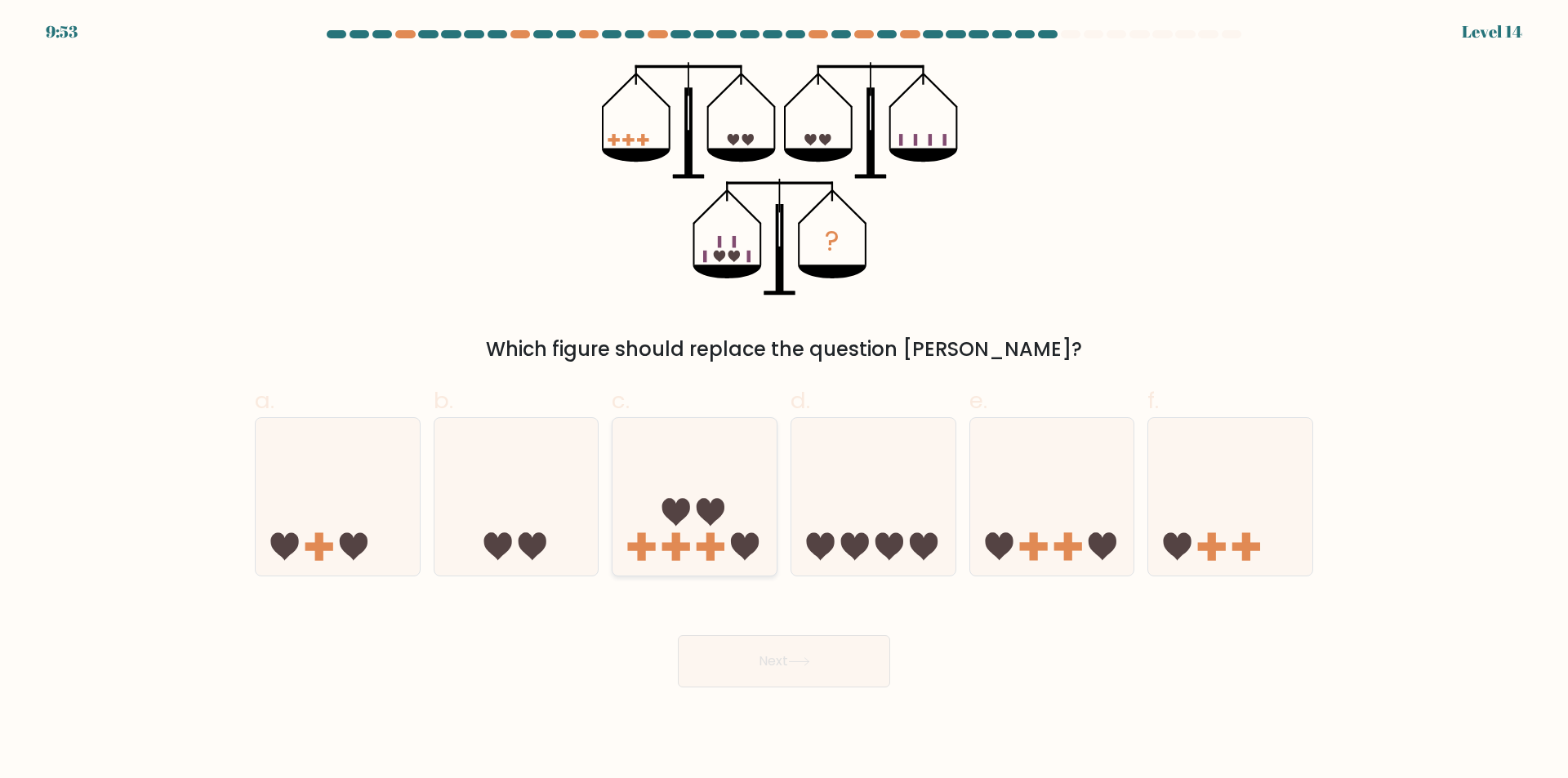
click at [727, 533] on icon at bounding box center [694, 498] width 164 height 136
click at [784, 400] on input "c." at bounding box center [784, 395] width 1 height 10
radio input "true"
click at [750, 653] on button "Next" at bounding box center [784, 661] width 213 height 52
click at [784, 666] on button "Next" at bounding box center [784, 661] width 213 height 52
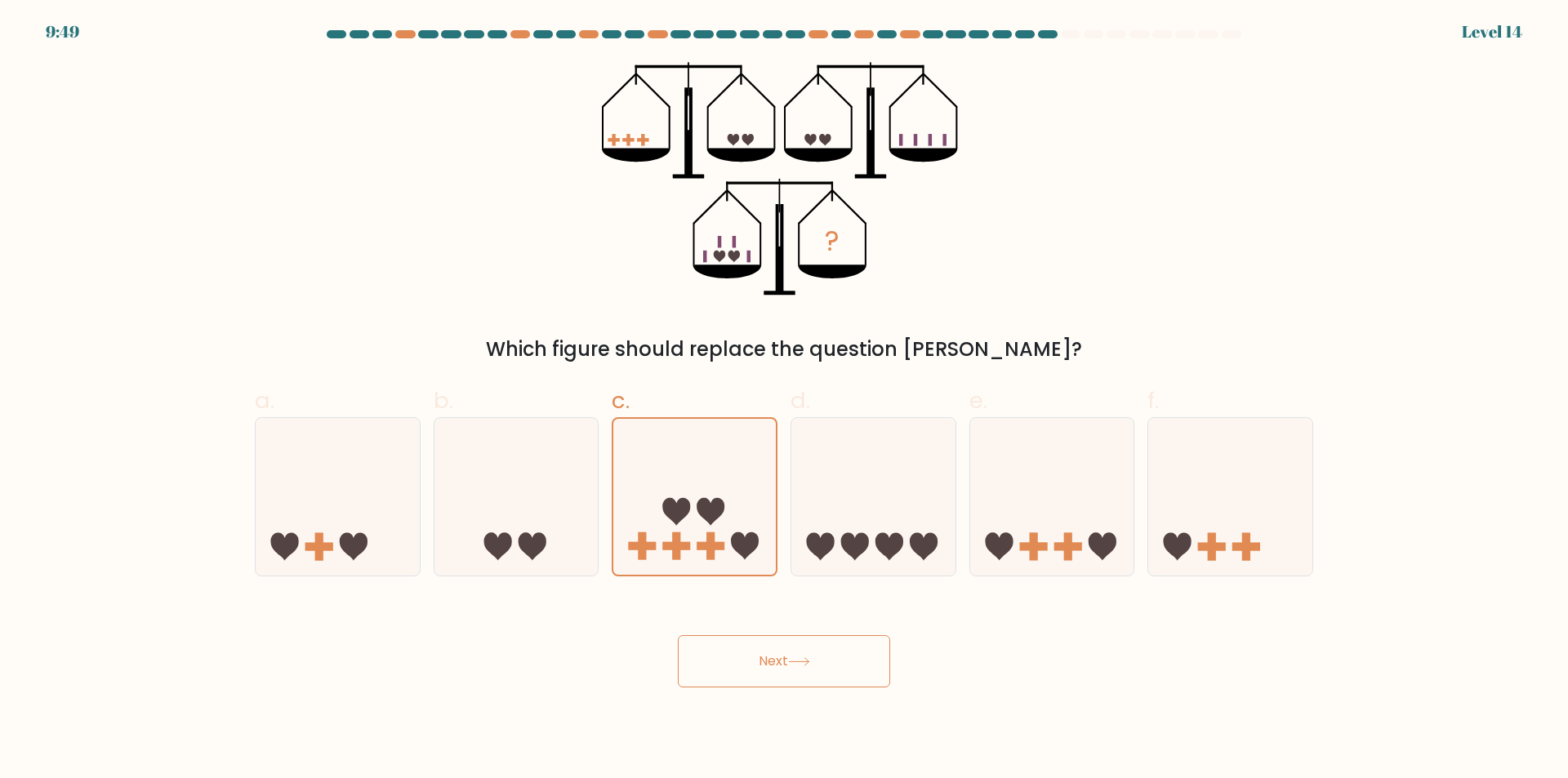
click at [779, 669] on button "Next" at bounding box center [784, 661] width 213 height 52
click at [705, 496] on icon at bounding box center [694, 497] width 162 height 135
click at [784, 400] on input "c." at bounding box center [784, 395] width 1 height 10
click at [1072, 233] on div "? Which figure should replace the question mark?" at bounding box center [784, 213] width 1078 height 302
click at [757, 544] on icon at bounding box center [745, 546] width 27 height 27
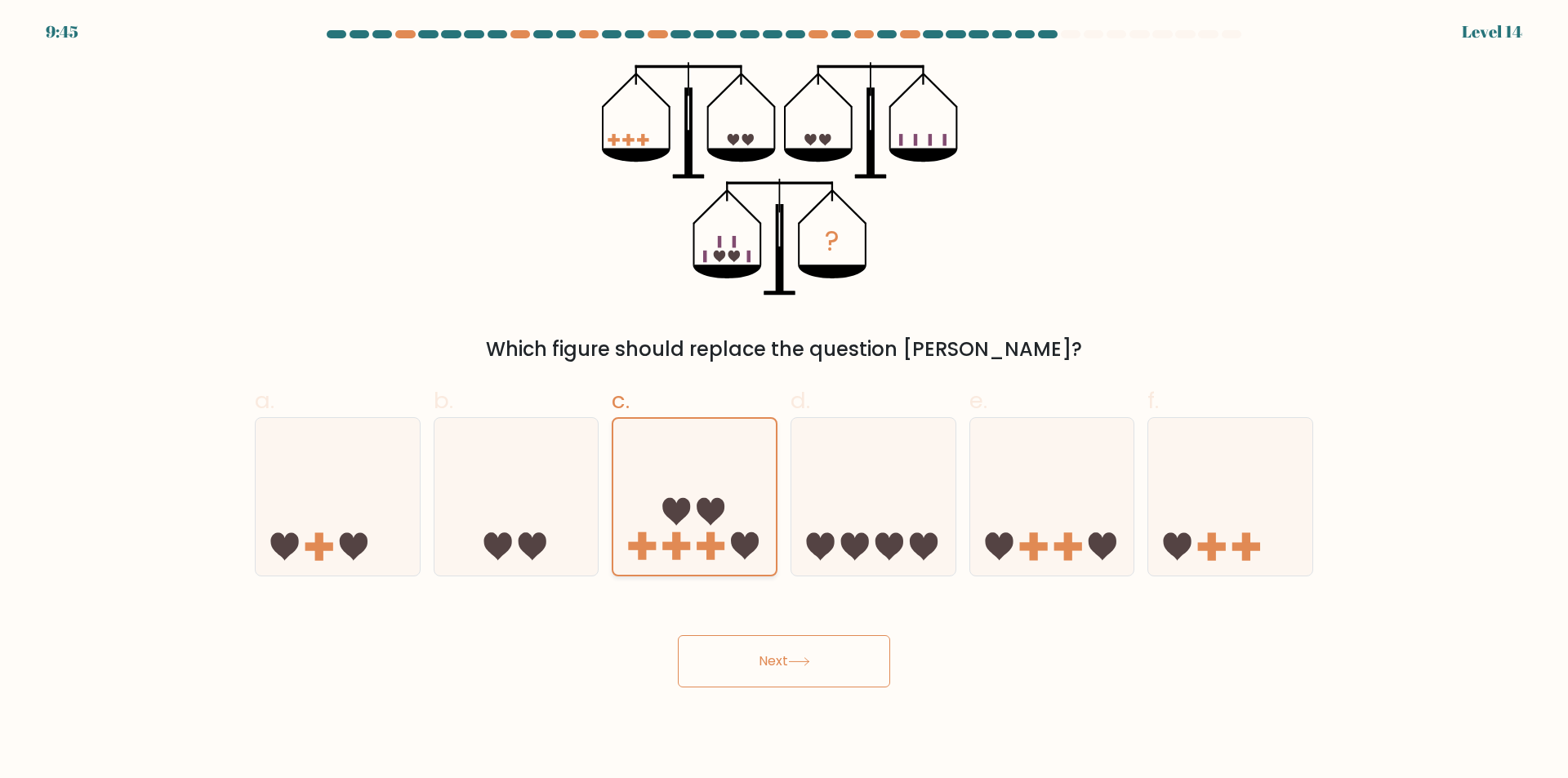
click at [784, 400] on input "c." at bounding box center [784, 395] width 1 height 10
click at [748, 660] on button "Next" at bounding box center [784, 661] width 213 height 52
click at [880, 534] on icon at bounding box center [890, 546] width 27 height 27
click at [785, 400] on input "d." at bounding box center [784, 395] width 1 height 10
radio input "true"
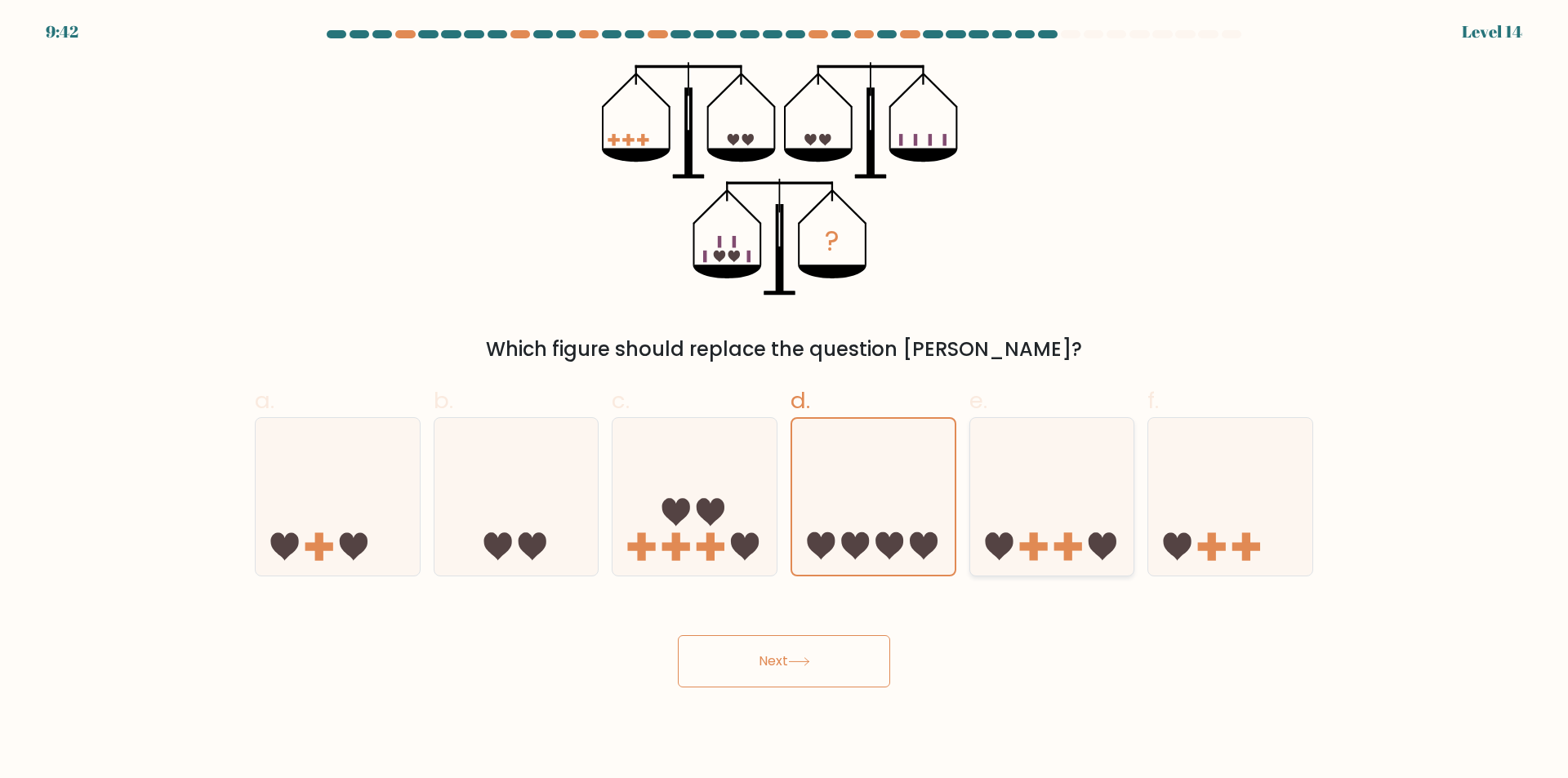
click at [1020, 535] on icon at bounding box center [1052, 498] width 164 height 136
click at [785, 400] on input "e." at bounding box center [784, 395] width 1 height 10
radio input "true"
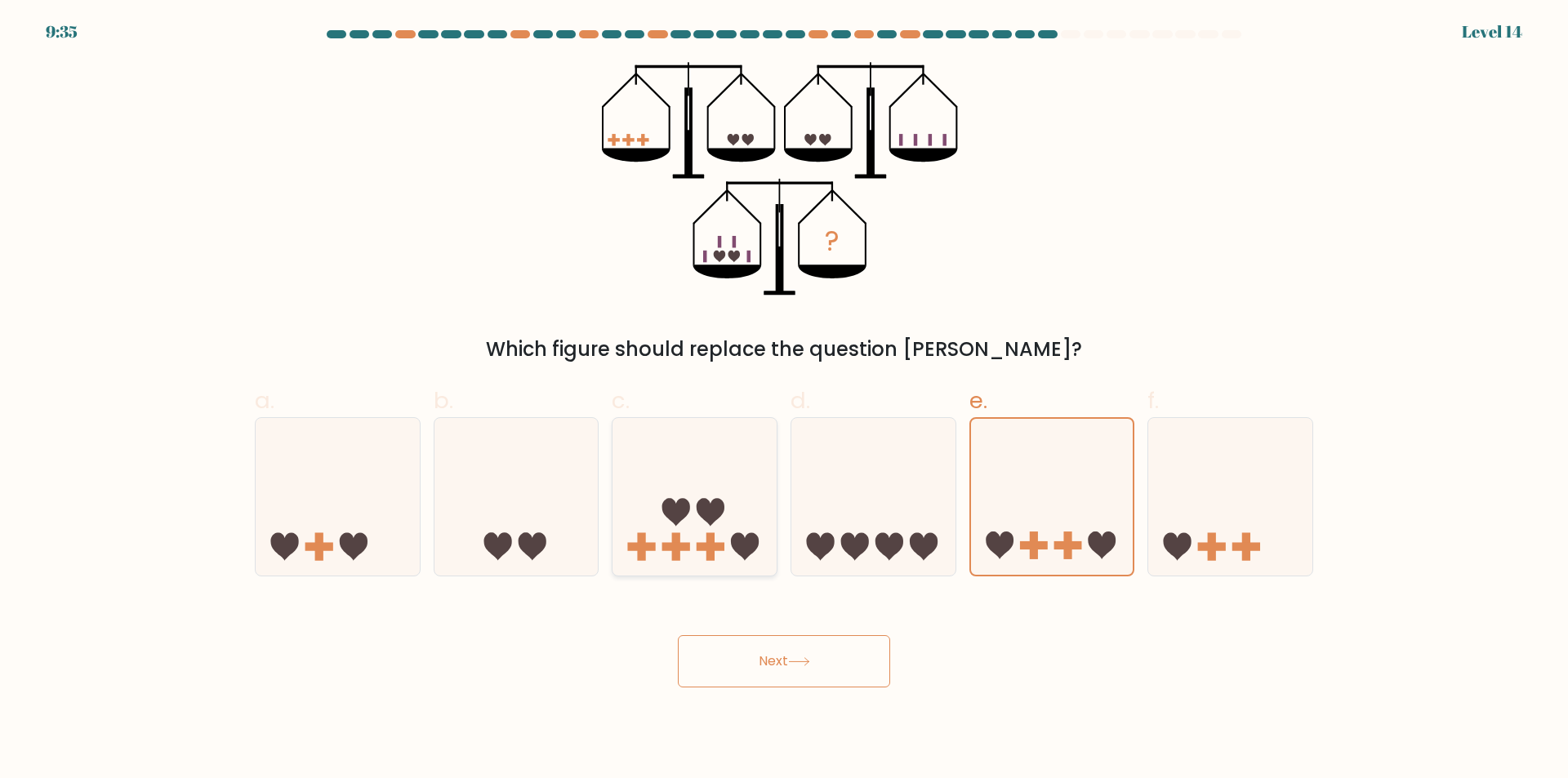
drag, startPoint x: 737, startPoint y: 492, endPoint x: 742, endPoint y: 512, distance: 20.6
click at [736, 492] on icon at bounding box center [694, 498] width 164 height 136
click at [784, 400] on input "c." at bounding box center [784, 395] width 1 height 10
radio input "true"
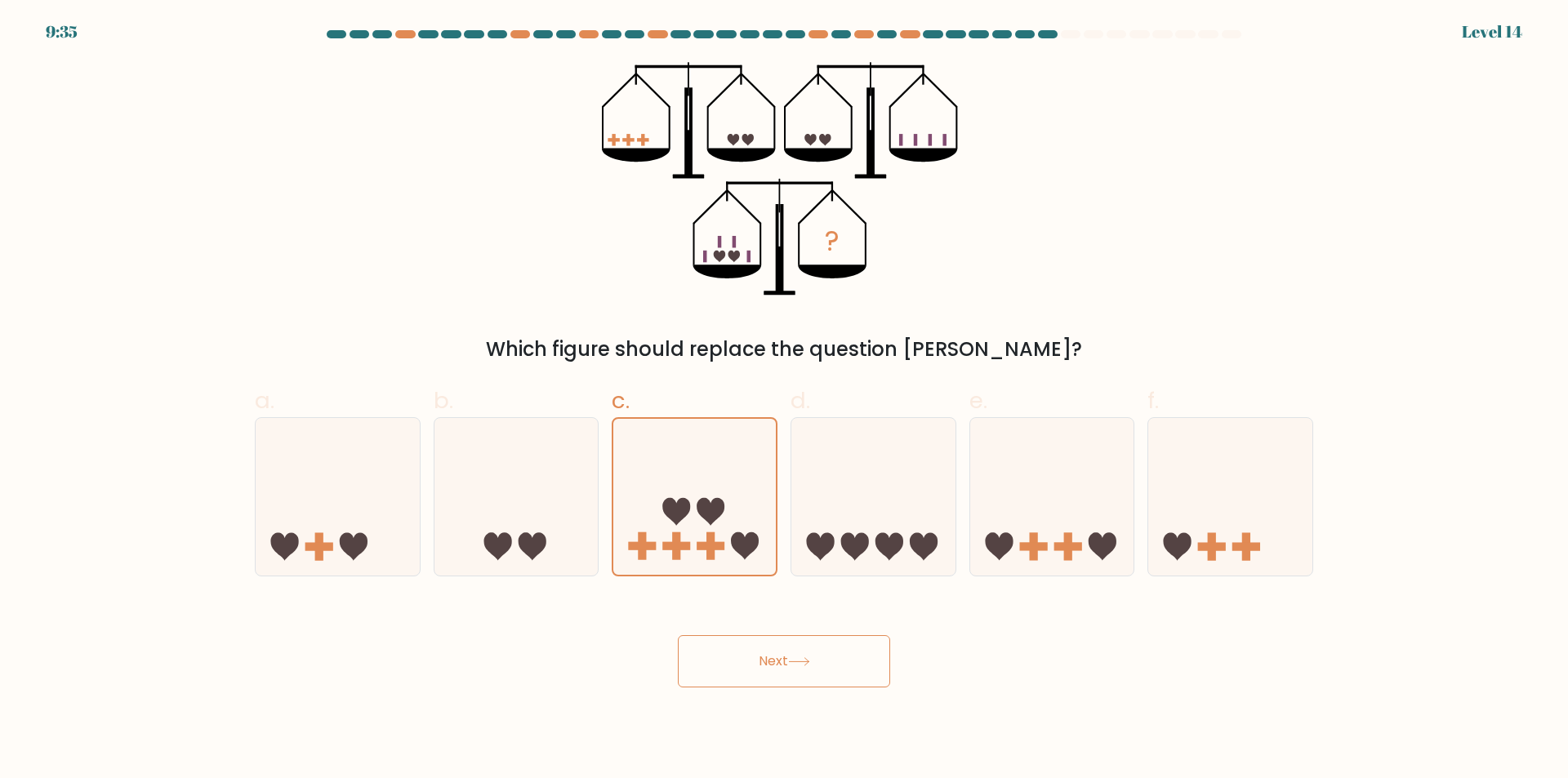
click at [760, 640] on button "Next" at bounding box center [784, 661] width 213 height 52
click at [744, 654] on button "Next" at bounding box center [784, 661] width 213 height 52
click at [744, 663] on button "Next" at bounding box center [784, 661] width 213 height 52
click at [751, 666] on button "Next" at bounding box center [784, 661] width 213 height 52
drag, startPoint x: 800, startPoint y: 664, endPoint x: 816, endPoint y: 655, distance: 18.4
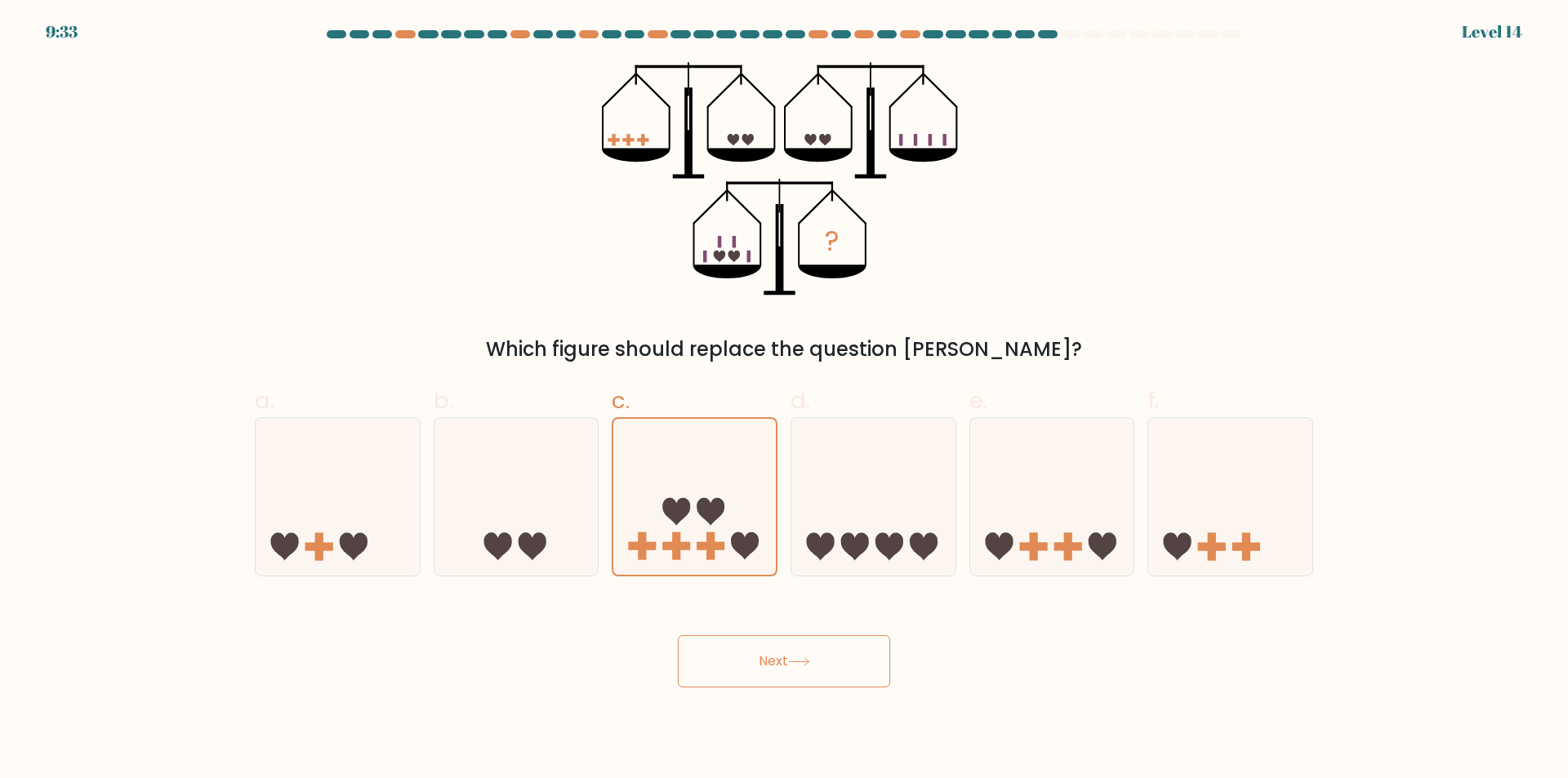
click at [803, 666] on icon at bounding box center [799, 661] width 22 height 9
click at [816, 655] on button "Next" at bounding box center [784, 661] width 213 height 52
drag, startPoint x: 846, startPoint y: 652, endPoint x: 559, endPoint y: 553, distance: 303.6
click at [841, 651] on button "Next" at bounding box center [784, 661] width 213 height 52
drag, startPoint x: 349, startPoint y: 509, endPoint x: 386, endPoint y: 513, distance: 37.2
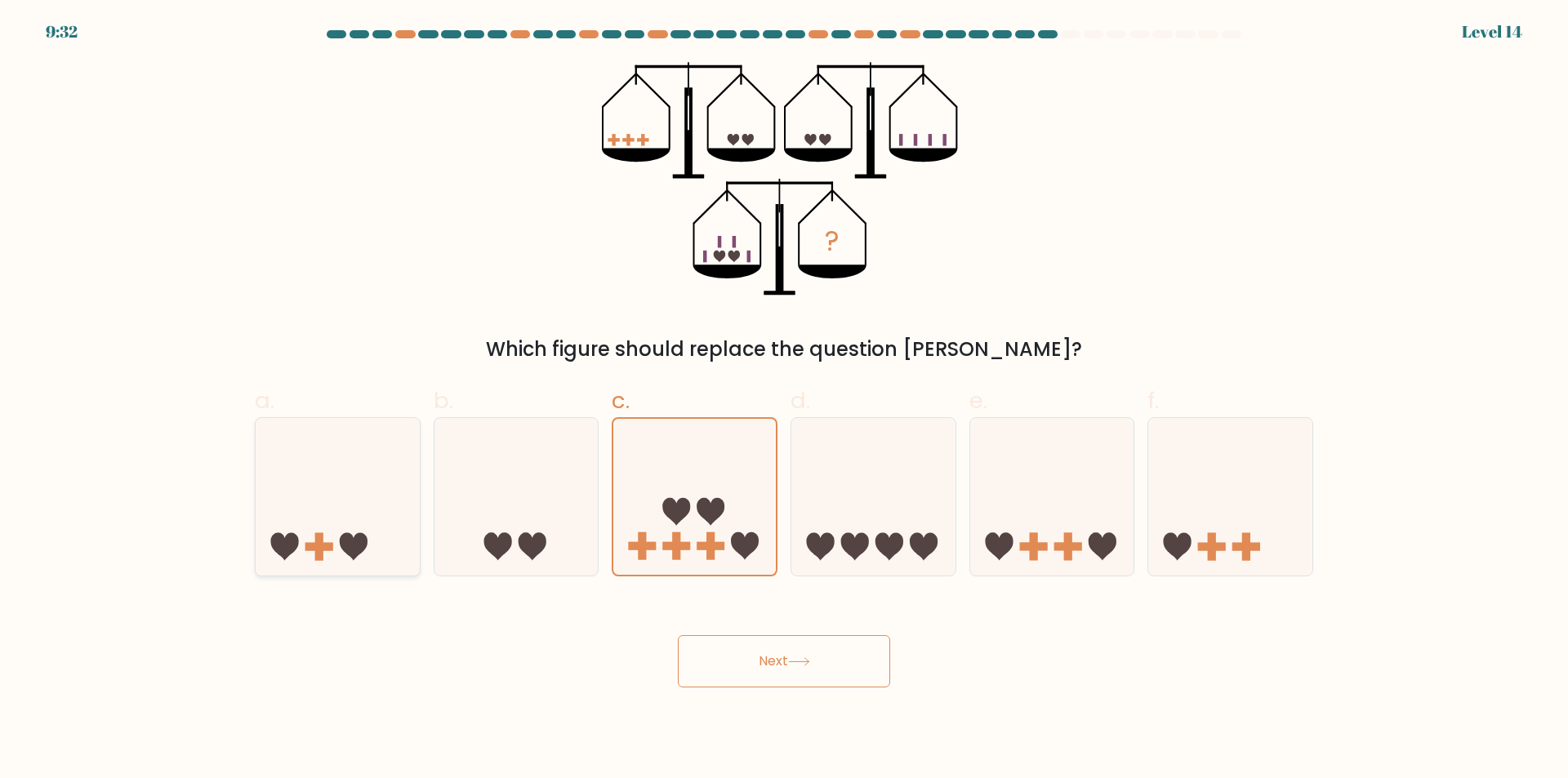
click at [348, 510] on icon at bounding box center [337, 498] width 164 height 136
click at [784, 400] on input "a." at bounding box center [784, 395] width 1 height 10
radio input "true"
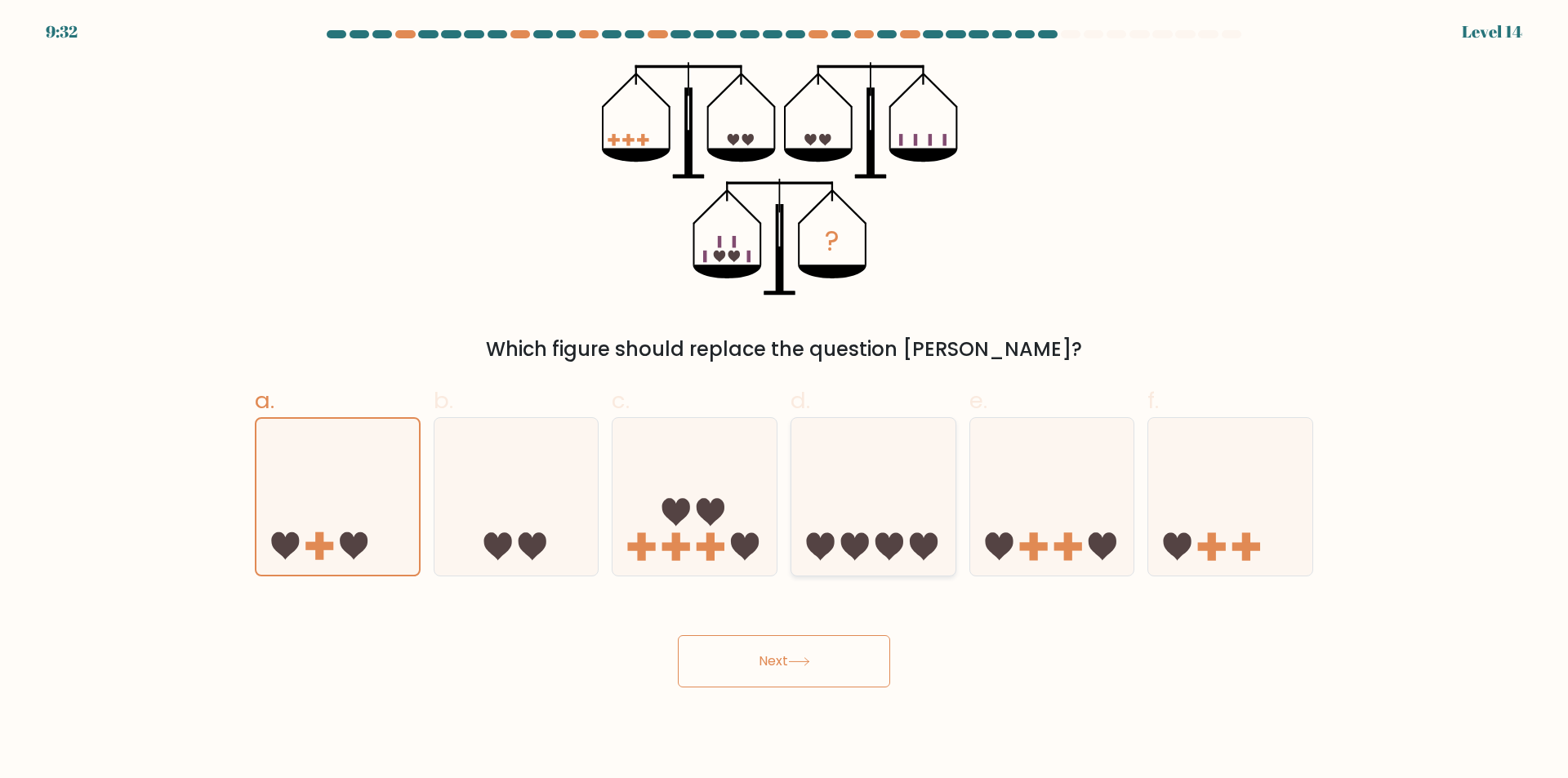
click at [932, 512] on icon at bounding box center [873, 498] width 164 height 136
click at [785, 400] on input "d." at bounding box center [784, 395] width 1 height 10
radio input "true"
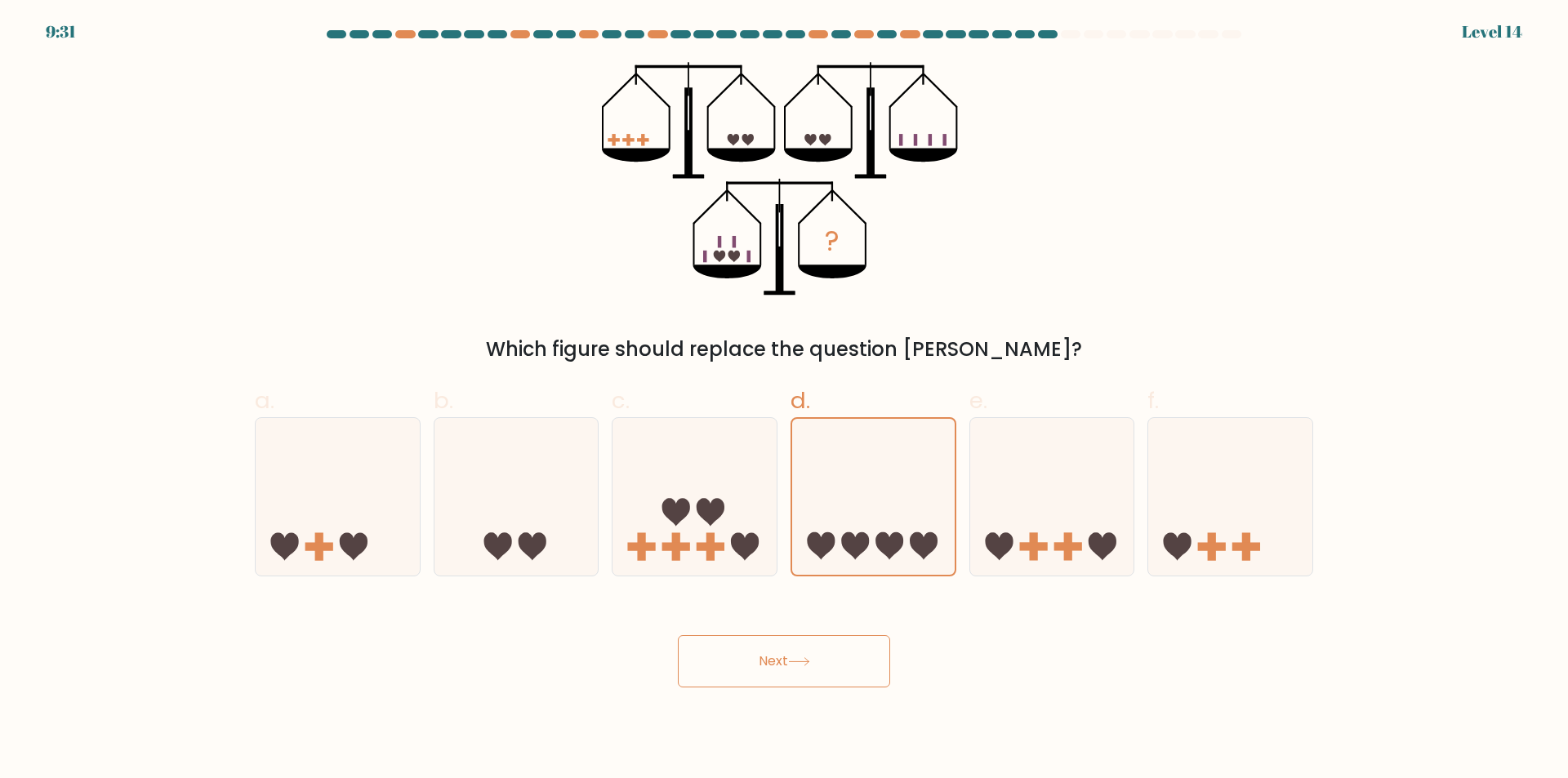
click at [832, 657] on button "Next" at bounding box center [784, 661] width 213 height 52
click at [1052, 540] on icon at bounding box center [1052, 498] width 164 height 136
click at [785, 400] on input "e." at bounding box center [784, 395] width 1 height 10
radio input "true"
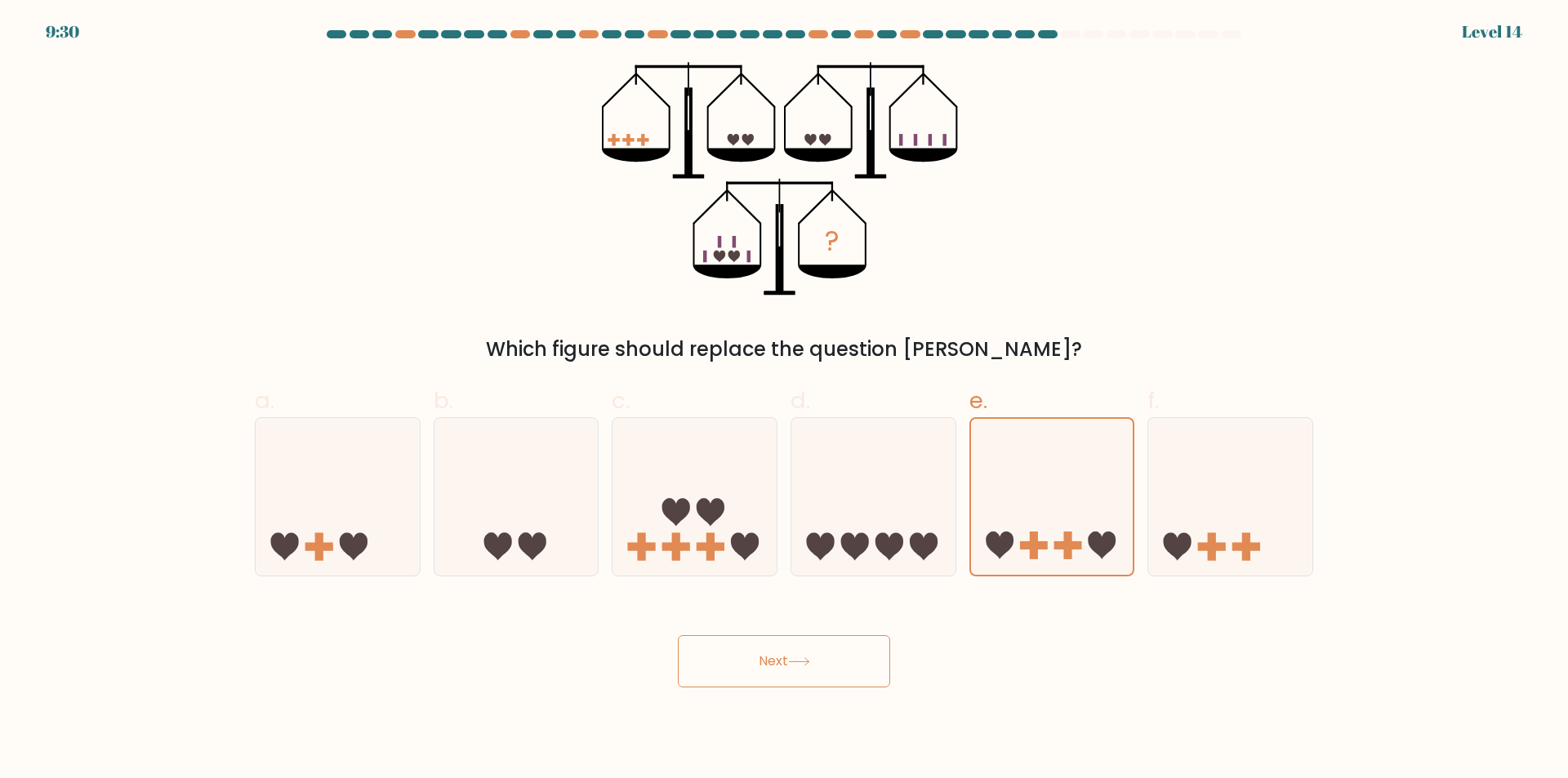
click at [857, 652] on button "Next" at bounding box center [784, 661] width 213 height 52
click at [1223, 510] on icon at bounding box center [1230, 498] width 164 height 136
click at [785, 400] on input "f." at bounding box center [784, 395] width 1 height 10
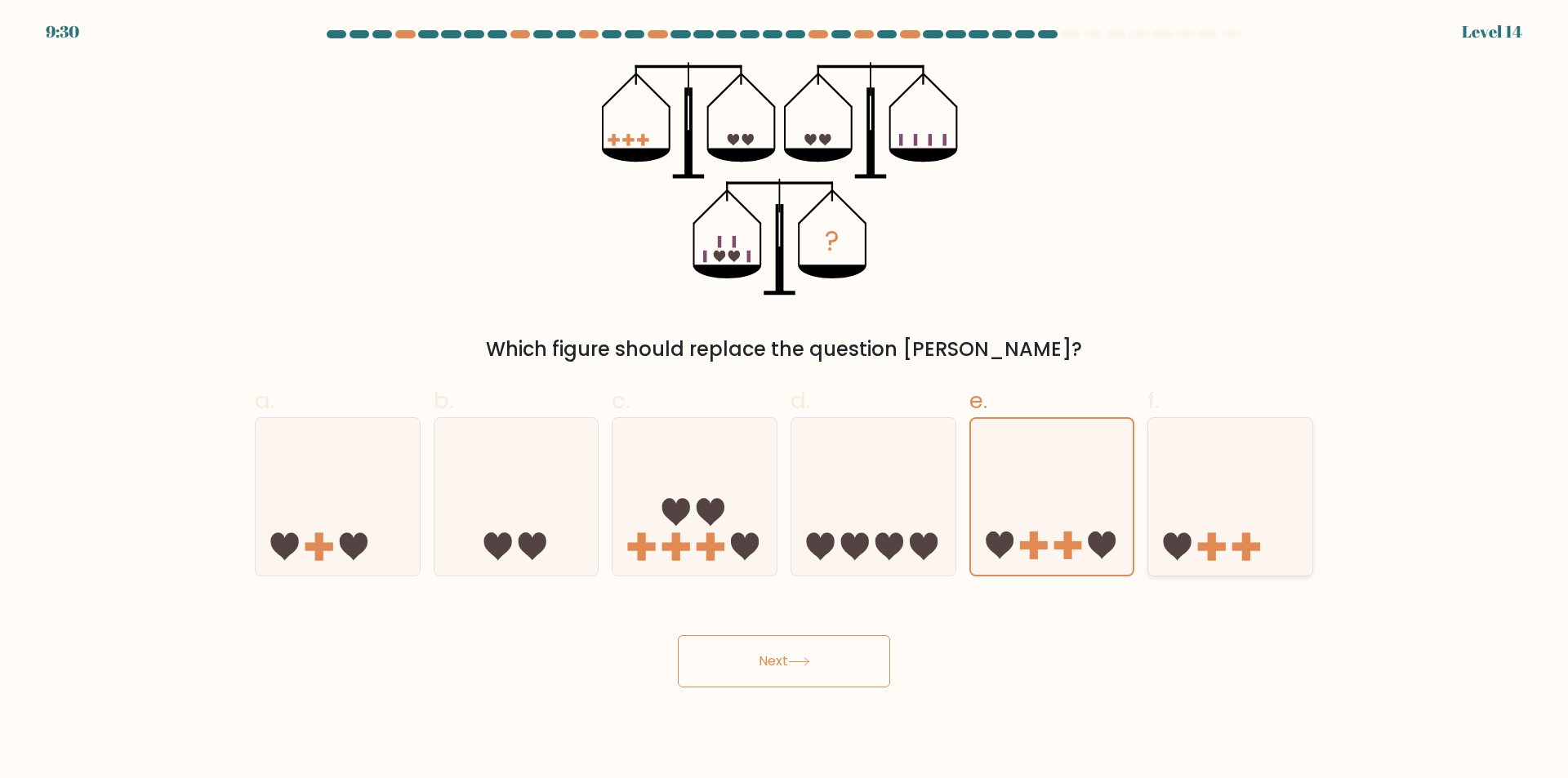
radio input "true"
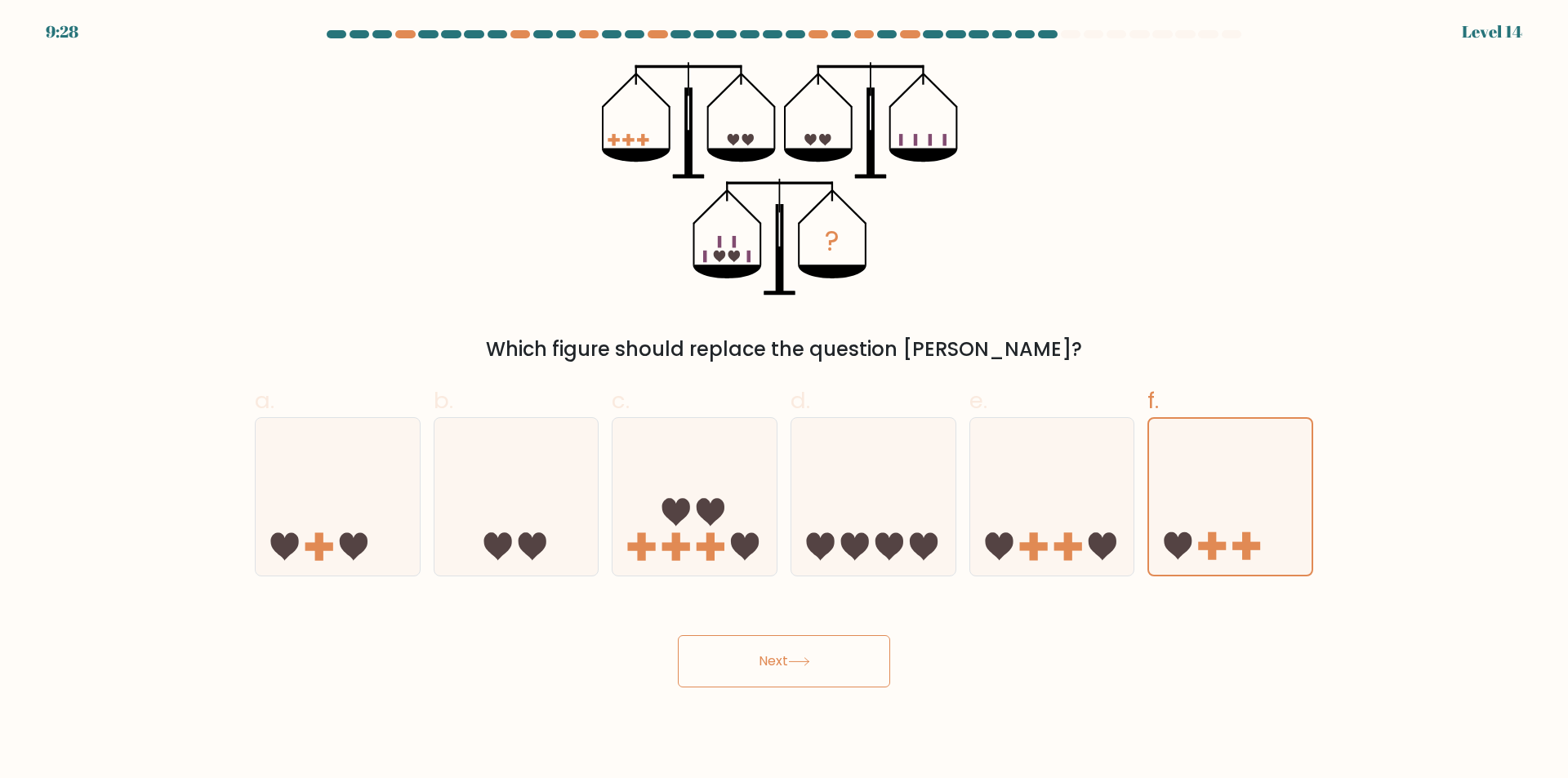
click at [770, 685] on button "Next" at bounding box center [784, 661] width 213 height 52
click at [775, 667] on button "Next" at bounding box center [784, 661] width 213 height 52
drag, startPoint x: 775, startPoint y: 666, endPoint x: 803, endPoint y: 442, distance: 225.7
click at [776, 660] on button "Next" at bounding box center [784, 661] width 213 height 52
click at [807, 348] on div "Which figure should replace the question mark?" at bounding box center [783, 349] width 1039 height 29
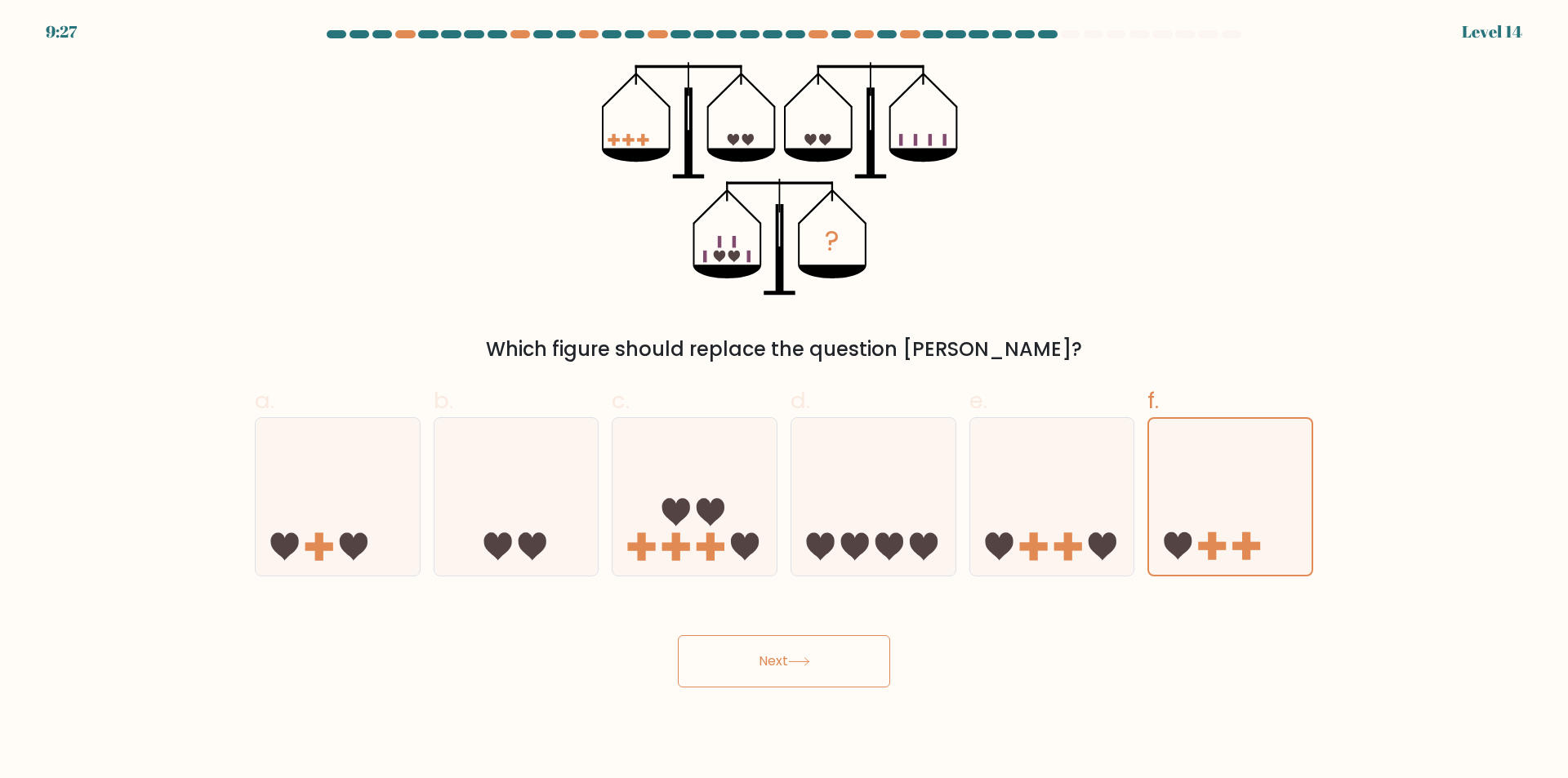
click at [940, 305] on div "? Which figure should replace the question mark?" at bounding box center [784, 213] width 1078 height 302
click at [859, 169] on icon "?" at bounding box center [785, 178] width 365 height 233
drag, startPoint x: 846, startPoint y: 164, endPoint x: 709, endPoint y: 153, distance: 137.4
click at [834, 165] on icon "?" at bounding box center [785, 178] width 365 height 233
click at [828, 165] on icon "?" at bounding box center [785, 178] width 365 height 233
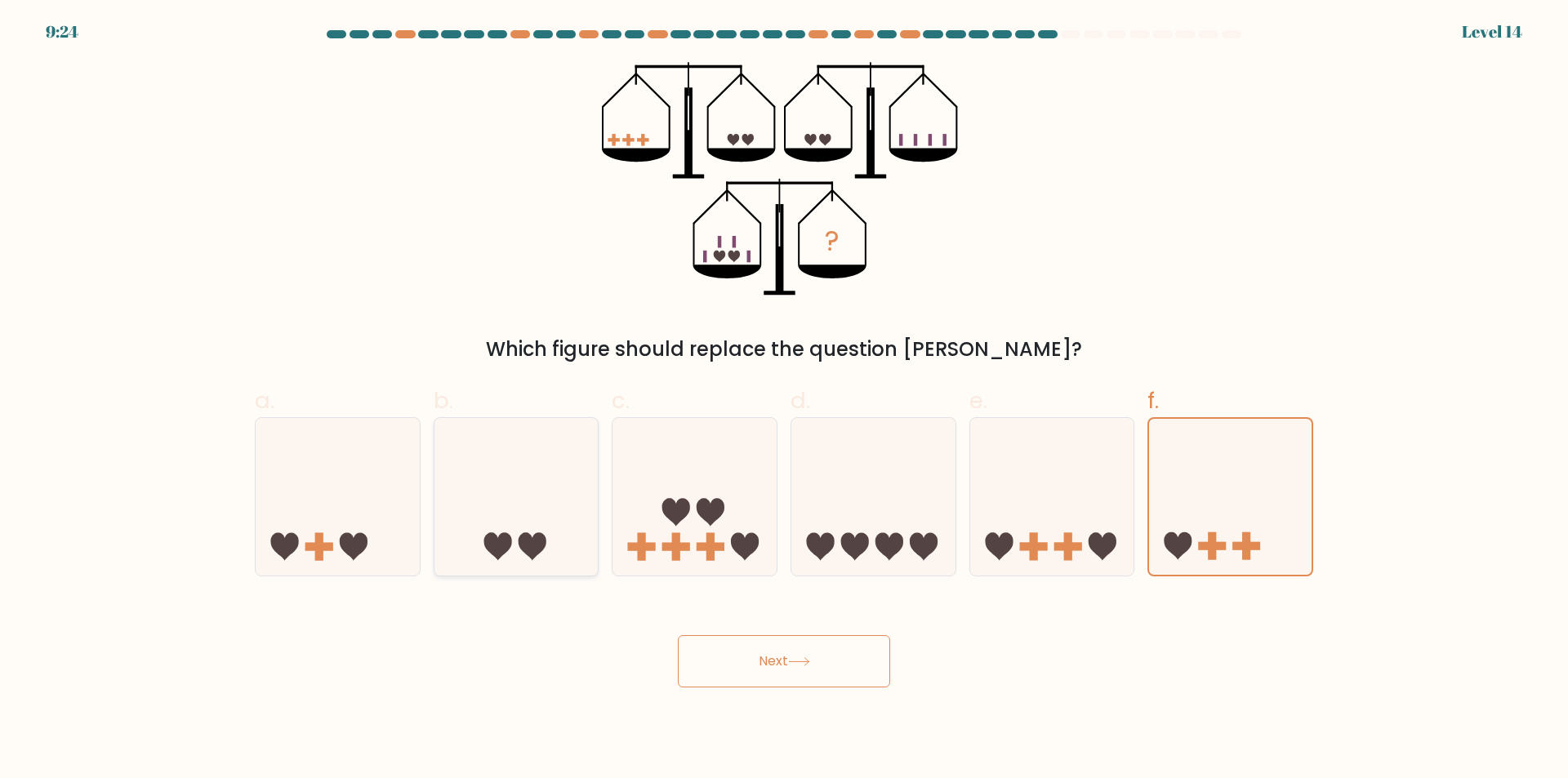
click at [482, 501] on icon at bounding box center [516, 498] width 164 height 136
click at [784, 400] on input "b." at bounding box center [784, 395] width 1 height 10
radio input "true"
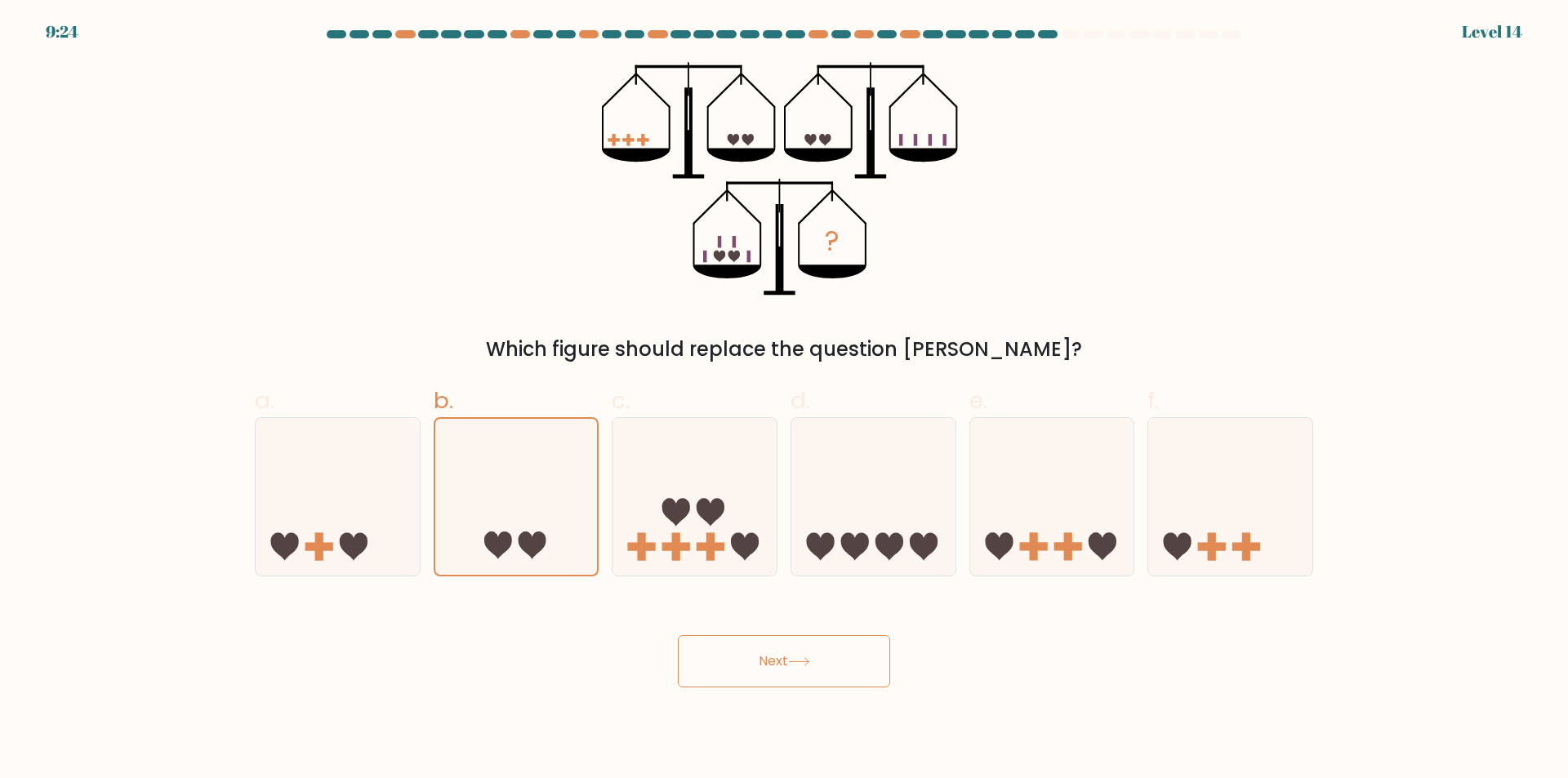
click at [763, 658] on button "Next" at bounding box center [784, 661] width 213 height 52
click at [763, 658] on button "Next" at bounding box center [784, 661] width 213 height 52
click at [763, 659] on button "Next" at bounding box center [784, 661] width 213 height 52
drag, startPoint x: 760, startPoint y: 656, endPoint x: 742, endPoint y: 620, distance: 40.2
click at [754, 657] on button "Next" at bounding box center [784, 661] width 213 height 52
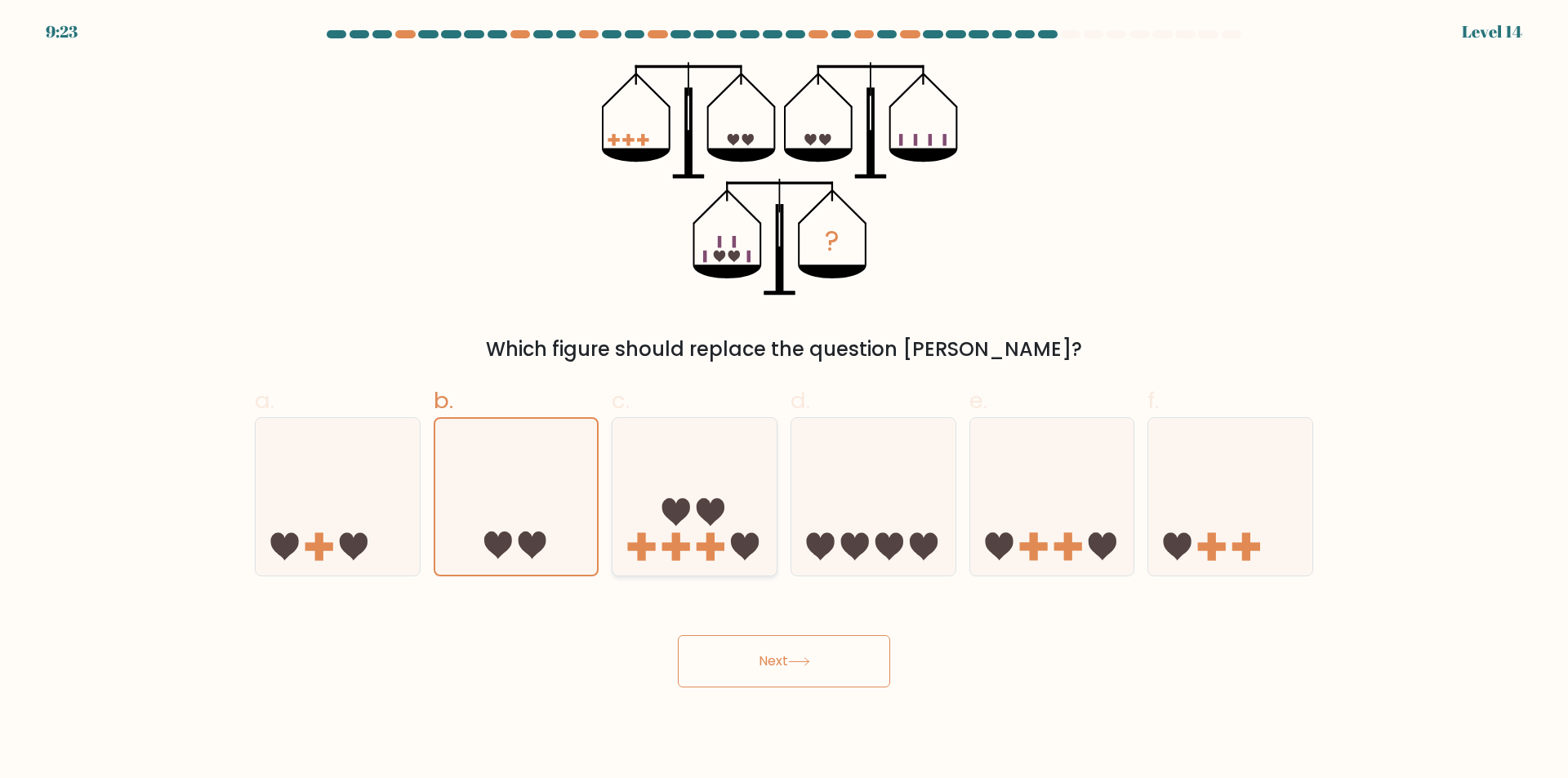
click at [697, 492] on icon at bounding box center [694, 498] width 164 height 136
click at [784, 400] on input "c." at bounding box center [784, 395] width 1 height 10
radio input "true"
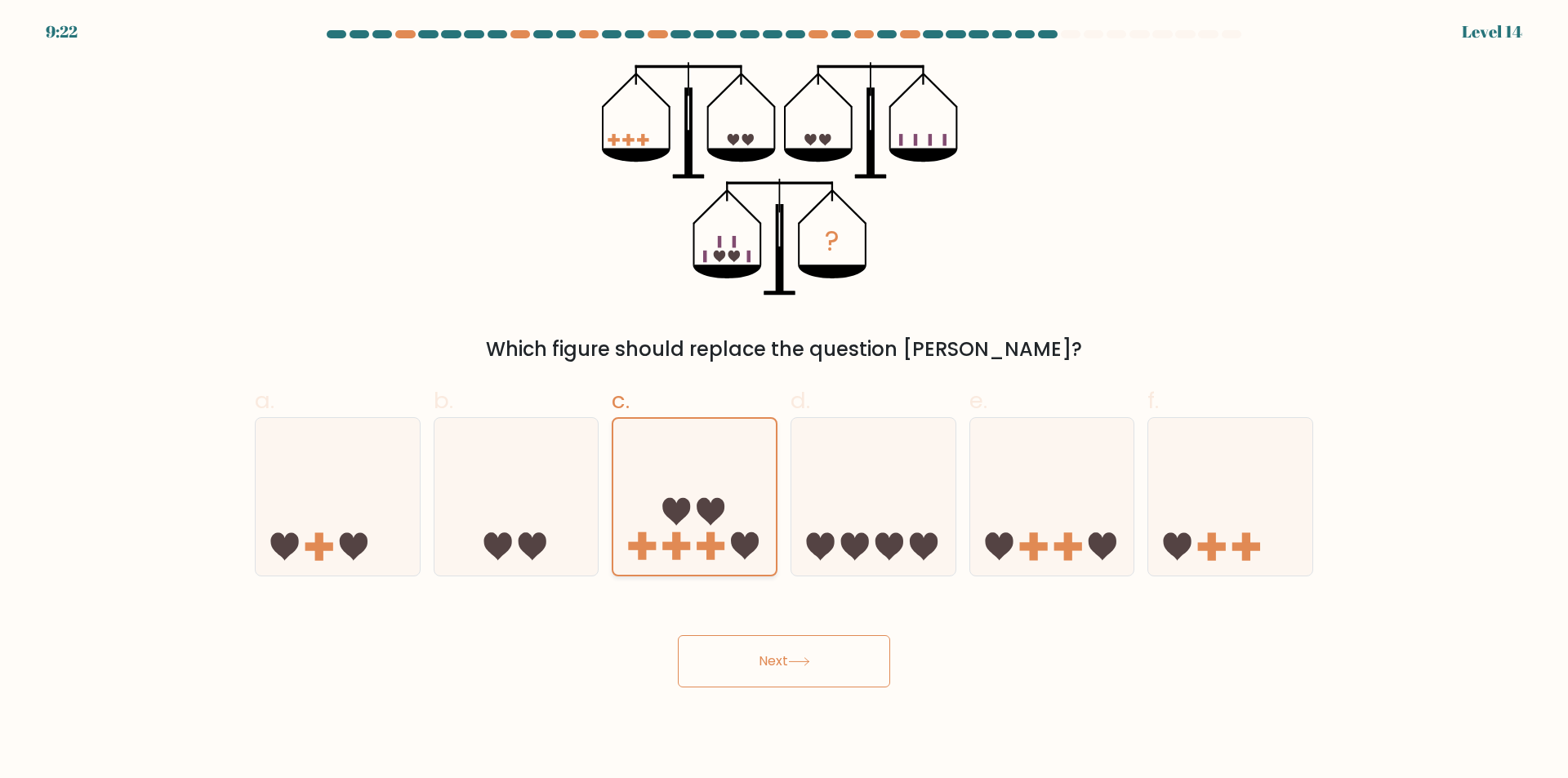
click at [678, 636] on button "Next" at bounding box center [784, 661] width 213 height 52
click at [722, 242] on icon "?" at bounding box center [785, 178] width 365 height 233
click at [1477, 33] on form at bounding box center [784, 359] width 1568 height 657
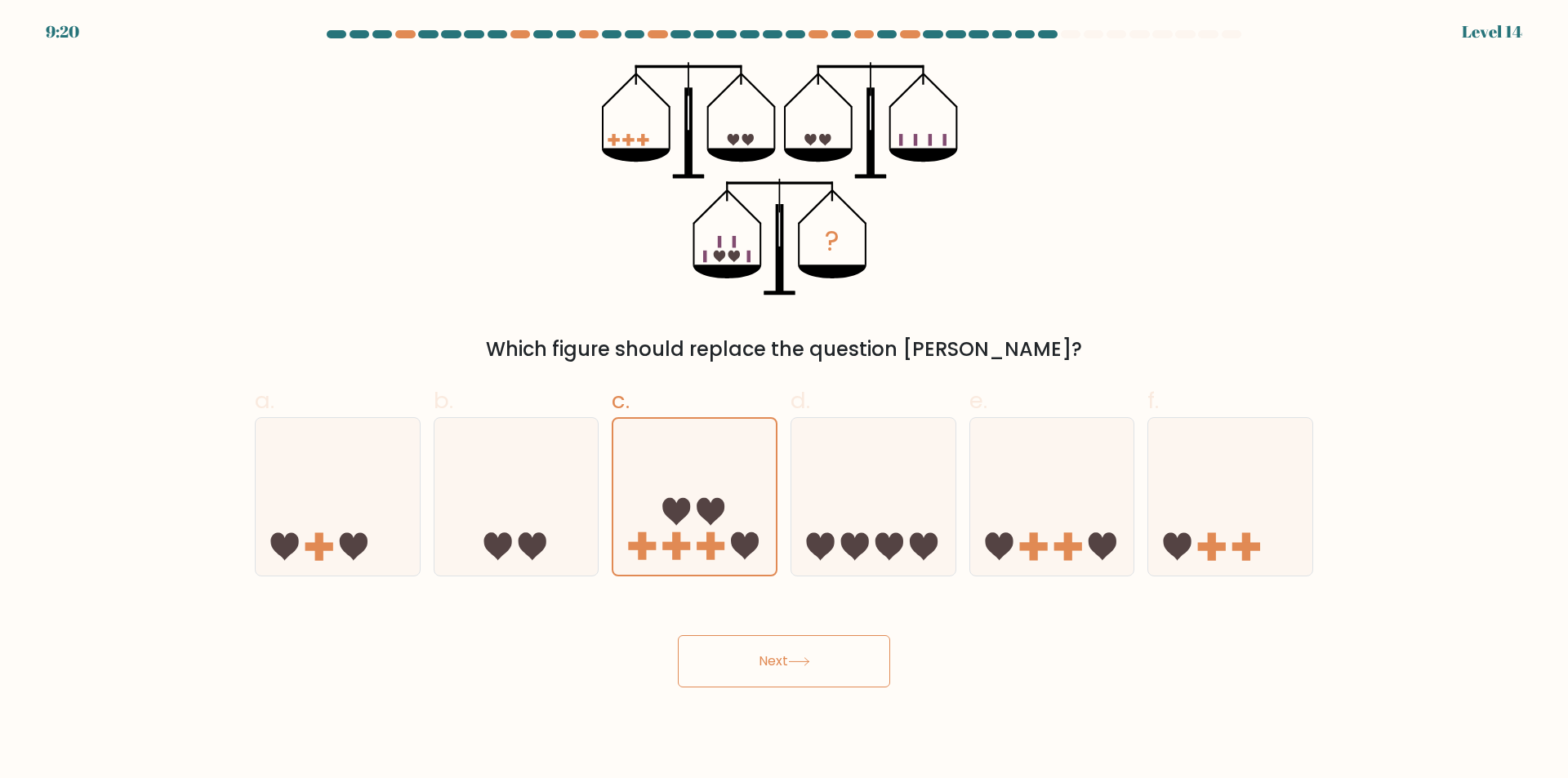
click at [1048, 35] on div at bounding box center [1047, 34] width 20 height 9
drag, startPoint x: 1036, startPoint y: 35, endPoint x: 1021, endPoint y: 39, distance: 15.5
click at [1031, 36] on at bounding box center [784, 34] width 918 height 9
click at [745, 649] on button "Next" at bounding box center [784, 661] width 213 height 52
click at [745, 655] on button "Next" at bounding box center [784, 661] width 213 height 52
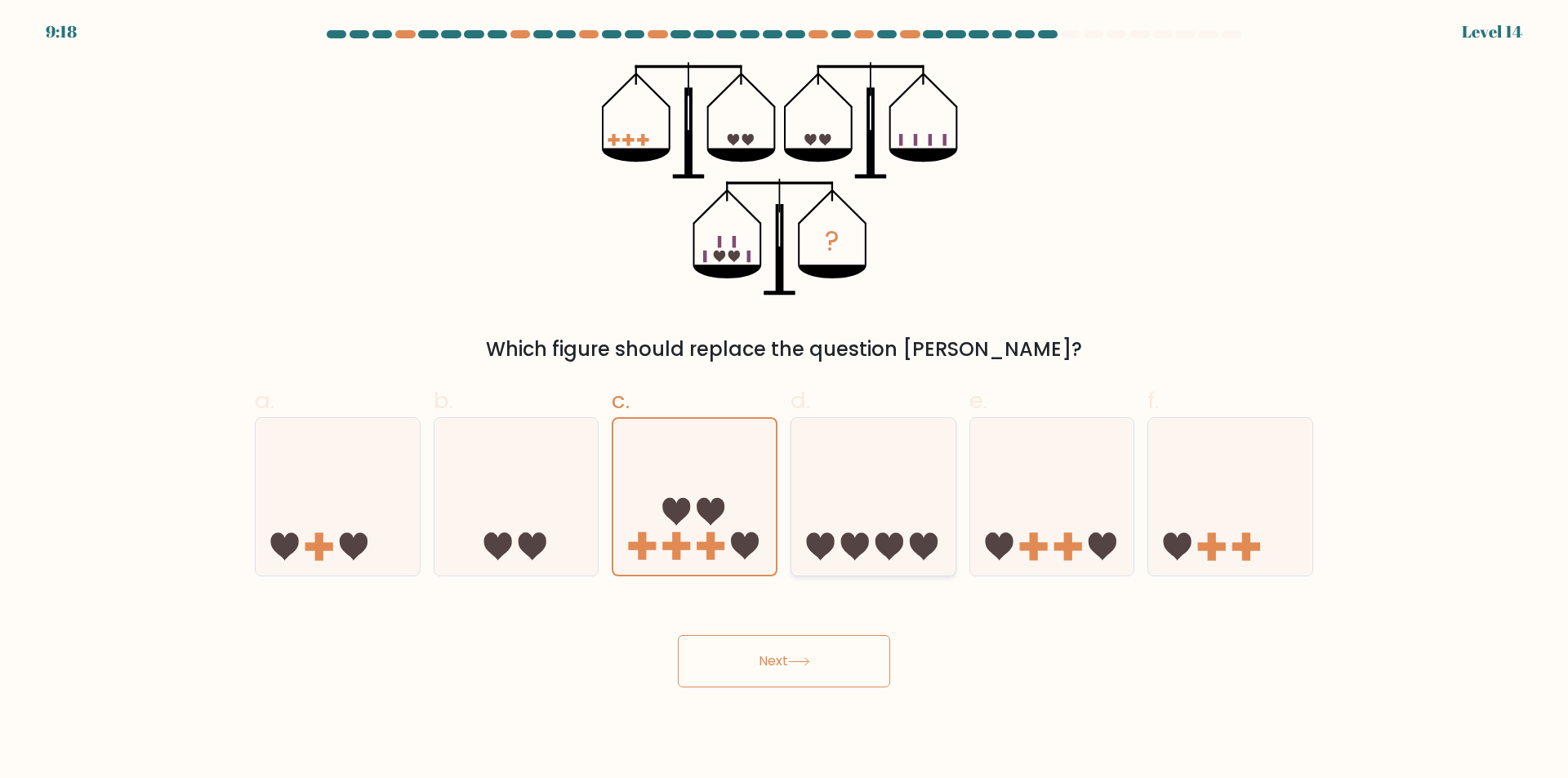
click at [815, 541] on icon at bounding box center [820, 546] width 27 height 27
click at [785, 400] on input "d." at bounding box center [784, 395] width 1 height 10
radio input "true"
click at [678, 636] on button "Next" at bounding box center [784, 661] width 213 height 52
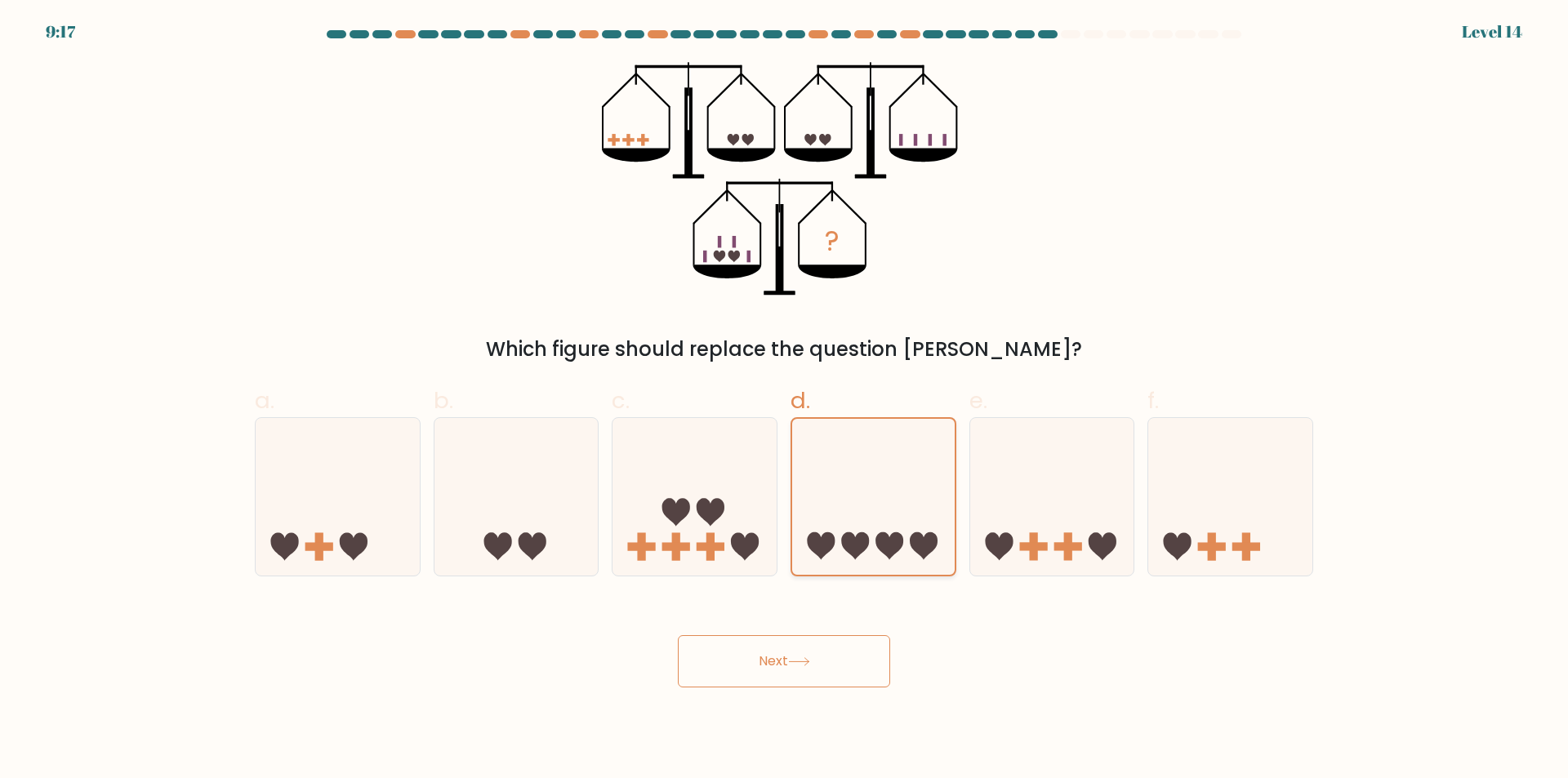
click at [678, 636] on button "Next" at bounding box center [784, 661] width 213 height 52
click at [750, 647] on button "Next" at bounding box center [784, 661] width 213 height 52
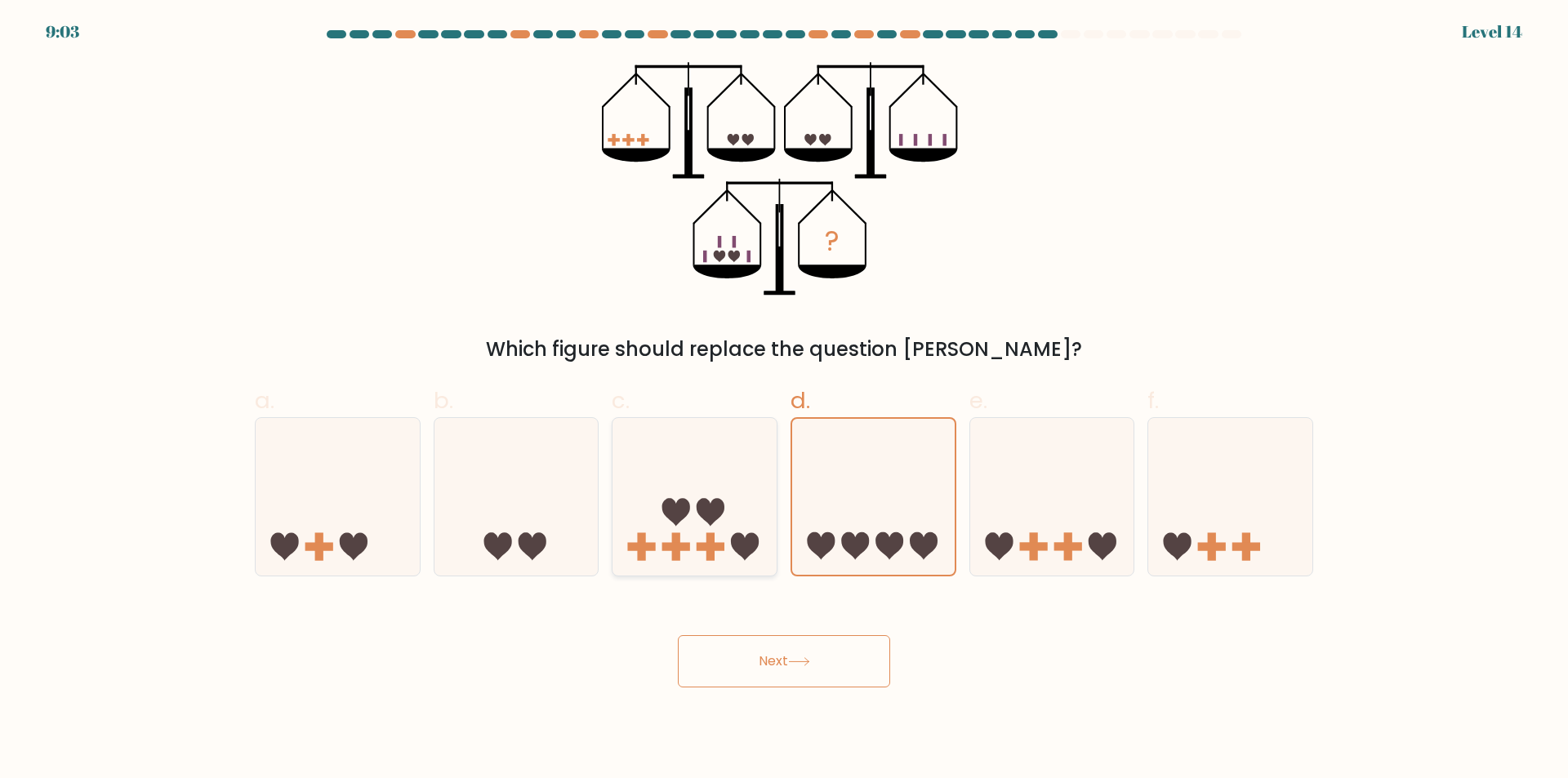
click at [740, 519] on icon at bounding box center [694, 498] width 164 height 136
click at [784, 400] on input "c." at bounding box center [784, 395] width 1 height 10
radio input "true"
click at [737, 519] on icon at bounding box center [694, 497] width 162 height 135
click at [784, 400] on input "c." at bounding box center [784, 395] width 1 height 10
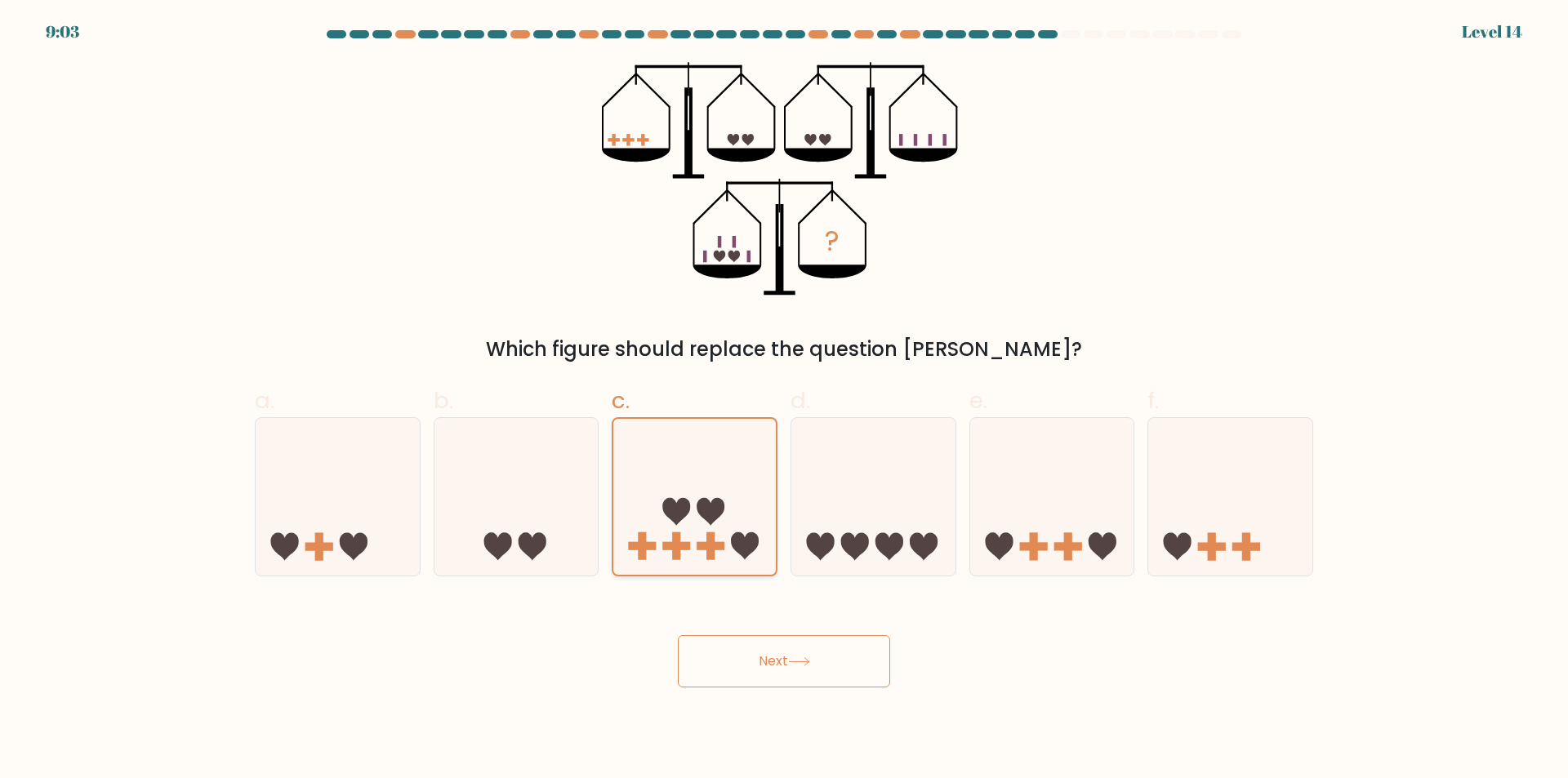
click at [678, 636] on button "Next" at bounding box center [784, 661] width 213 height 52
click at [726, 501] on icon at bounding box center [694, 497] width 162 height 135
click at [784, 400] on input "c." at bounding box center [784, 395] width 1 height 10
click at [737, 505] on icon at bounding box center [694, 497] width 162 height 135
click at [784, 400] on input "c." at bounding box center [784, 395] width 1 height 10
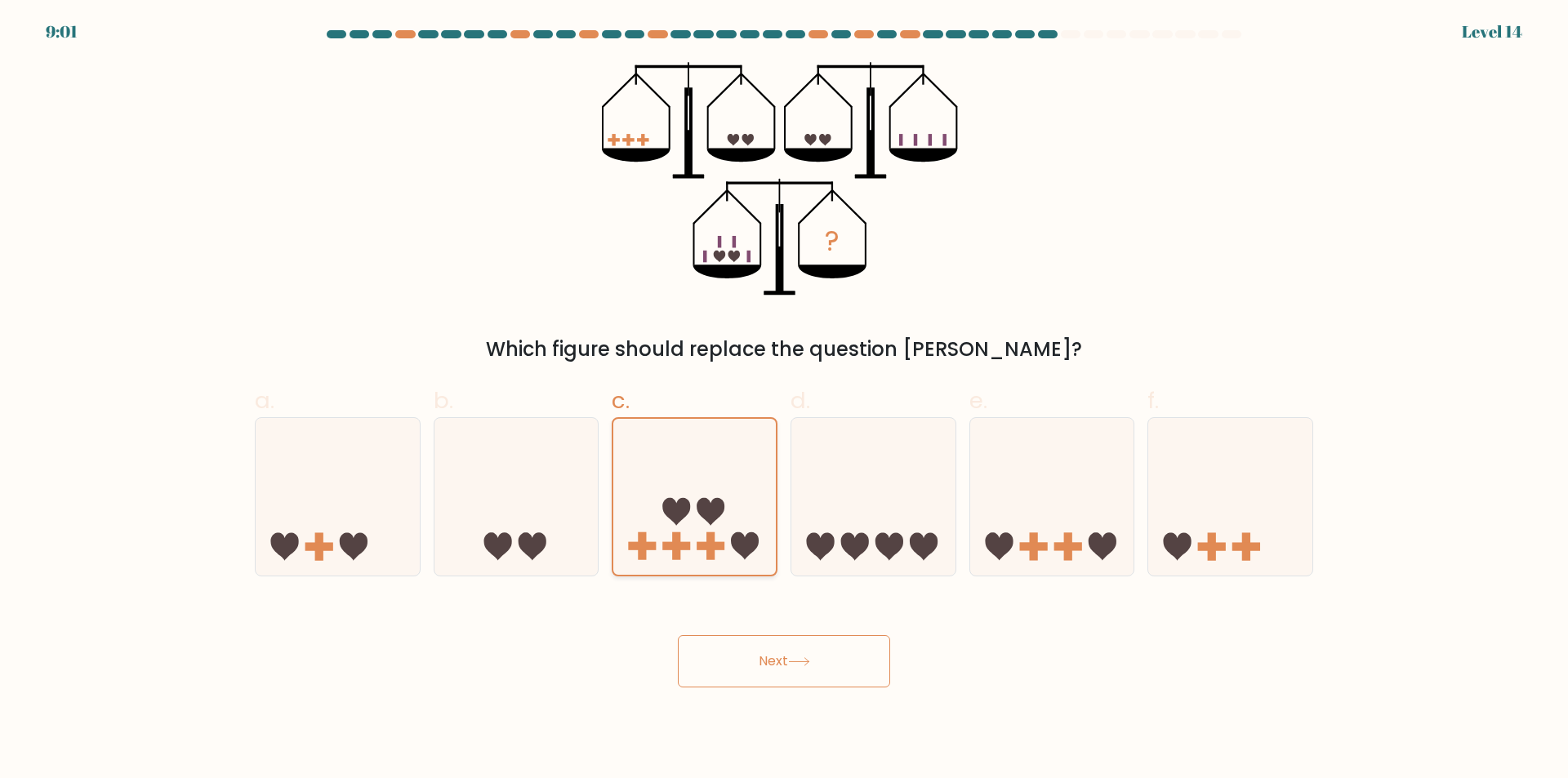
click at [757, 510] on icon at bounding box center [694, 497] width 162 height 135
click at [784, 400] on input "c." at bounding box center [784, 395] width 1 height 10
drag, startPoint x: 774, startPoint y: 516, endPoint x: 591, endPoint y: 435, distance: 200.1
click at [709, 468] on icon at bounding box center [694, 497] width 162 height 135
click at [784, 400] on input "c." at bounding box center [784, 395] width 1 height 10
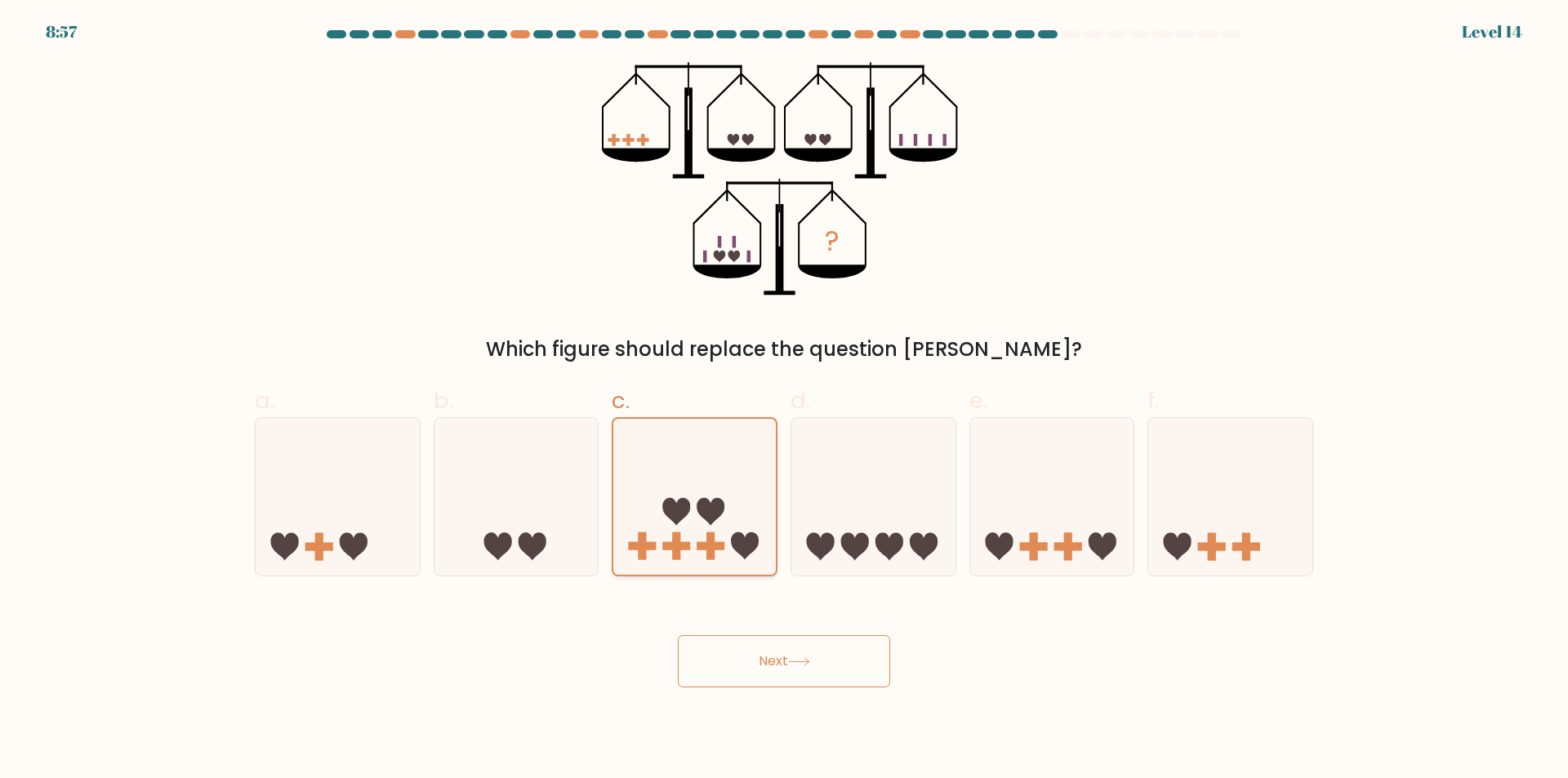
click at [709, 468] on icon at bounding box center [694, 497] width 162 height 135
click at [784, 400] on input "c." at bounding box center [784, 395] width 1 height 10
click at [709, 468] on icon at bounding box center [694, 497] width 162 height 135
click at [784, 400] on input "c." at bounding box center [784, 395] width 1 height 10
click at [571, 546] on icon at bounding box center [516, 498] width 164 height 136
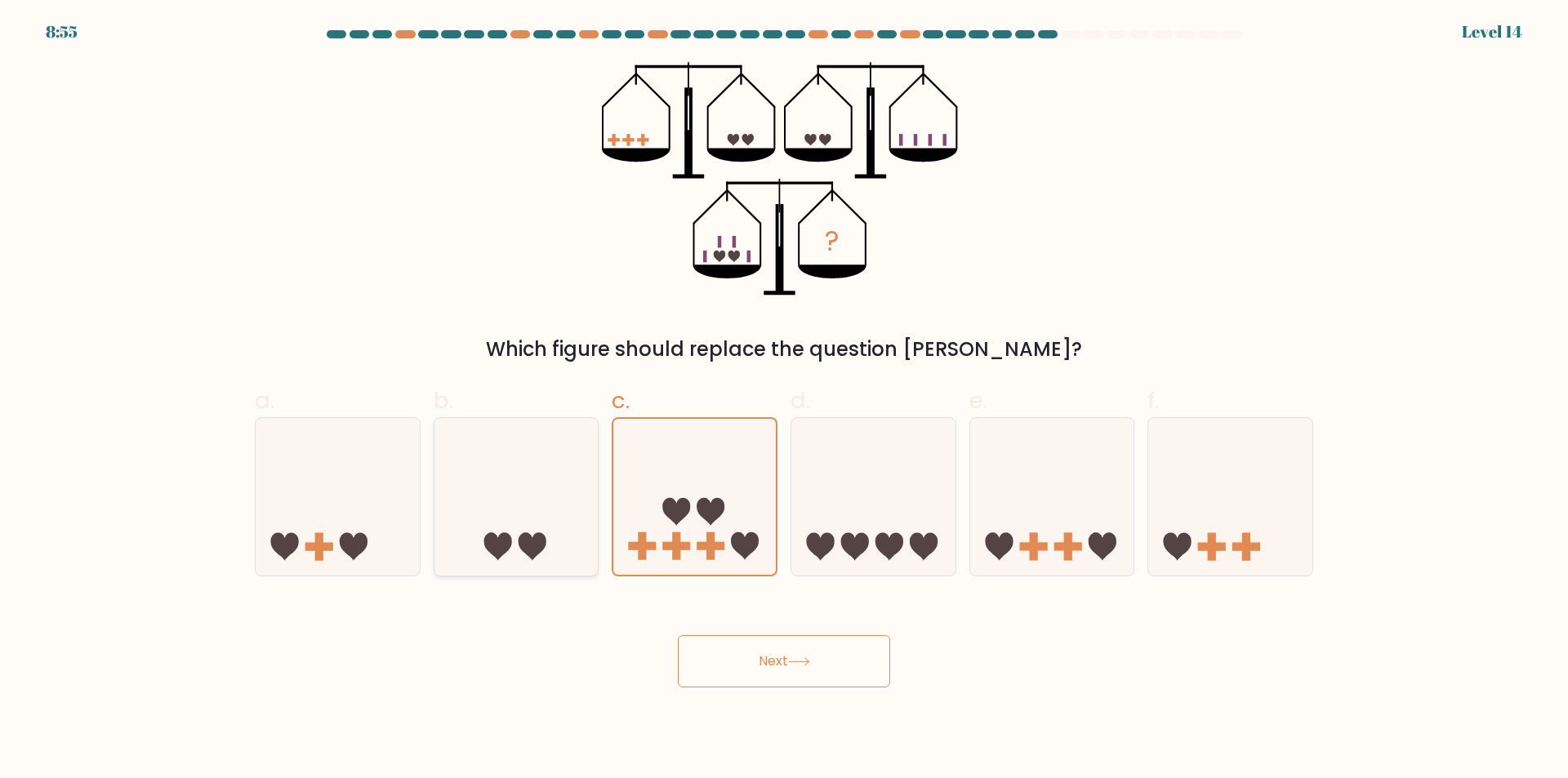
click at [784, 400] on input "b." at bounding box center [784, 395] width 1 height 10
radio input "true"
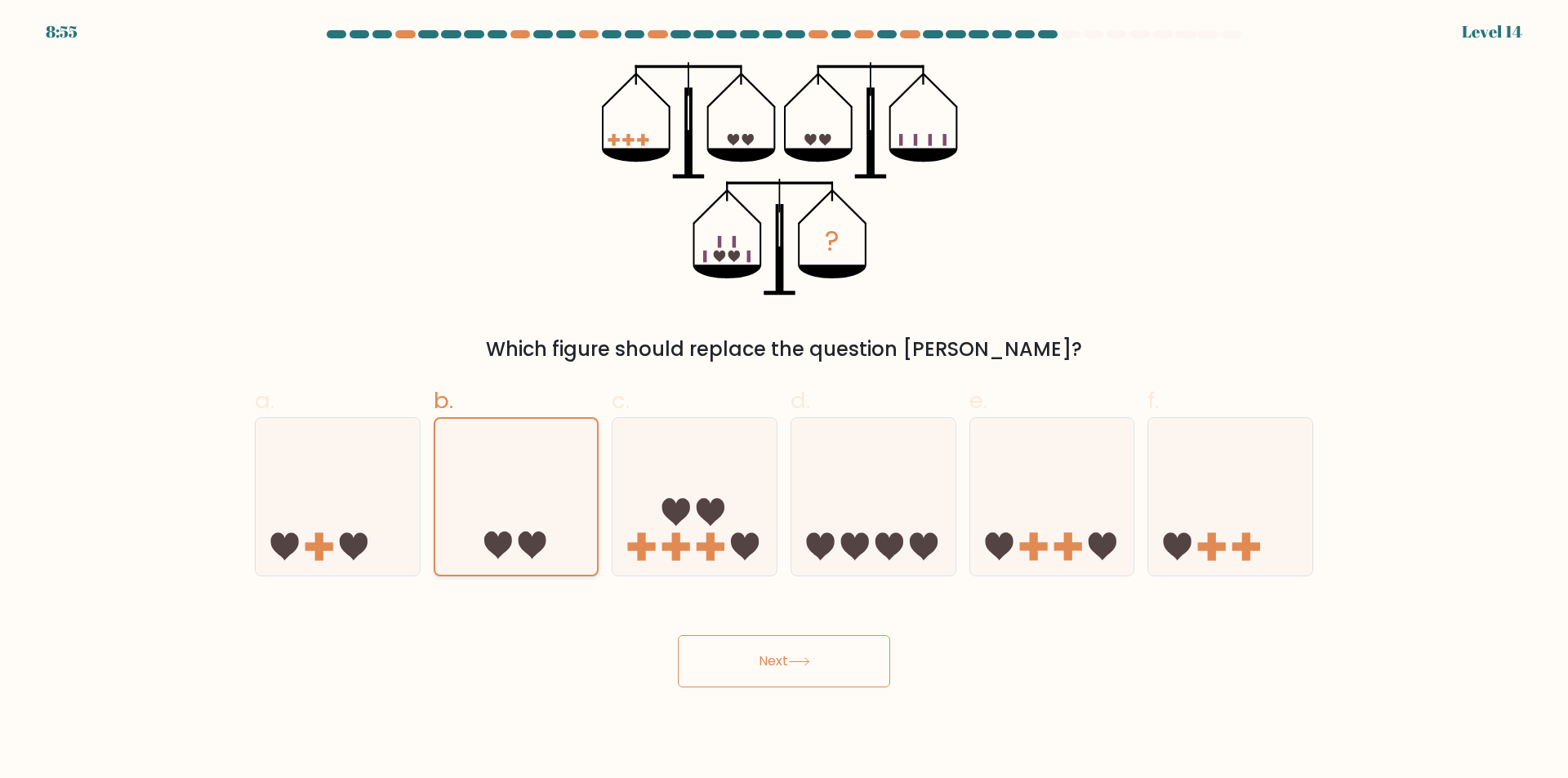
click at [571, 546] on icon at bounding box center [516, 497] width 162 height 135
click at [784, 400] on input "b." at bounding box center [784, 395] width 1 height 10
click at [571, 546] on icon at bounding box center [516, 497] width 162 height 135
click at [784, 400] on input "b." at bounding box center [784, 395] width 1 height 10
drag, startPoint x: 606, startPoint y: 528, endPoint x: 676, endPoint y: 514, distance: 71.4
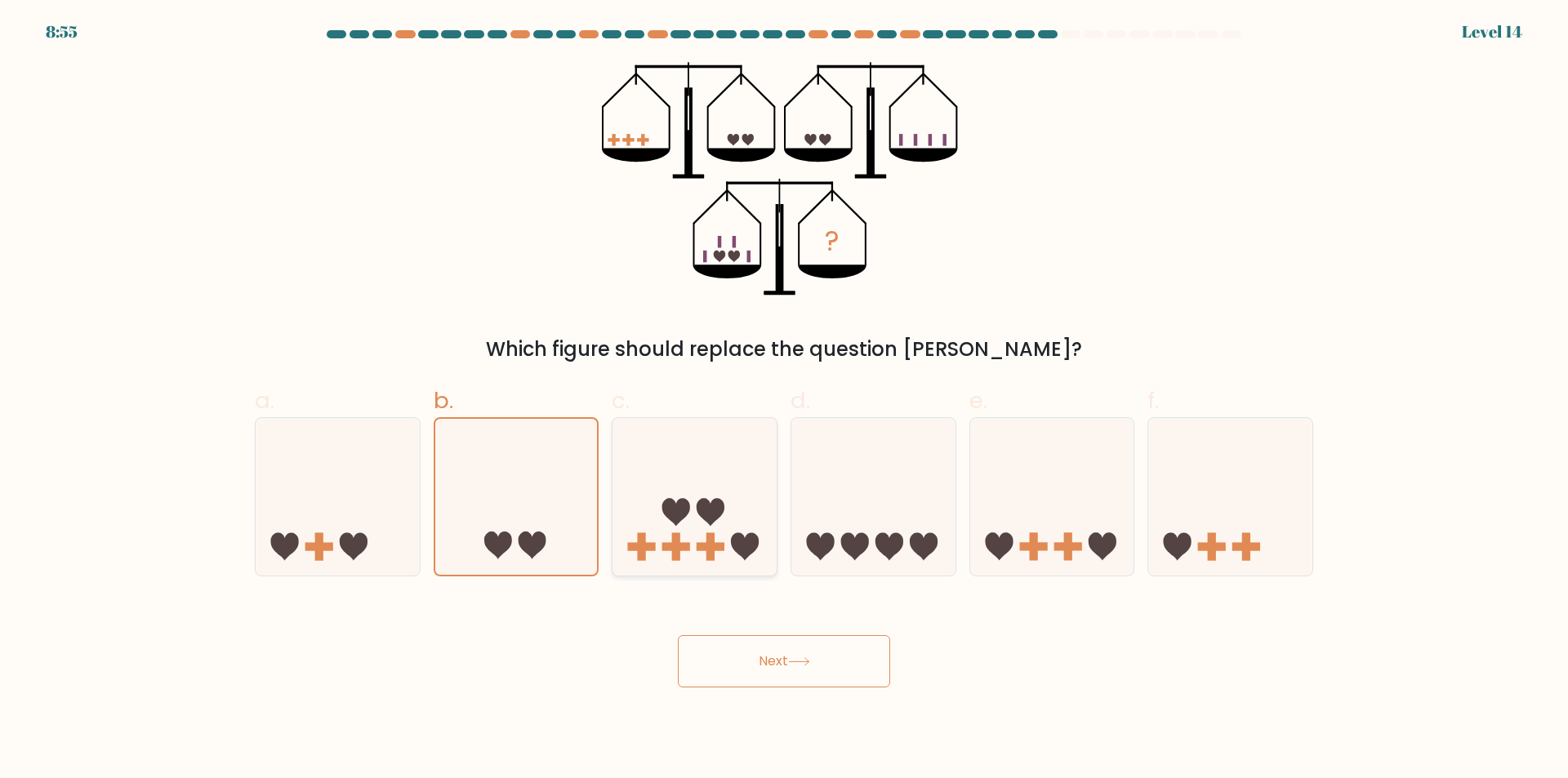
click at [608, 527] on div "c." at bounding box center [694, 479] width 178 height 193
click at [676, 514] on icon at bounding box center [676, 512] width 27 height 27
click at [784, 400] on input "c." at bounding box center [784, 395] width 1 height 10
radio input "true"
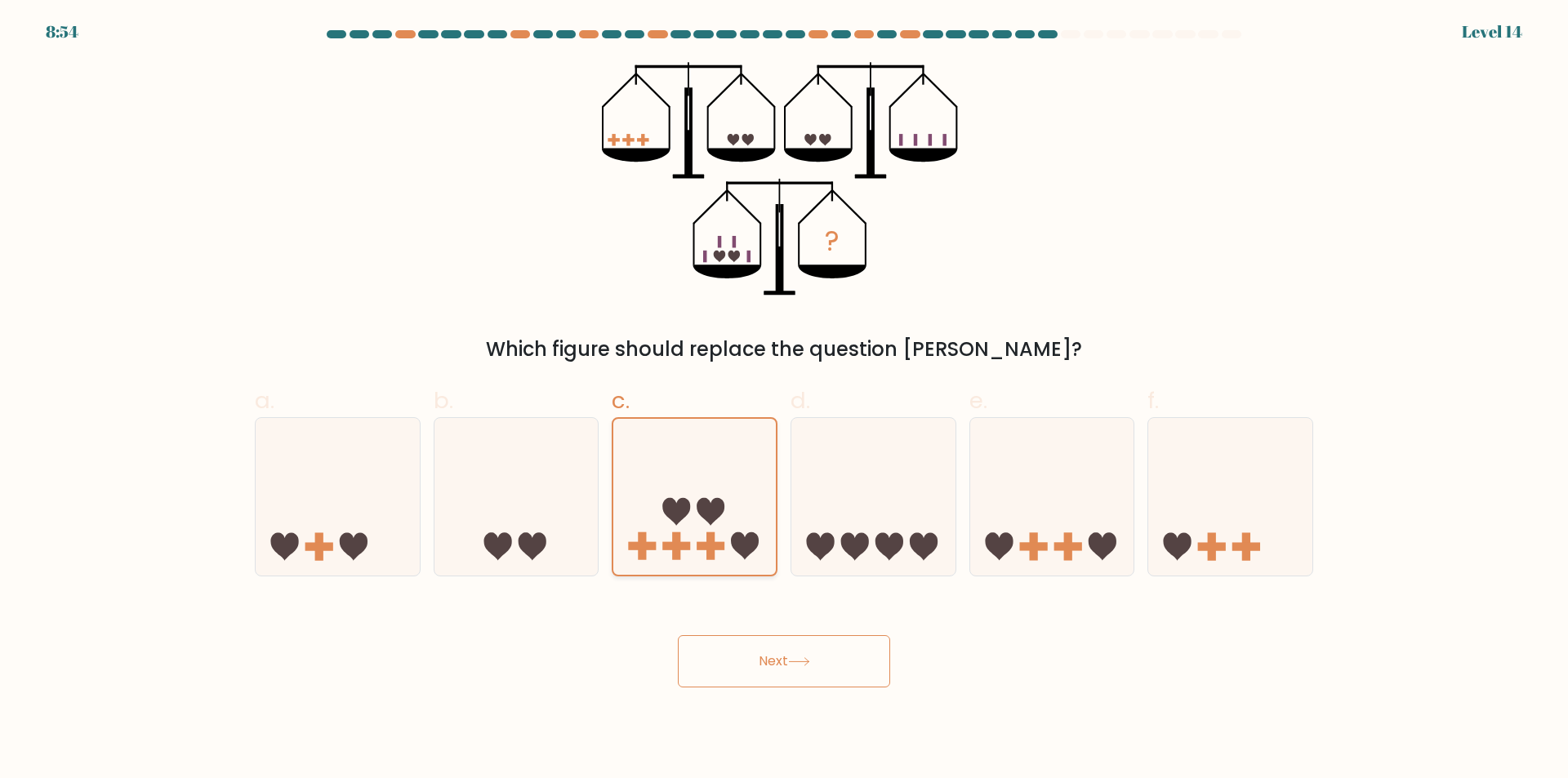
click at [676, 513] on icon at bounding box center [676, 512] width 27 height 27
click at [784, 400] on input "c." at bounding box center [784, 395] width 1 height 10
click at [675, 510] on icon at bounding box center [676, 512] width 27 height 27
click at [784, 400] on input "c." at bounding box center [784, 395] width 1 height 10
click at [790, 685] on button "Next" at bounding box center [784, 661] width 213 height 52
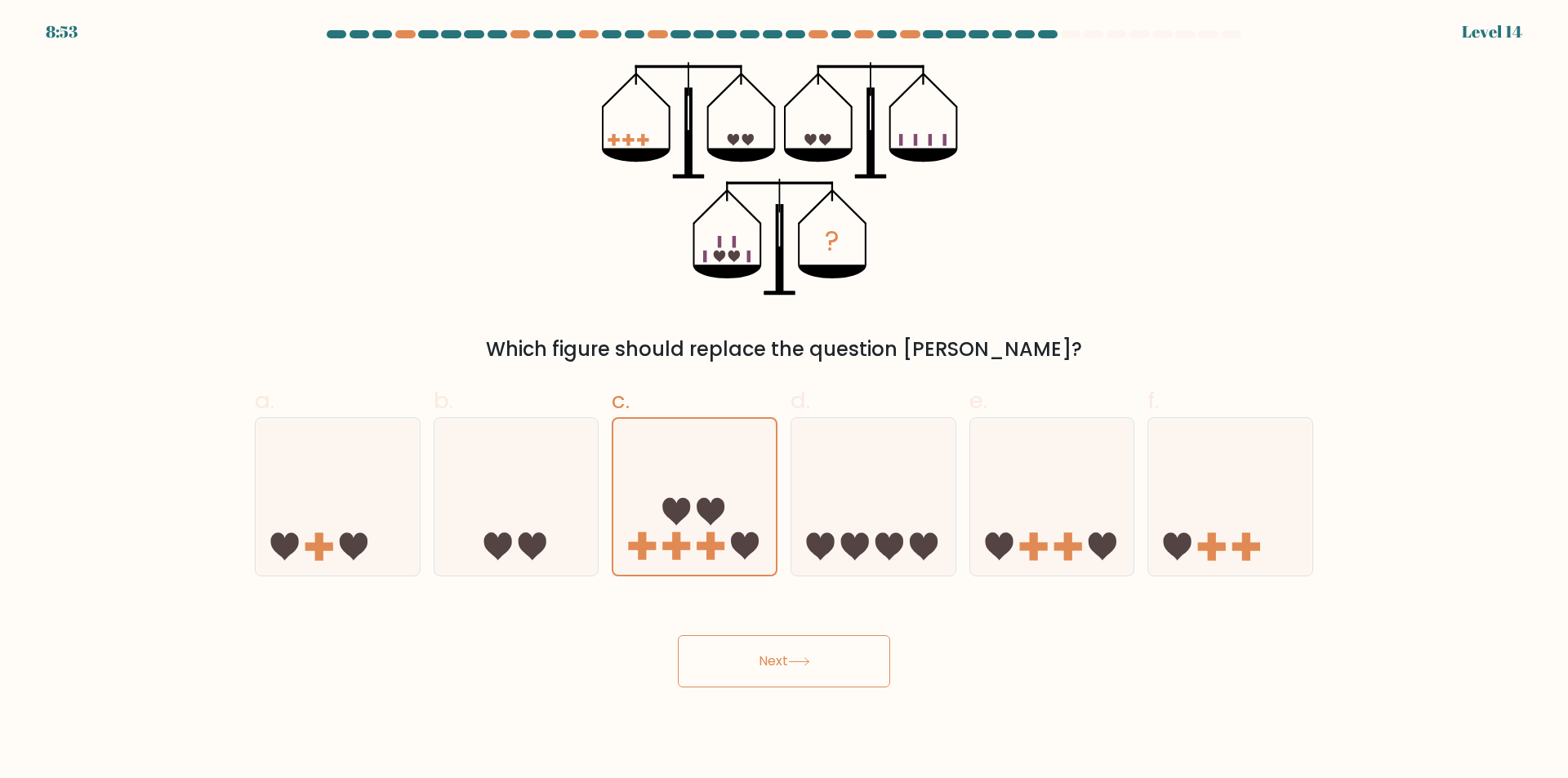
click at [790, 673] on button "Next" at bounding box center [784, 661] width 213 height 52
drag, startPoint x: 782, startPoint y: 664, endPoint x: 756, endPoint y: 657, distance: 26.9
click at [779, 664] on button "Next" at bounding box center [784, 661] width 213 height 52
click at [756, 657] on button "Next" at bounding box center [784, 661] width 213 height 52
click at [755, 656] on button "Next" at bounding box center [784, 661] width 213 height 52
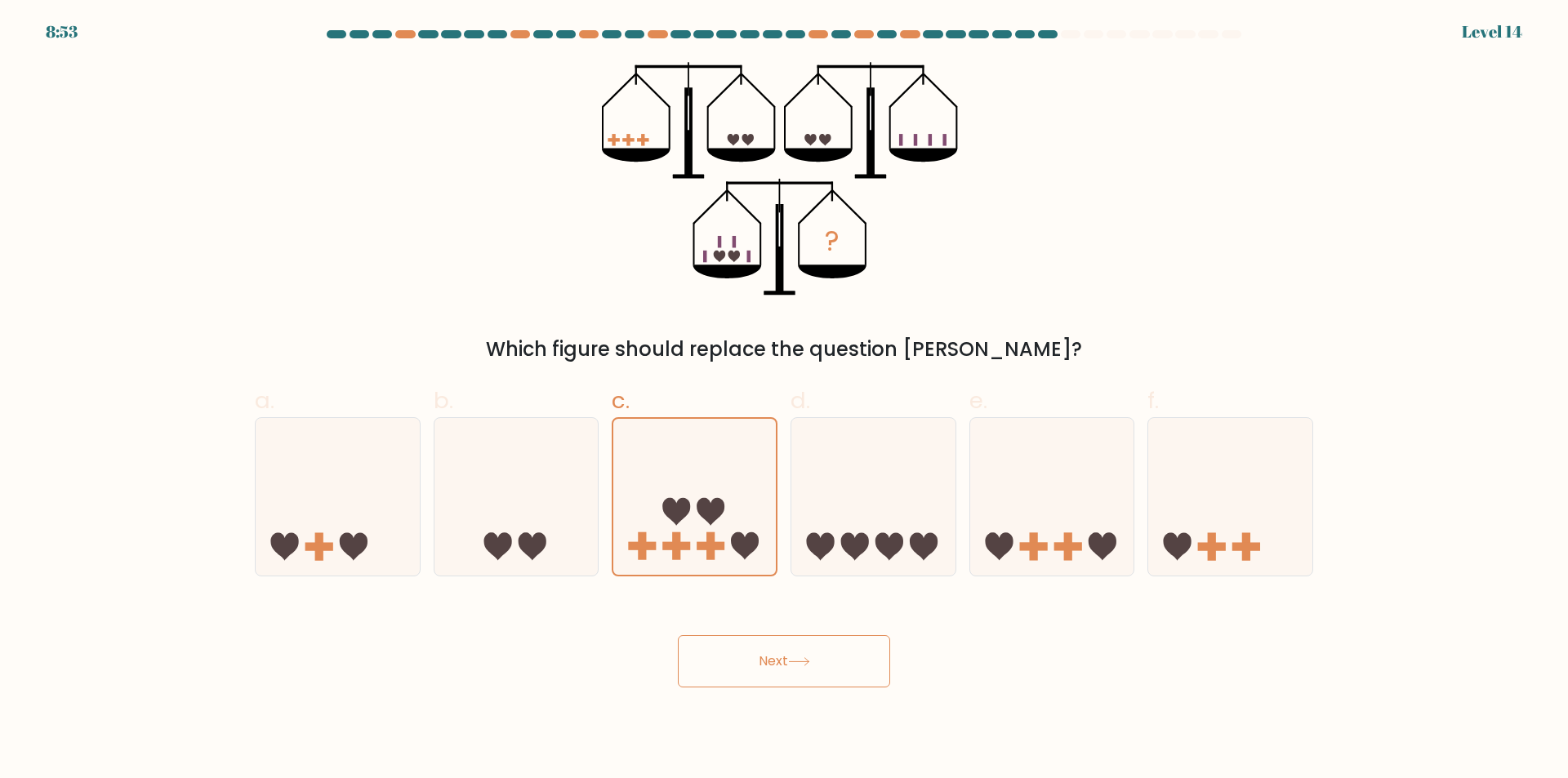
click at [755, 656] on button "Next" at bounding box center [784, 661] width 213 height 52
drag, startPoint x: 755, startPoint y: 656, endPoint x: 883, endPoint y: 651, distance: 128.1
click at [761, 654] on button "Next" at bounding box center [784, 661] width 213 height 52
click at [883, 651] on button "Next" at bounding box center [784, 661] width 213 height 52
click at [881, 663] on button "Next" at bounding box center [784, 661] width 213 height 52
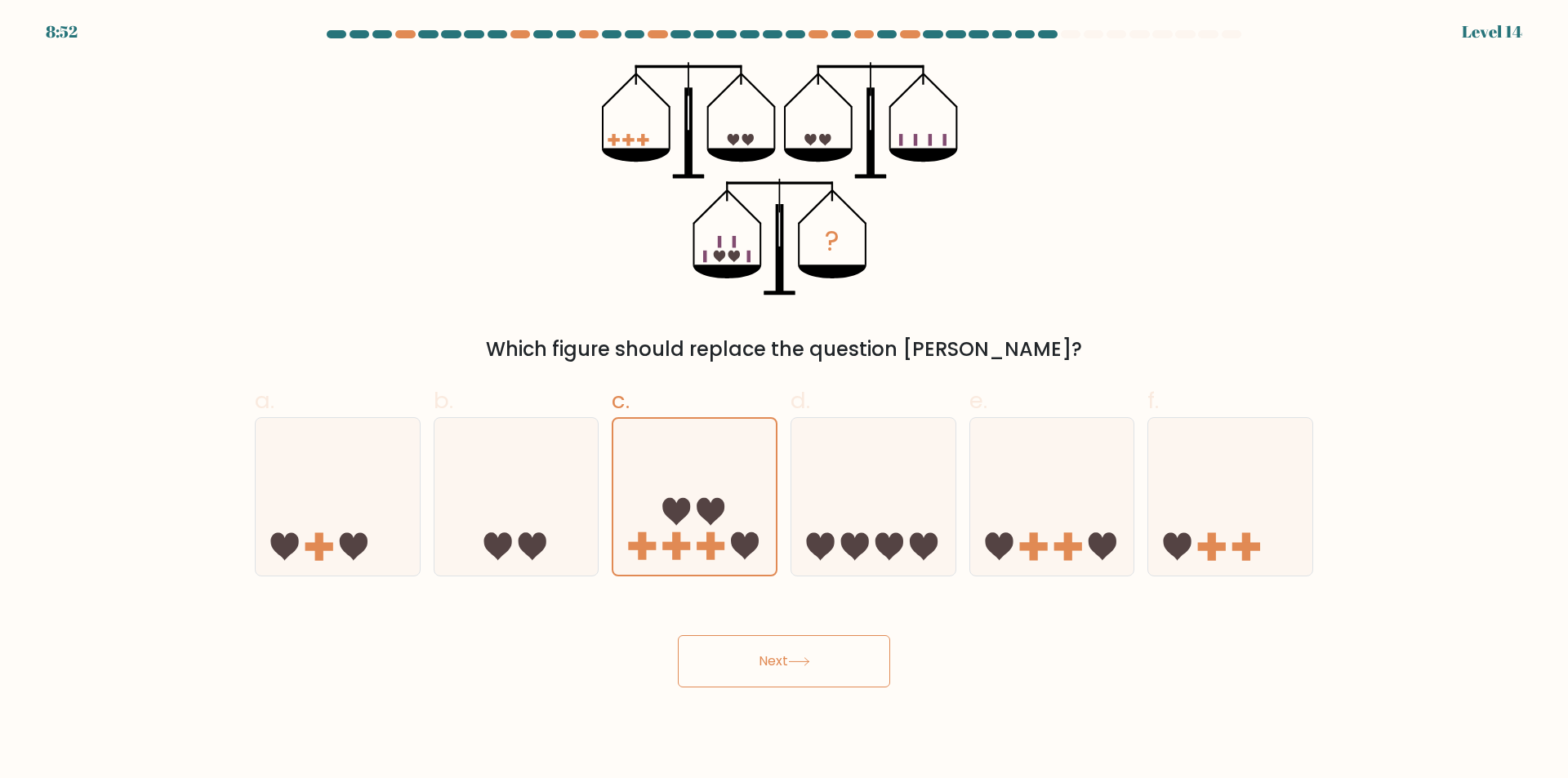
click at [872, 666] on button "Next" at bounding box center [784, 661] width 213 height 52
drag, startPoint x: 871, startPoint y: 670, endPoint x: 865, endPoint y: 661, distance: 10.8
click at [867, 663] on button "Next" at bounding box center [784, 661] width 213 height 52
click at [863, 660] on button "Next" at bounding box center [784, 661] width 213 height 52
drag, startPoint x: 858, startPoint y: 669, endPoint x: 799, endPoint y: 662, distance: 59.4
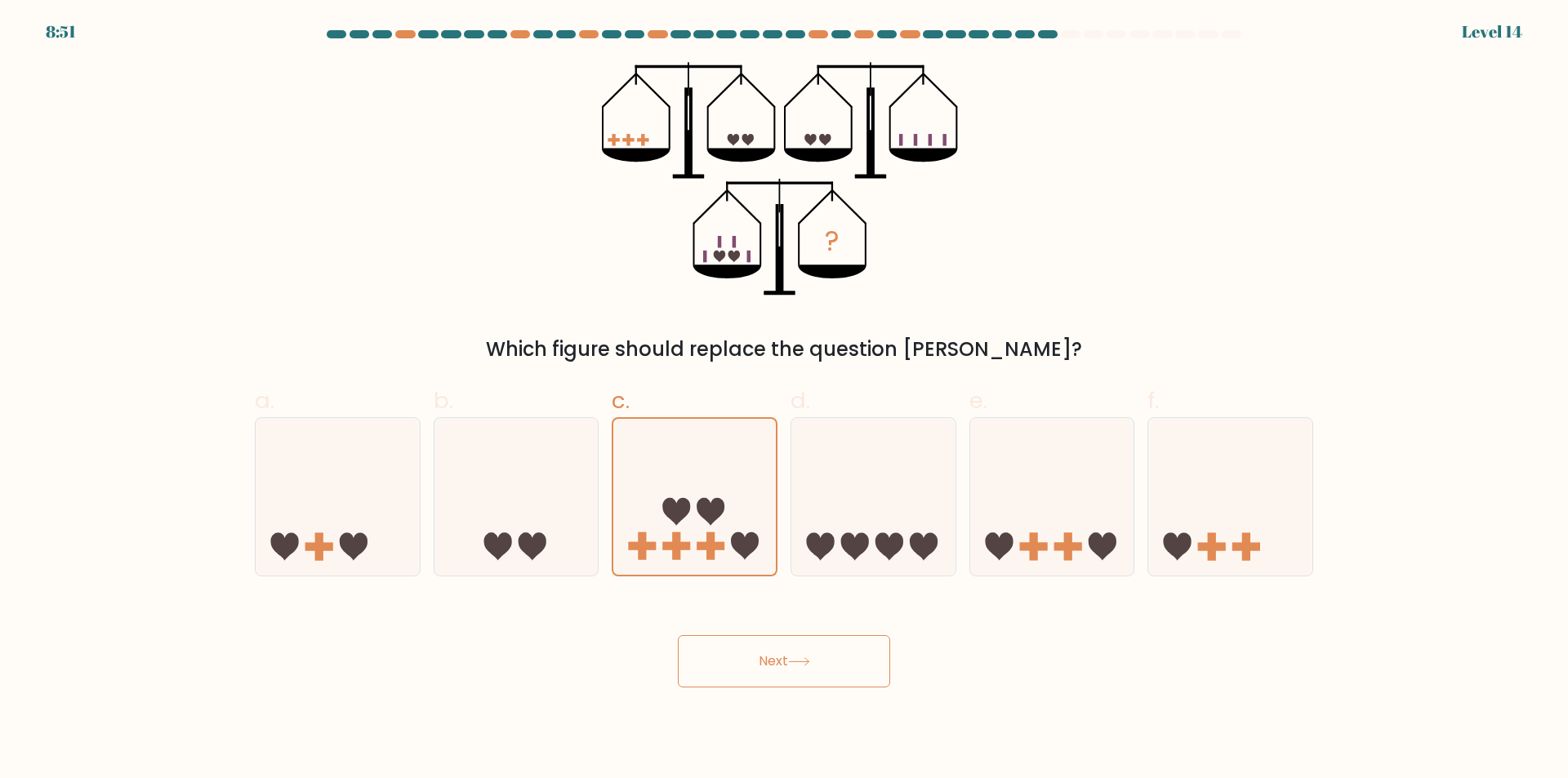
click at [799, 662] on icon at bounding box center [799, 661] width 20 height 8
click at [796, 660] on icon at bounding box center [799, 661] width 22 height 9
click at [796, 659] on icon at bounding box center [799, 661] width 22 height 9
drag, startPoint x: 795, startPoint y: 658, endPoint x: 890, endPoint y: 540, distance: 151.5
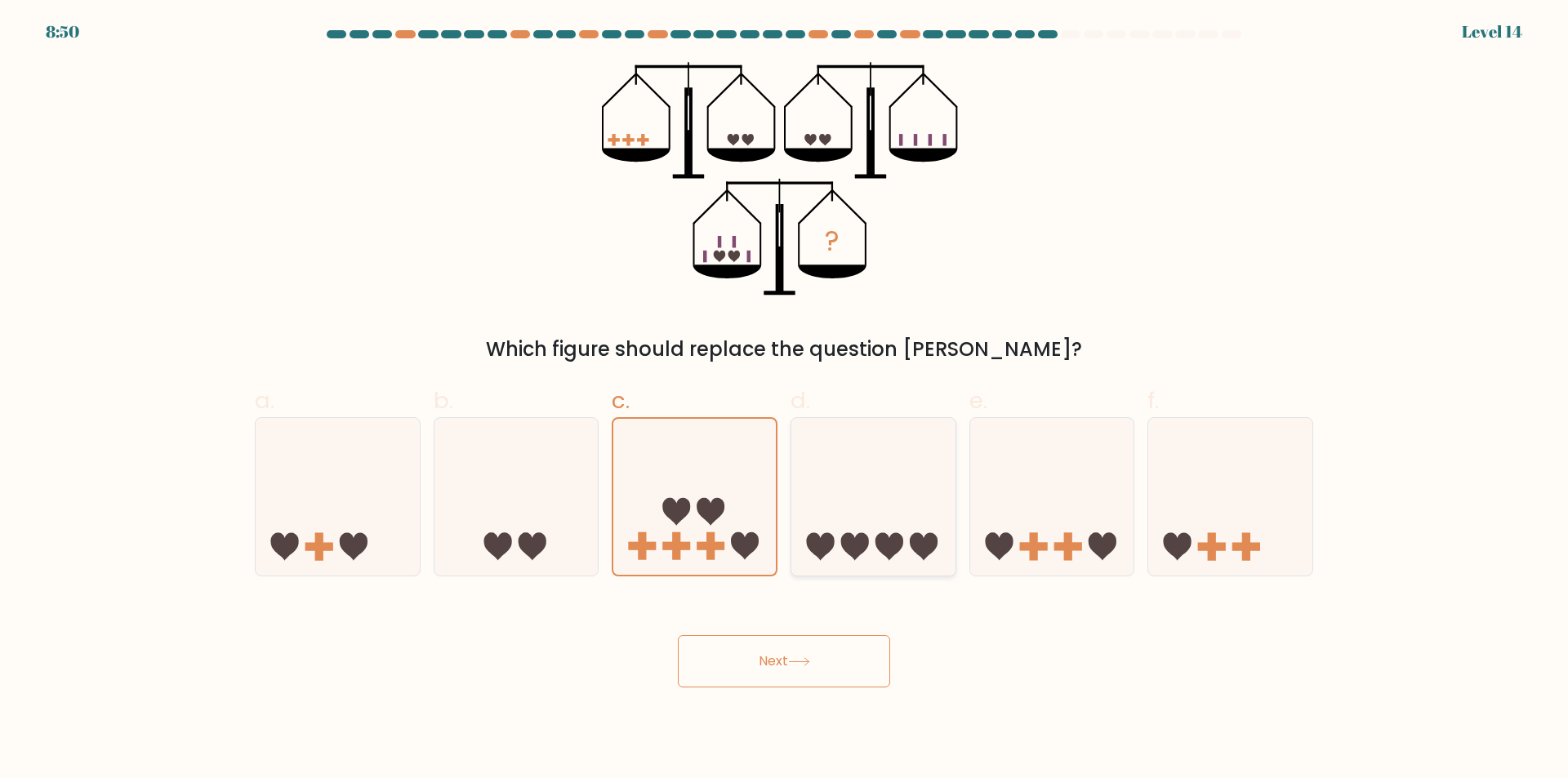
click at [799, 642] on button "Next" at bounding box center [784, 661] width 213 height 52
click at [895, 524] on icon at bounding box center [873, 498] width 164 height 136
click at [785, 400] on input "d." at bounding box center [784, 395] width 1 height 10
radio input "true"
drag, startPoint x: 895, startPoint y: 524, endPoint x: 871, endPoint y: 616, distance: 95.1
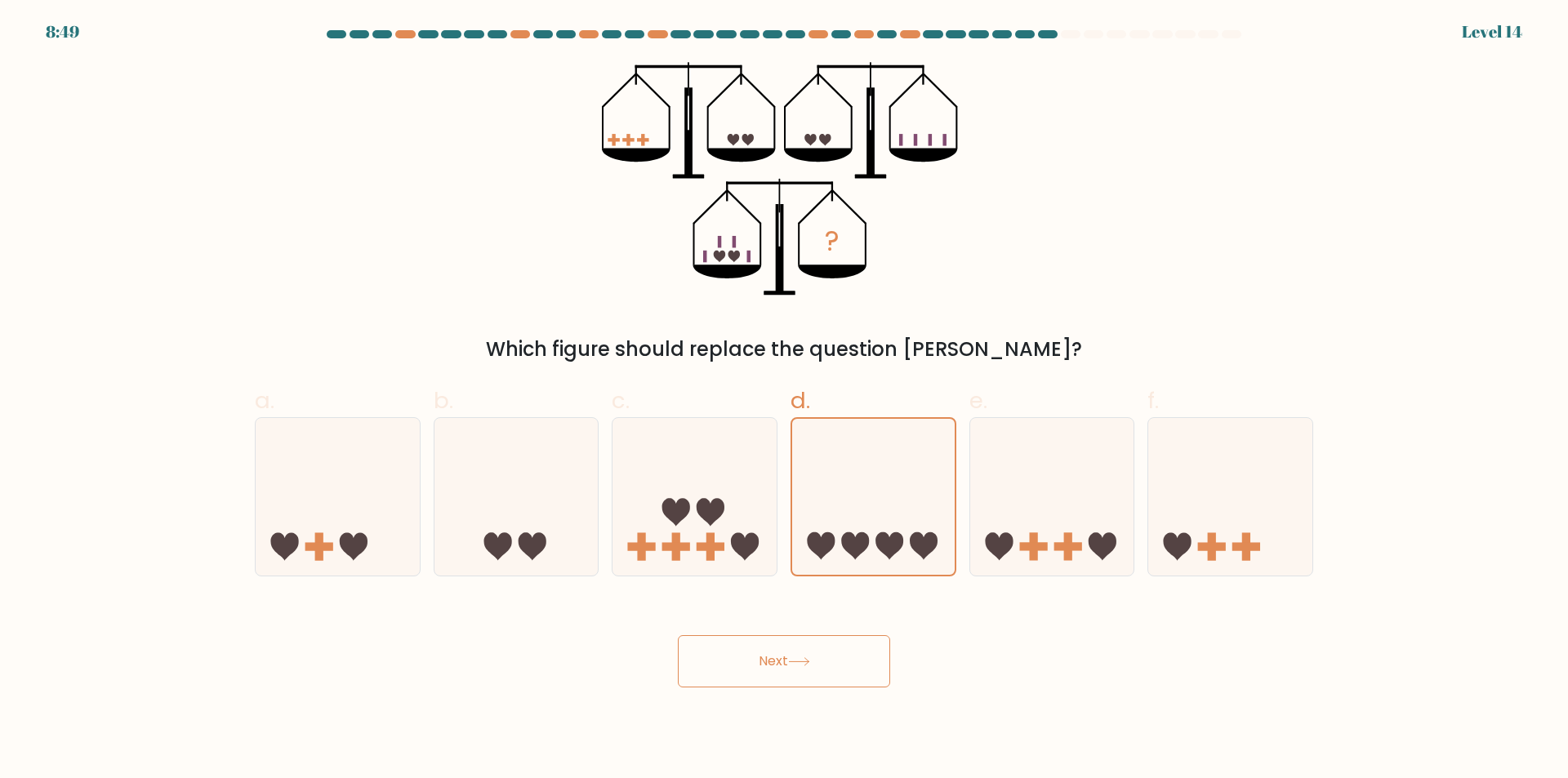
click at [895, 527] on icon at bounding box center [872, 497] width 162 height 135
click at [785, 400] on input "d." at bounding box center [784, 395] width 1 height 10
drag, startPoint x: 844, startPoint y: 745, endPoint x: 835, endPoint y: 721, distance: 25.6
click at [842, 739] on body "8:49 Level 14" at bounding box center [784, 389] width 1568 height 778
click at [818, 694] on body "8:49 Level 14" at bounding box center [784, 389] width 1568 height 778
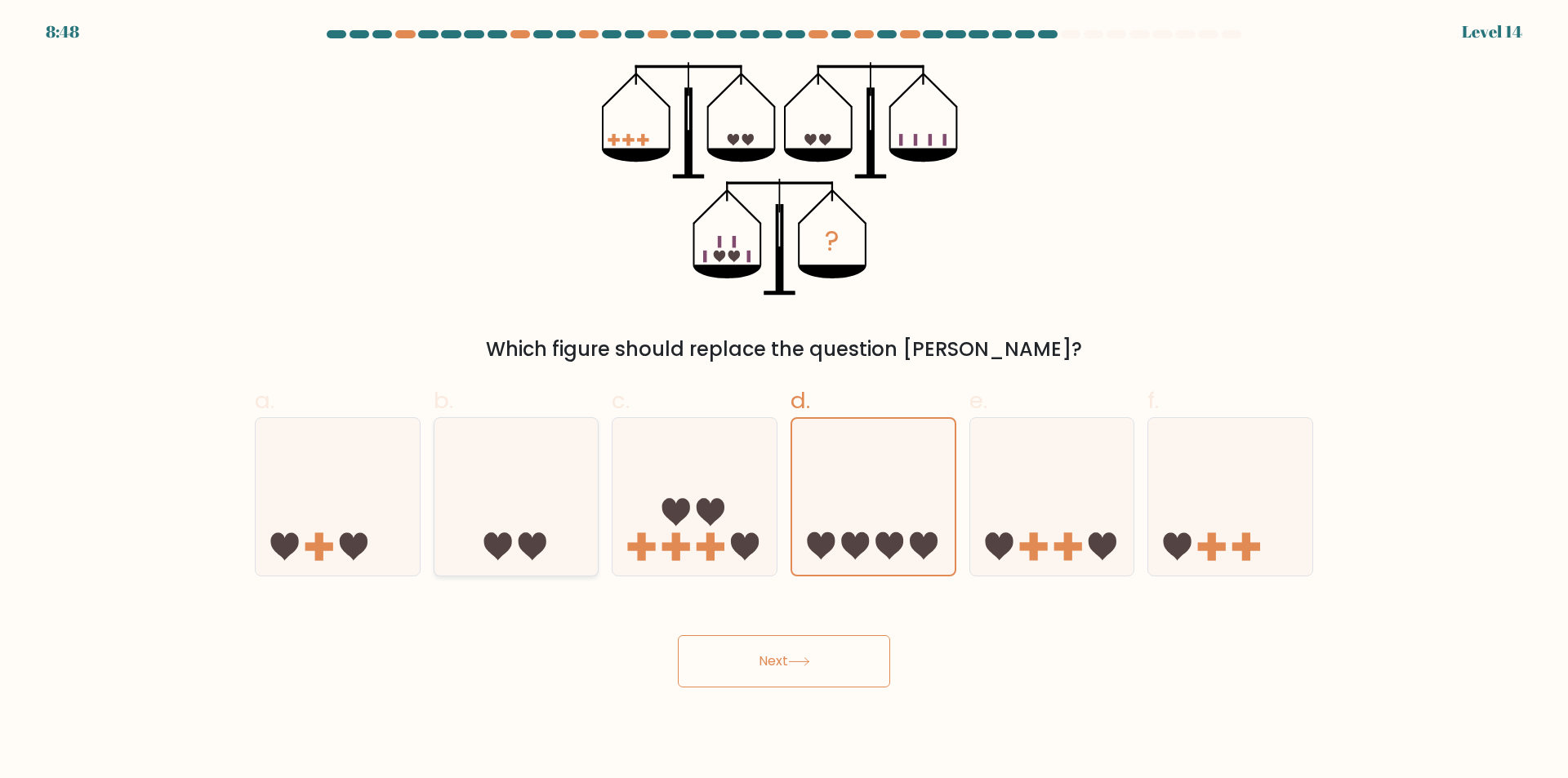
drag, startPoint x: 811, startPoint y: 668, endPoint x: 436, endPoint y: 514, distance: 405.4
click at [796, 652] on button "Next" at bounding box center [784, 661] width 213 height 52
click at [367, 498] on icon at bounding box center [337, 498] width 164 height 136
click at [784, 400] on input "a." at bounding box center [784, 395] width 1 height 10
radio input "true"
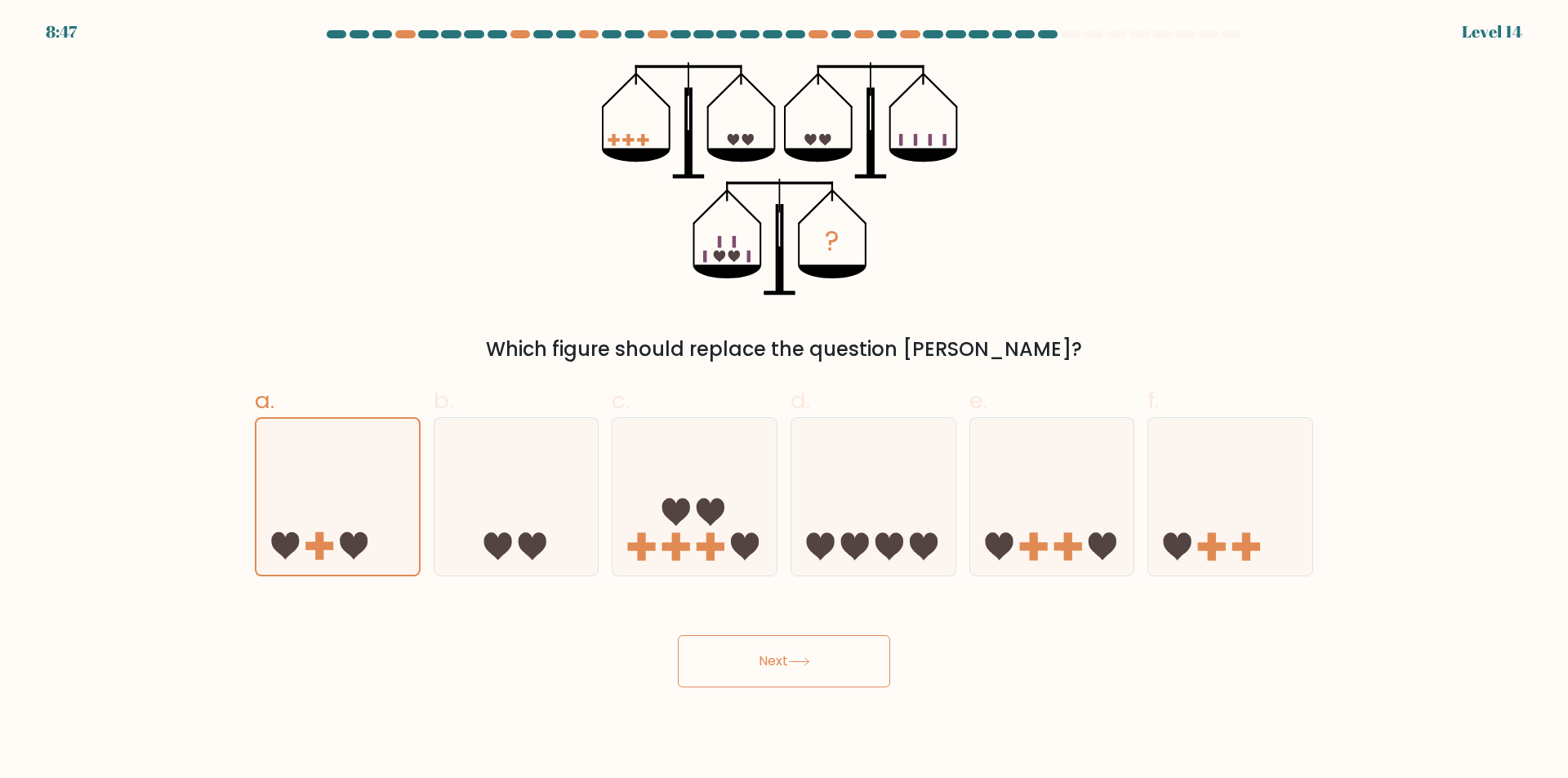
click at [731, 659] on button "Next" at bounding box center [784, 661] width 213 height 52
click at [507, 532] on icon at bounding box center [516, 498] width 164 height 136
click at [784, 400] on input "b." at bounding box center [784, 395] width 1 height 10
radio input "true"
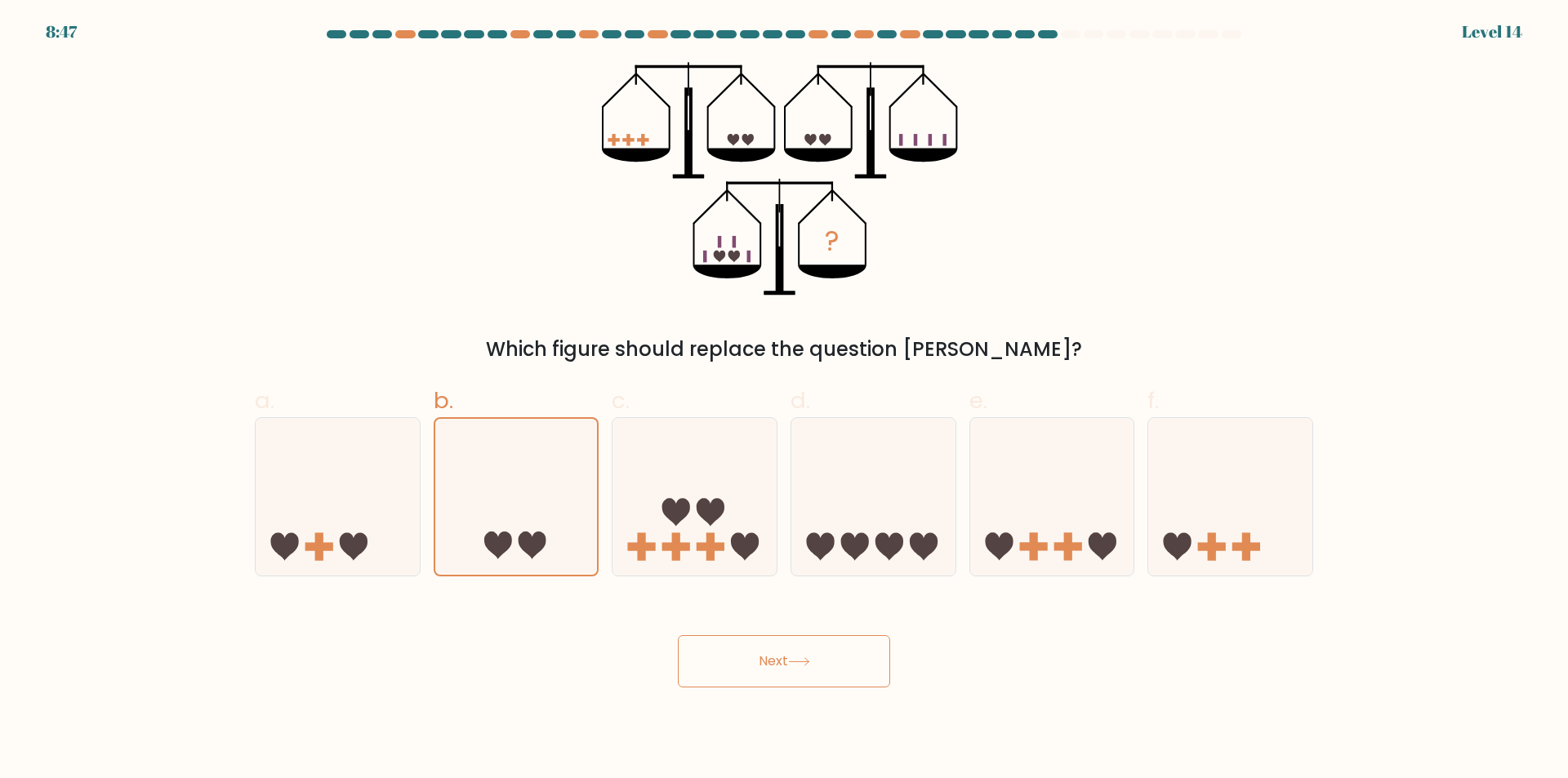
click at [774, 659] on button "Next" at bounding box center [784, 661] width 213 height 52
click at [753, 528] on icon at bounding box center [694, 498] width 164 height 136
click at [784, 400] on input "c." at bounding box center [784, 395] width 1 height 10
radio input "true"
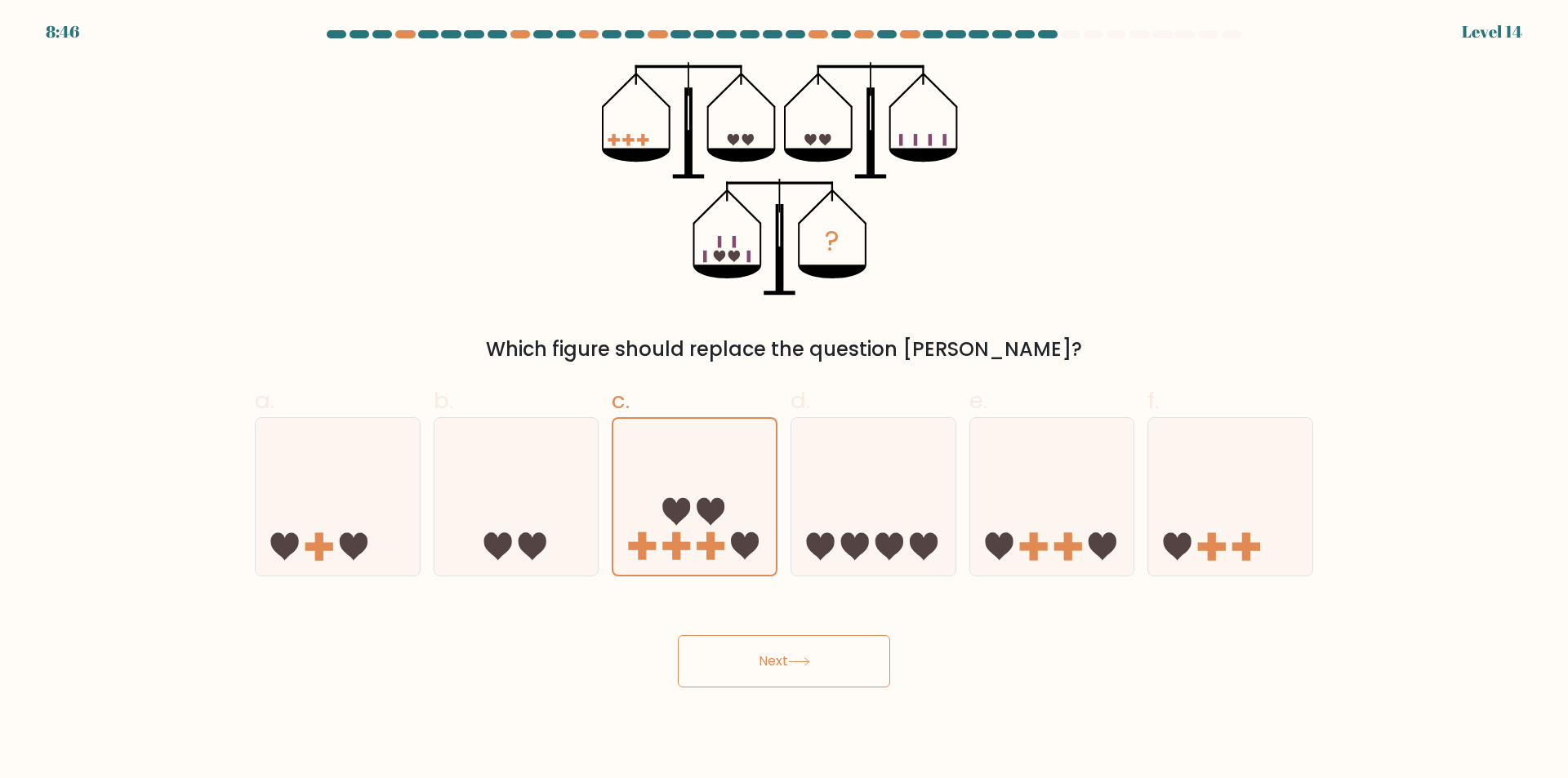
click at [776, 649] on button "Next" at bounding box center [784, 661] width 213 height 52
click at [871, 497] on icon at bounding box center [873, 498] width 164 height 136
click at [785, 400] on input "d." at bounding box center [784, 395] width 1 height 10
radio input "true"
click at [857, 638] on button "Next" at bounding box center [784, 661] width 213 height 52
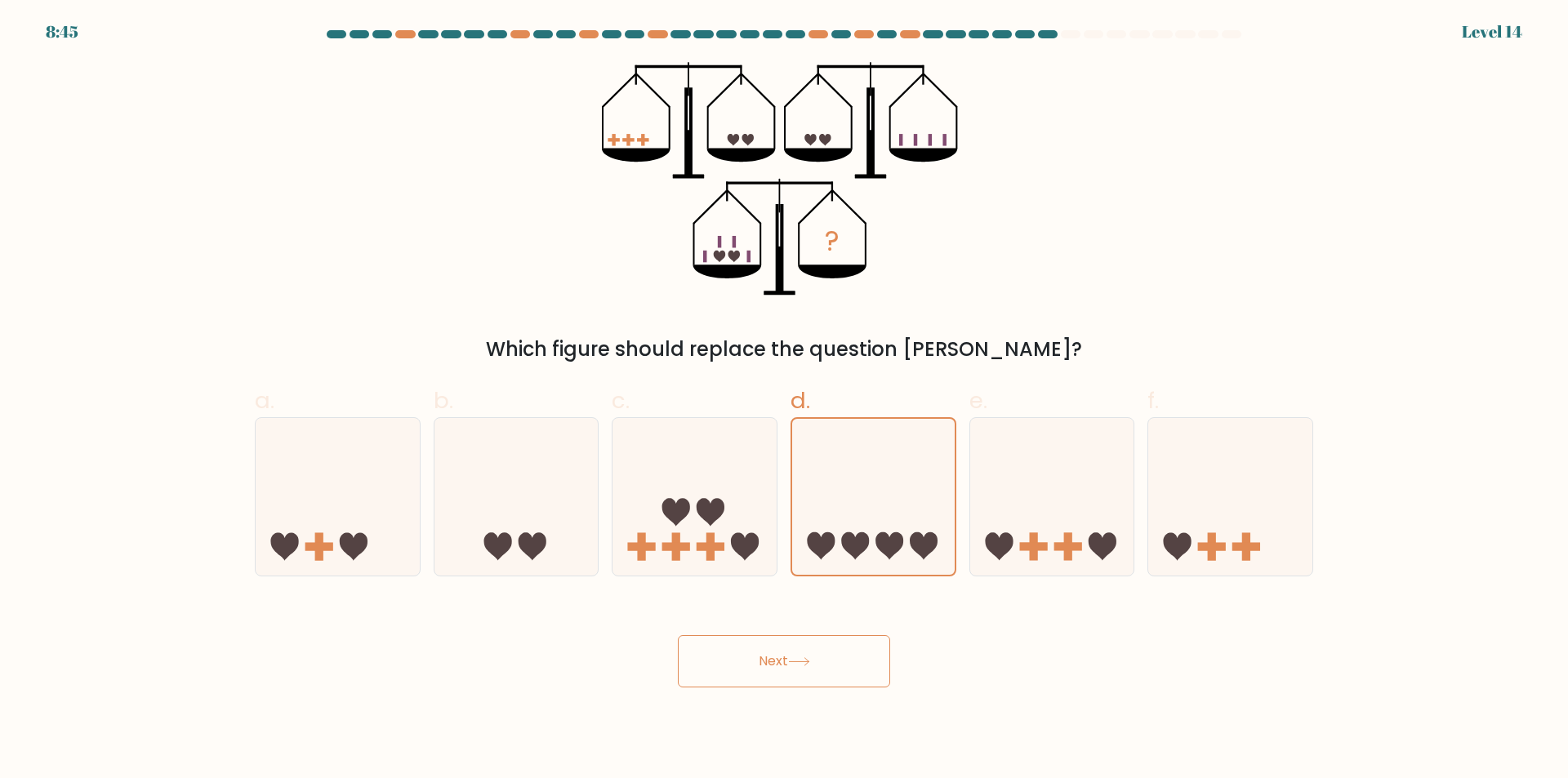
click at [857, 638] on button "Next" at bounding box center [784, 661] width 213 height 52
drag, startPoint x: 996, startPoint y: 522, endPoint x: 990, endPoint y: 613, distance: 91.2
click at [997, 522] on icon at bounding box center [1052, 498] width 164 height 136
click at [785, 400] on input "e." at bounding box center [784, 395] width 1 height 10
radio input "true"
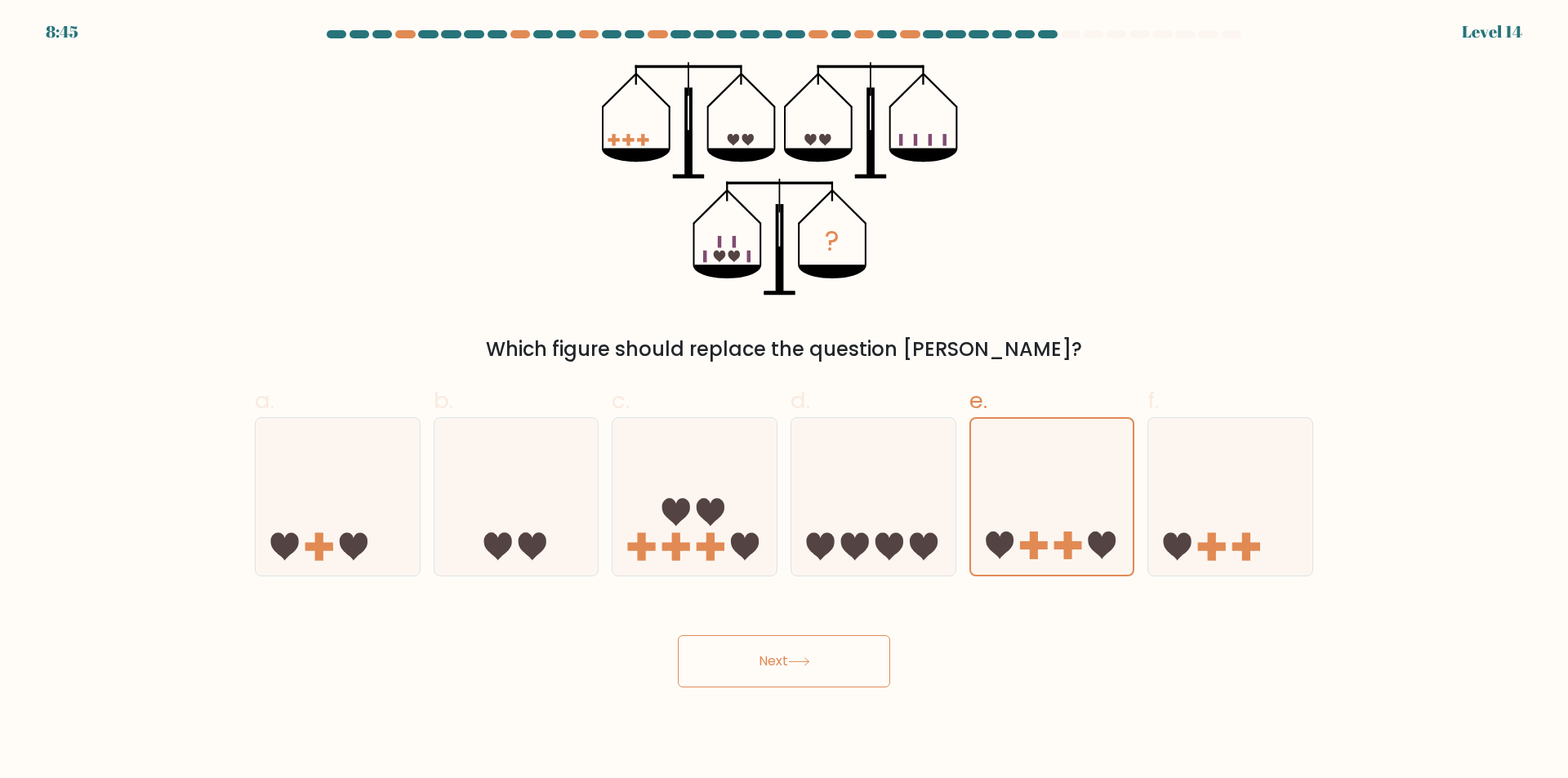
click at [997, 522] on icon at bounding box center [1052, 497] width 162 height 135
click at [785, 400] on input "e." at bounding box center [784, 395] width 1 height 10
click at [896, 649] on div "Next" at bounding box center [784, 642] width 1078 height 92
click at [878, 658] on button "Next" at bounding box center [784, 661] width 213 height 52
drag, startPoint x: 877, startPoint y: 658, endPoint x: 1158, endPoint y: 548, distance: 301.8
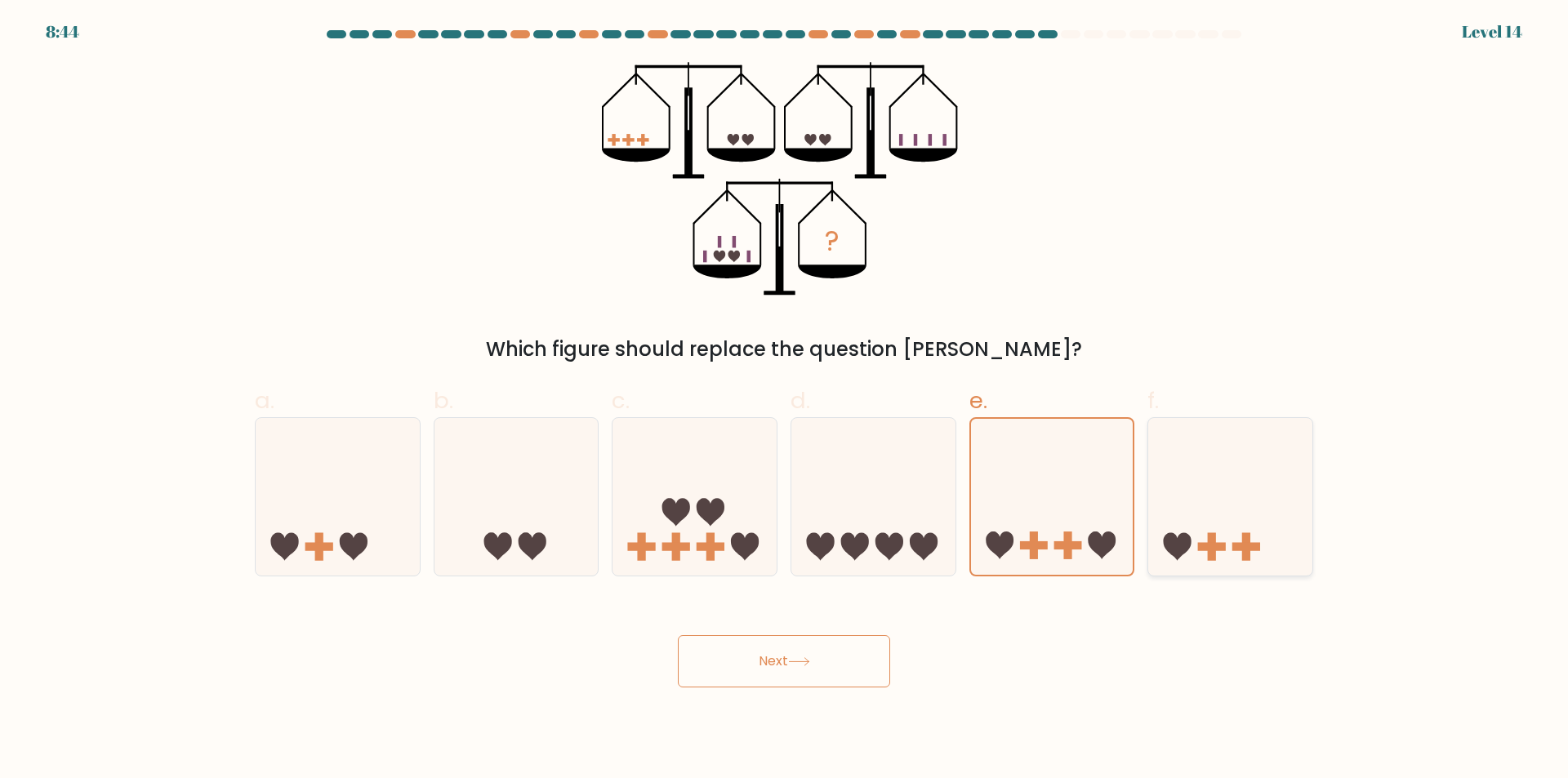
click at [877, 658] on button "Next" at bounding box center [784, 661] width 213 height 52
click at [1173, 535] on icon at bounding box center [1178, 546] width 27 height 27
click at [785, 400] on input "f." at bounding box center [784, 395] width 1 height 10
radio input "true"
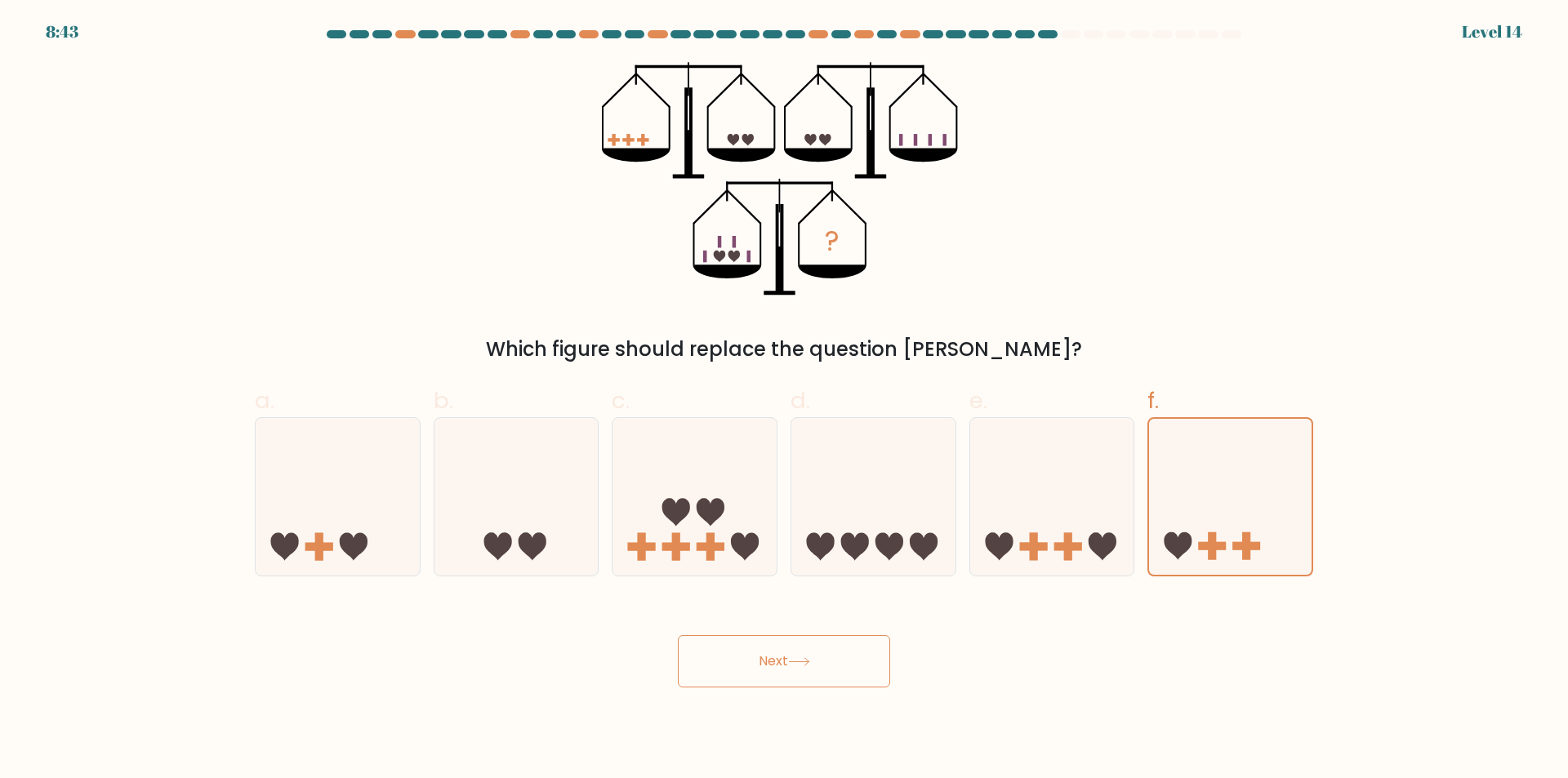
click at [780, 695] on body "8:43 Level 14" at bounding box center [784, 389] width 1568 height 778
click at [1025, 504] on icon at bounding box center [1052, 498] width 164 height 136
click at [785, 400] on input "e." at bounding box center [784, 395] width 1 height 10
radio input "true"
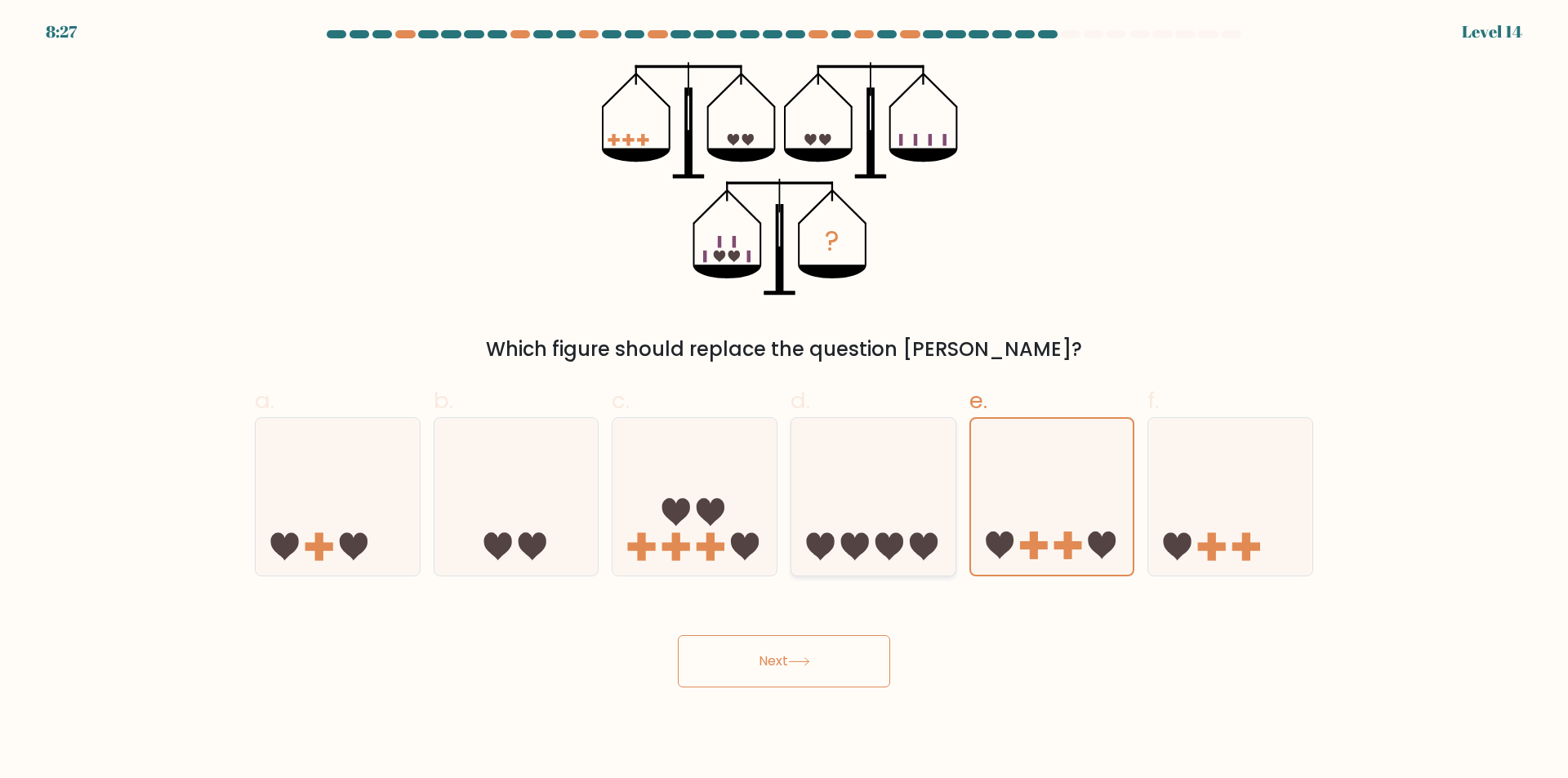
click at [859, 546] on icon at bounding box center [855, 546] width 27 height 27
click at [785, 400] on input "d." at bounding box center [784, 395] width 1 height 10
radio input "true"
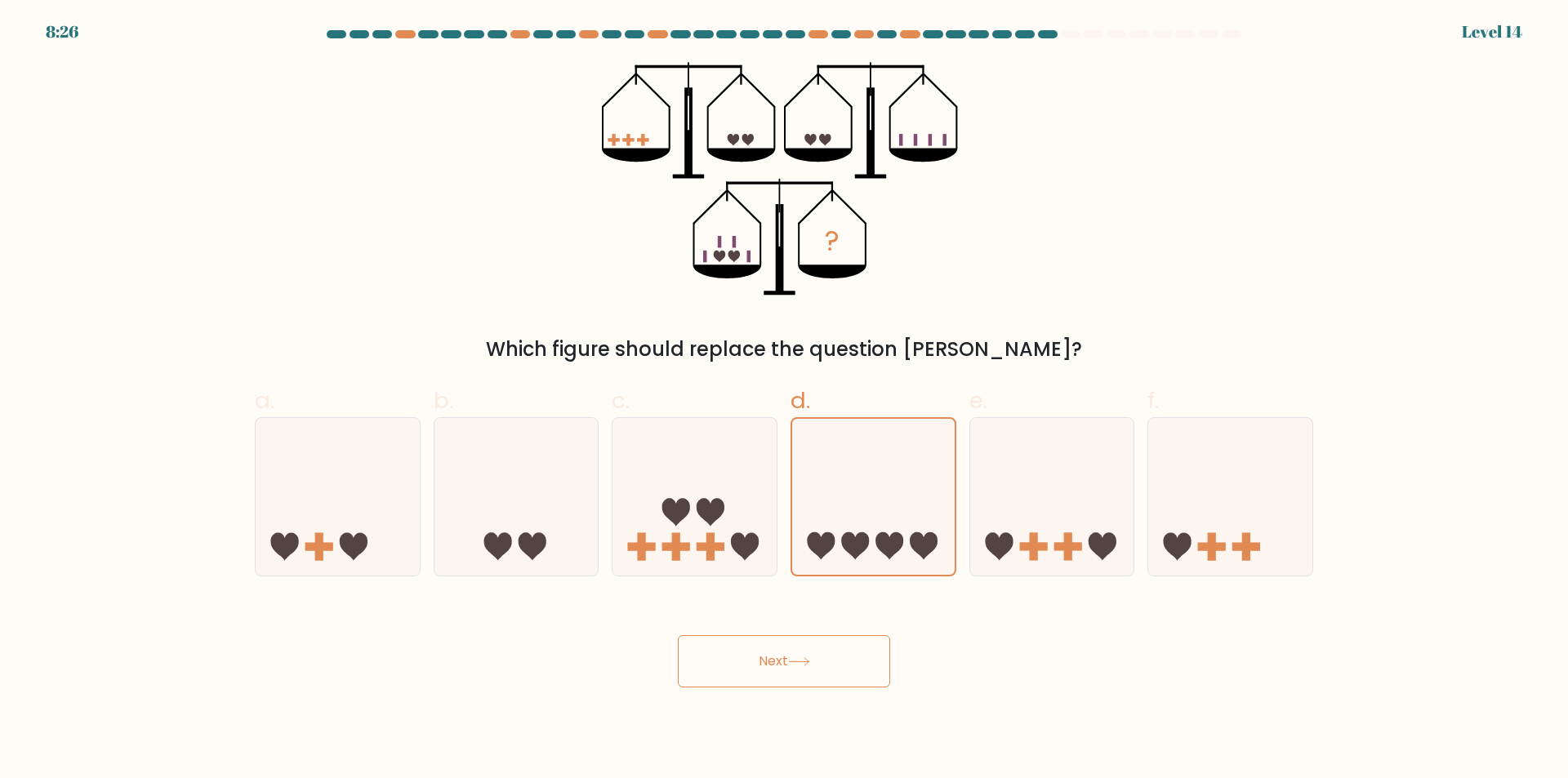
click at [797, 665] on icon at bounding box center [799, 661] width 22 height 9
click at [795, 665] on icon at bounding box center [799, 661] width 22 height 9
click at [795, 663] on icon at bounding box center [799, 661] width 22 height 9
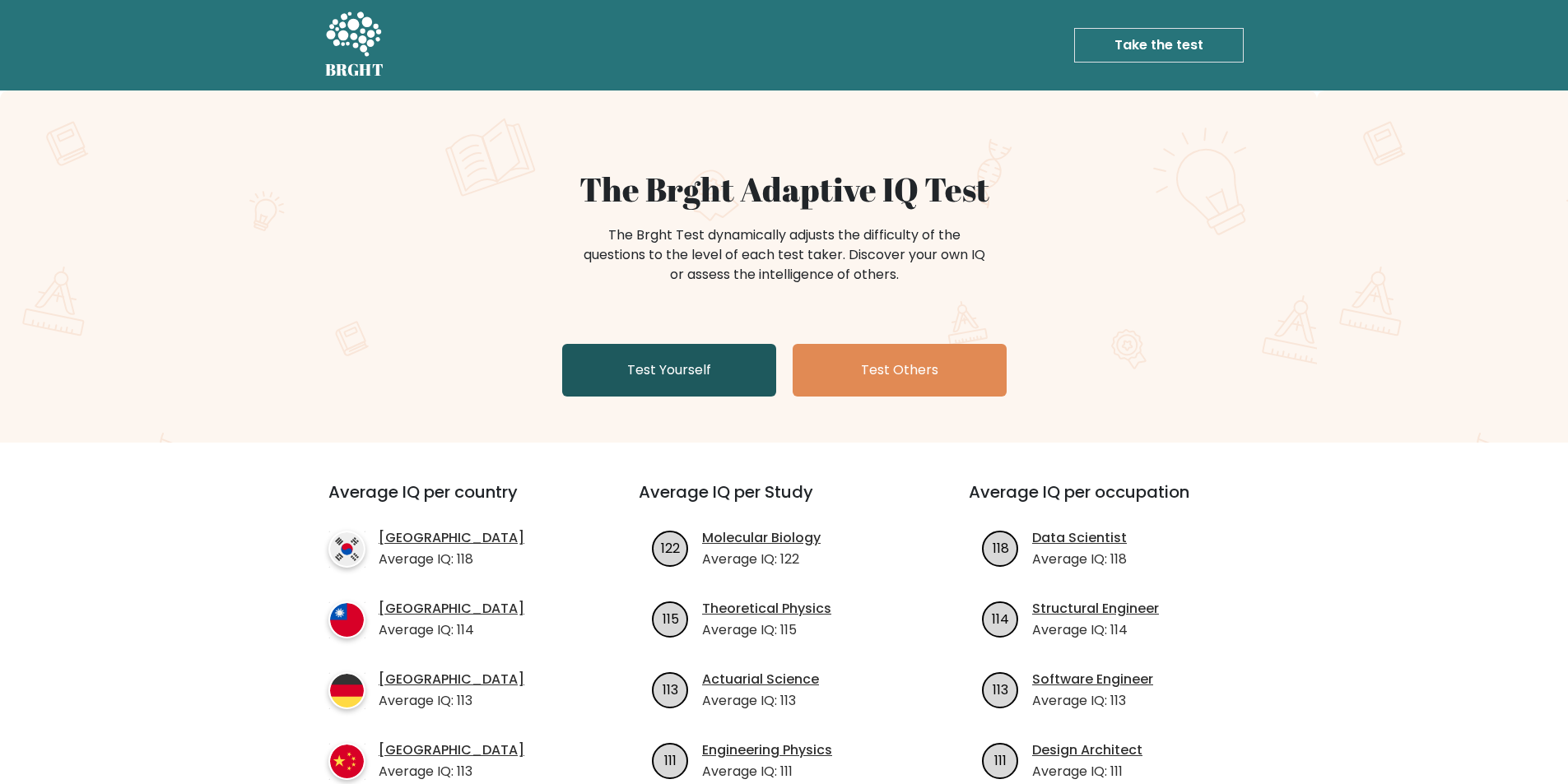
click at [730, 375] on link "Test Yourself" at bounding box center [669, 370] width 214 height 53
click at [1158, 48] on link "Take the test" at bounding box center [1158, 45] width 169 height 35
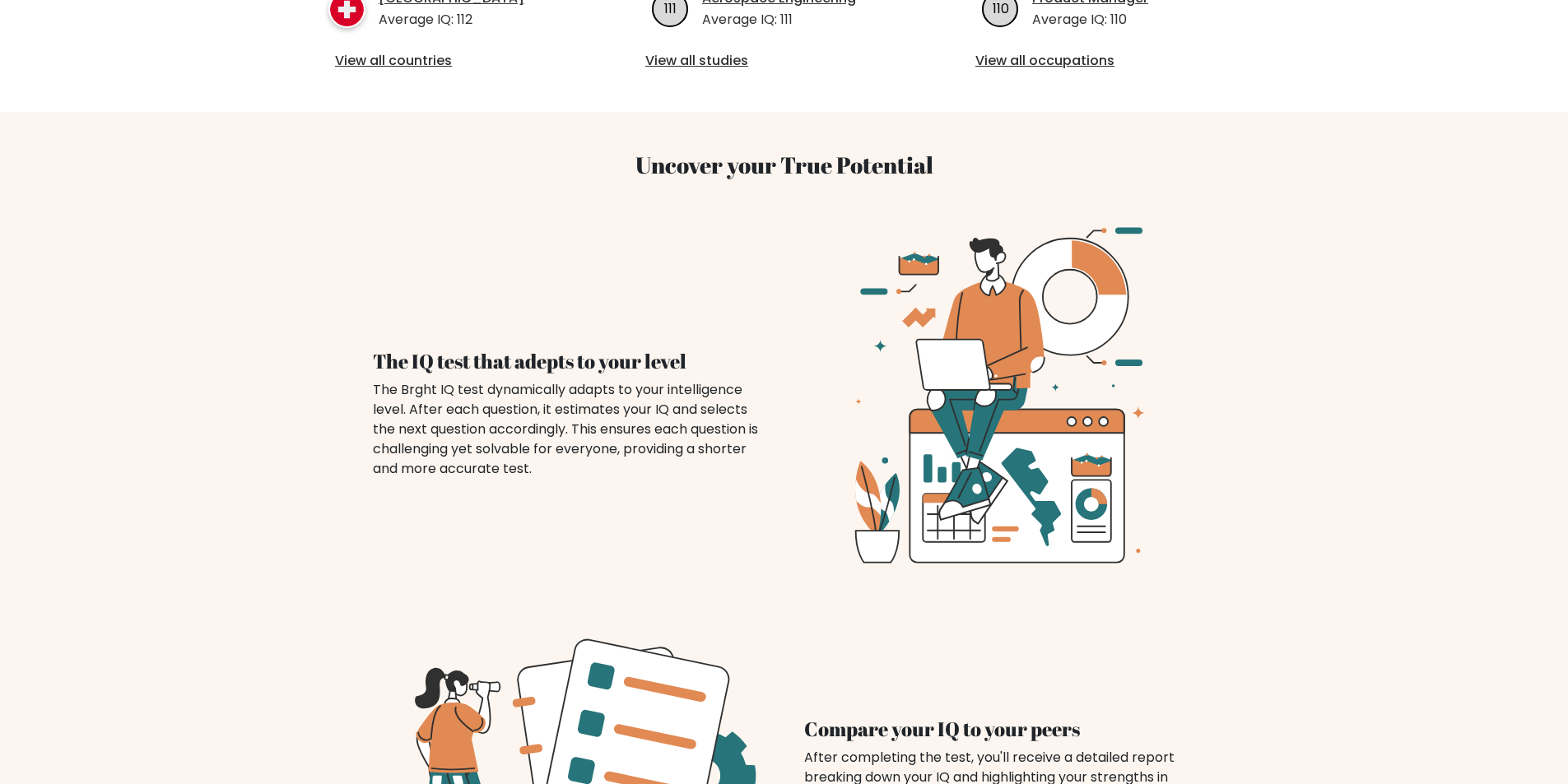
scroll to position [411, 0]
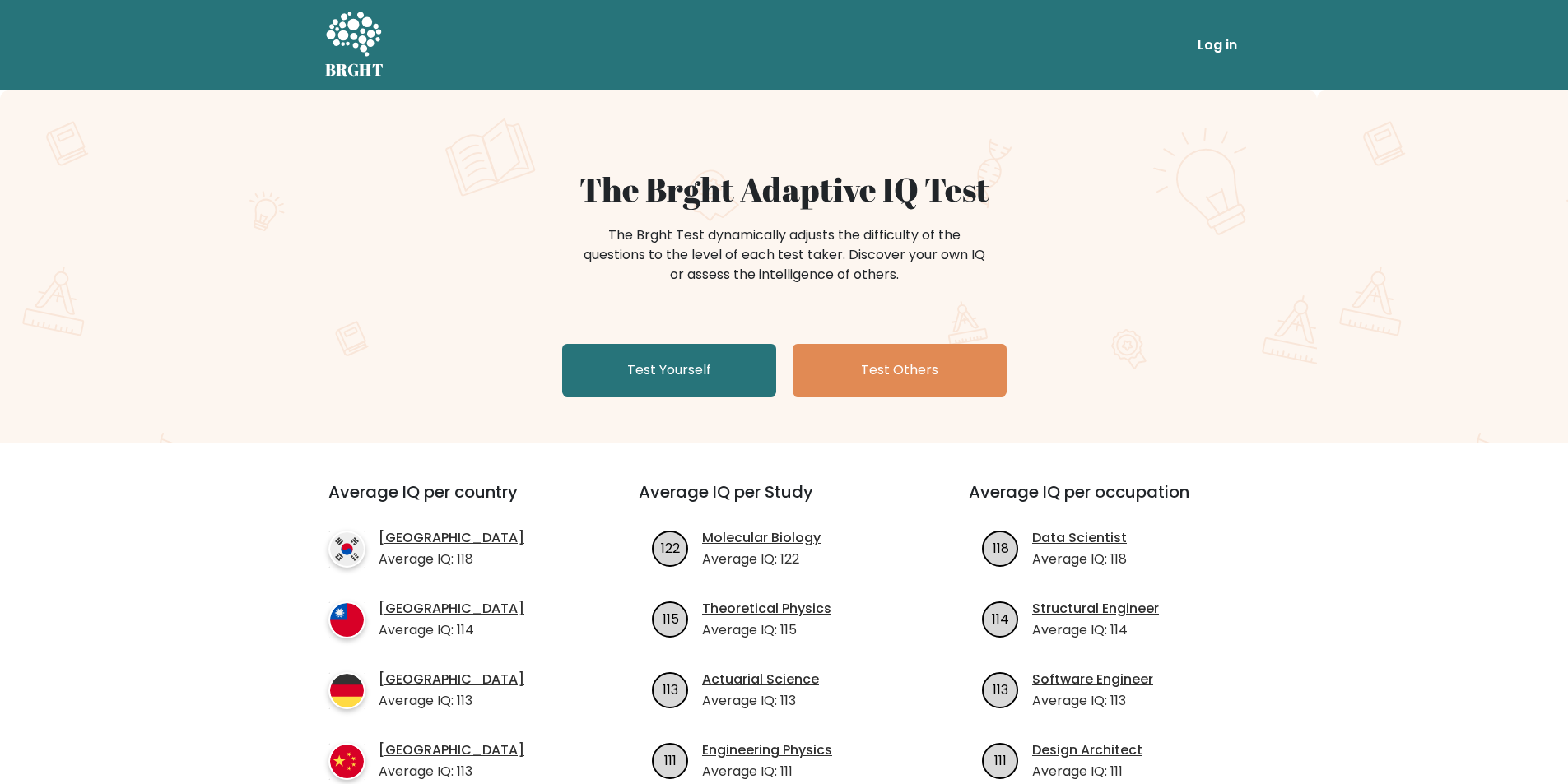
click at [1232, 37] on link "Log in" at bounding box center [1217, 45] width 53 height 33
click at [681, 364] on link "Test Yourself" at bounding box center [669, 370] width 214 height 53
click at [680, 363] on link "Test Yourself" at bounding box center [669, 370] width 214 height 53
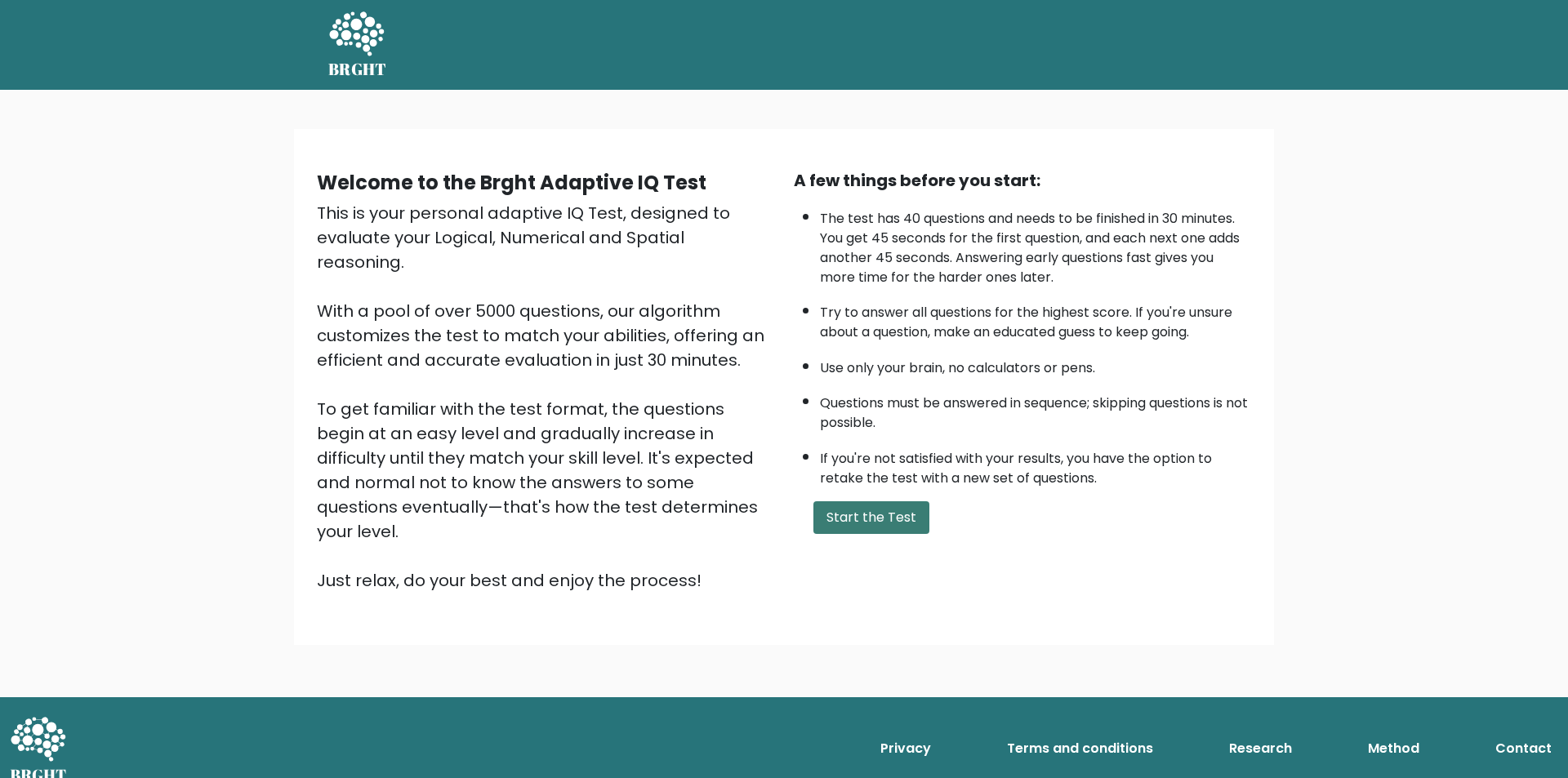
click at [894, 519] on button "Start the Test" at bounding box center [871, 518] width 116 height 33
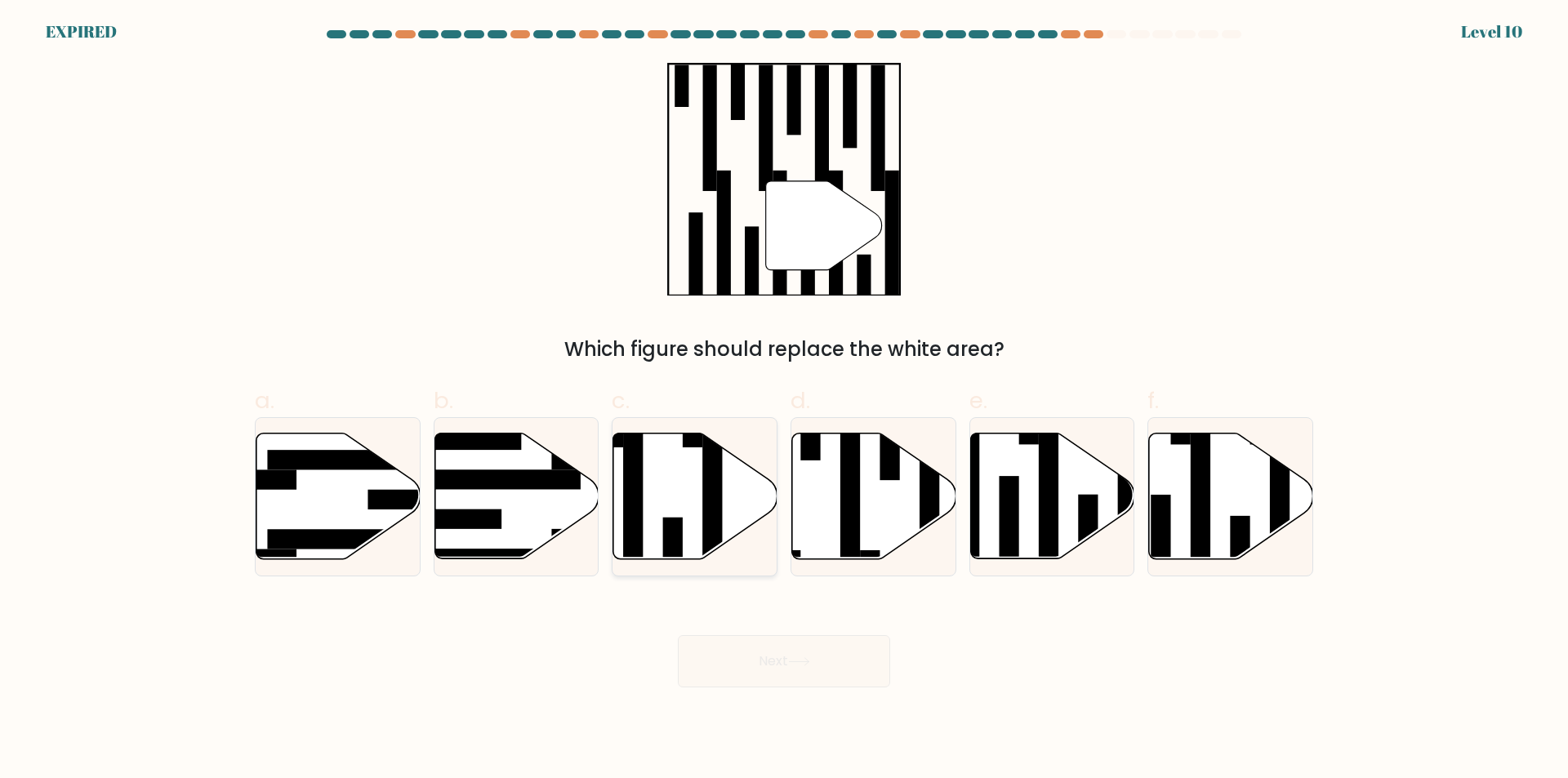
click at [666, 497] on icon at bounding box center [695, 497] width 164 height 126
click at [784, 400] on input "c." at bounding box center [784, 395] width 1 height 10
radio input "true"
click at [701, 528] on icon at bounding box center [695, 496] width 162 height 124
click at [784, 400] on input "c." at bounding box center [784, 395] width 1 height 10
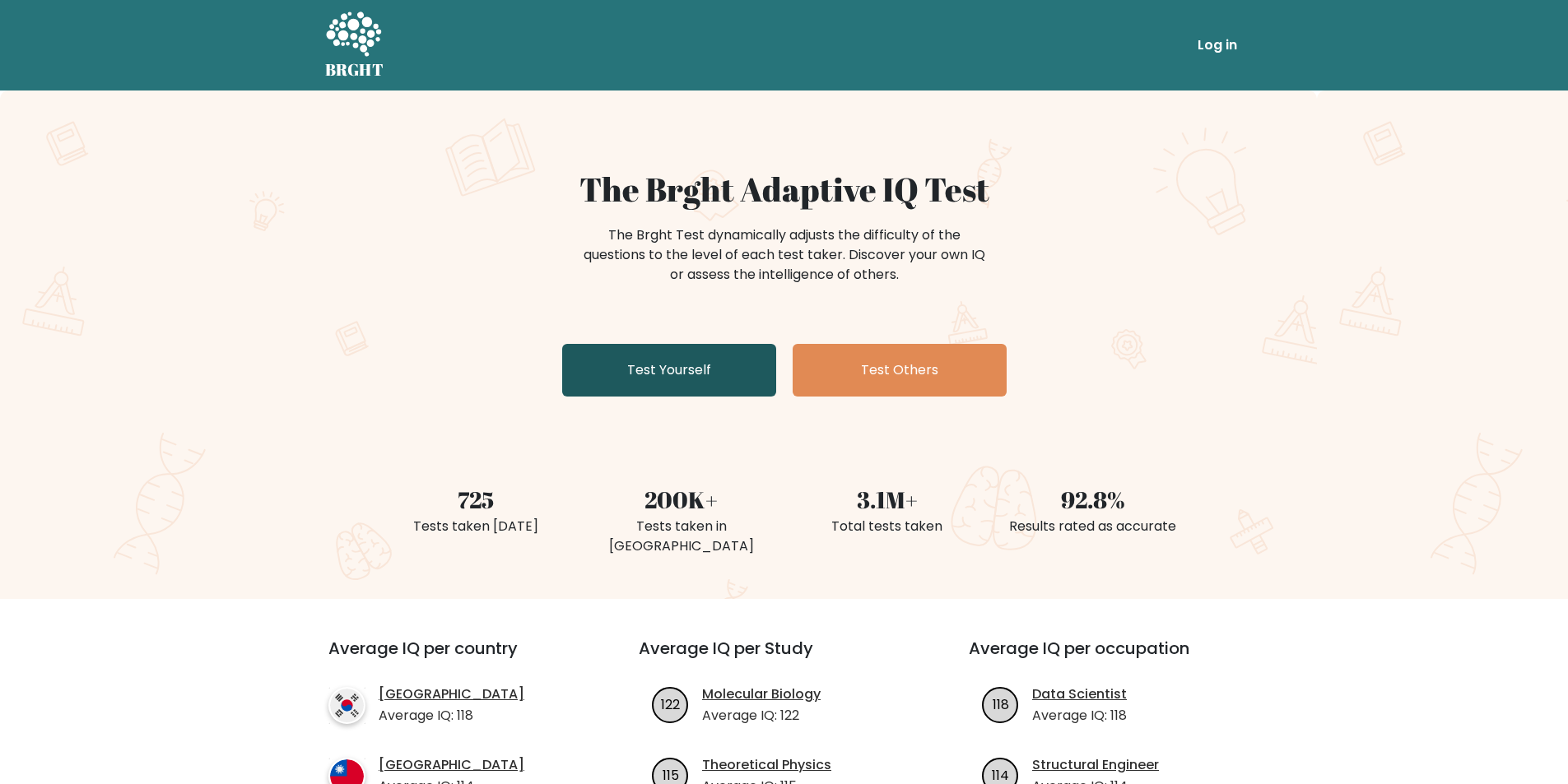
click at [684, 371] on link "Test Yourself" at bounding box center [669, 370] width 214 height 53
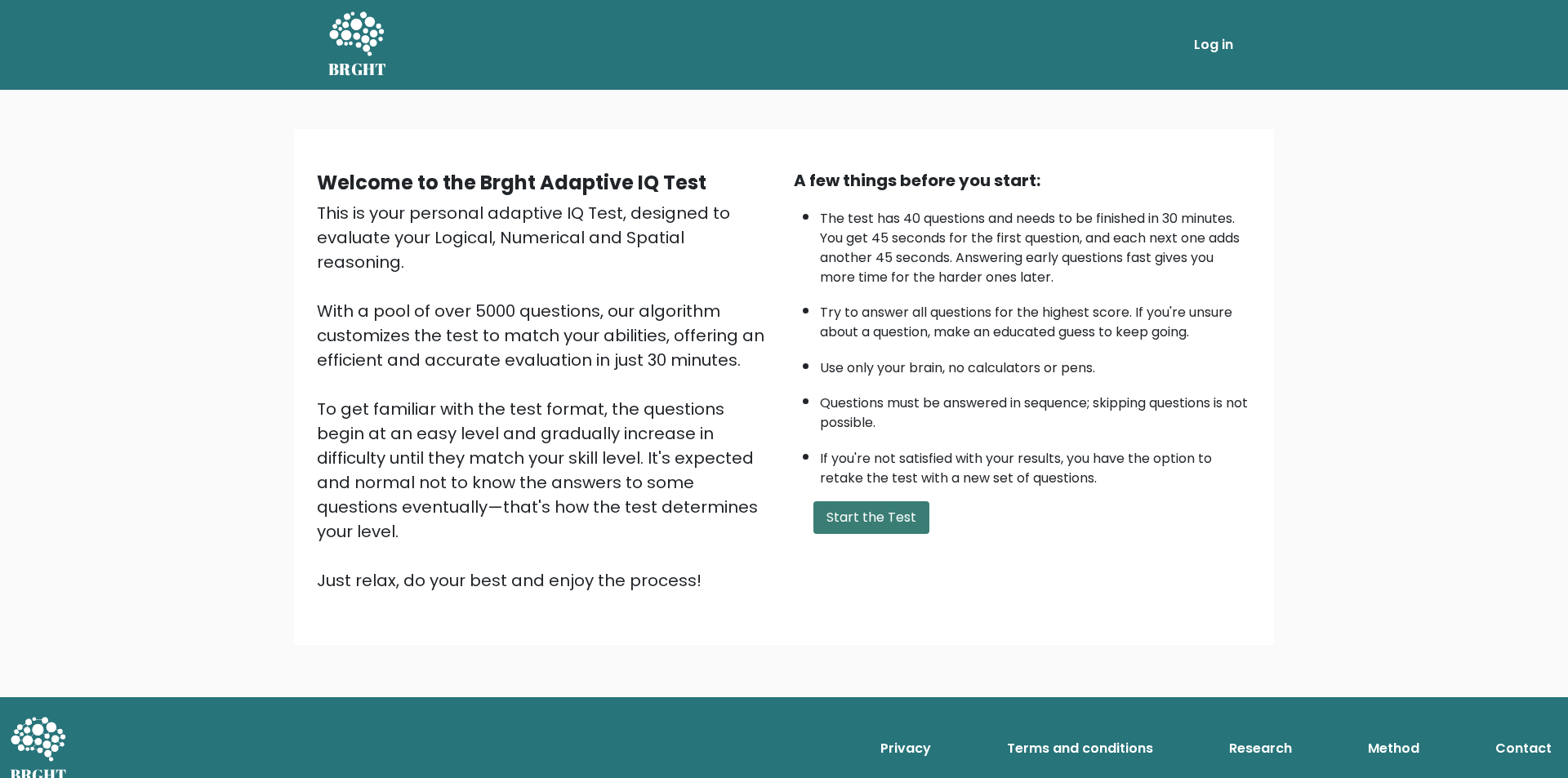
click at [865, 521] on button "Start the Test" at bounding box center [871, 518] width 116 height 33
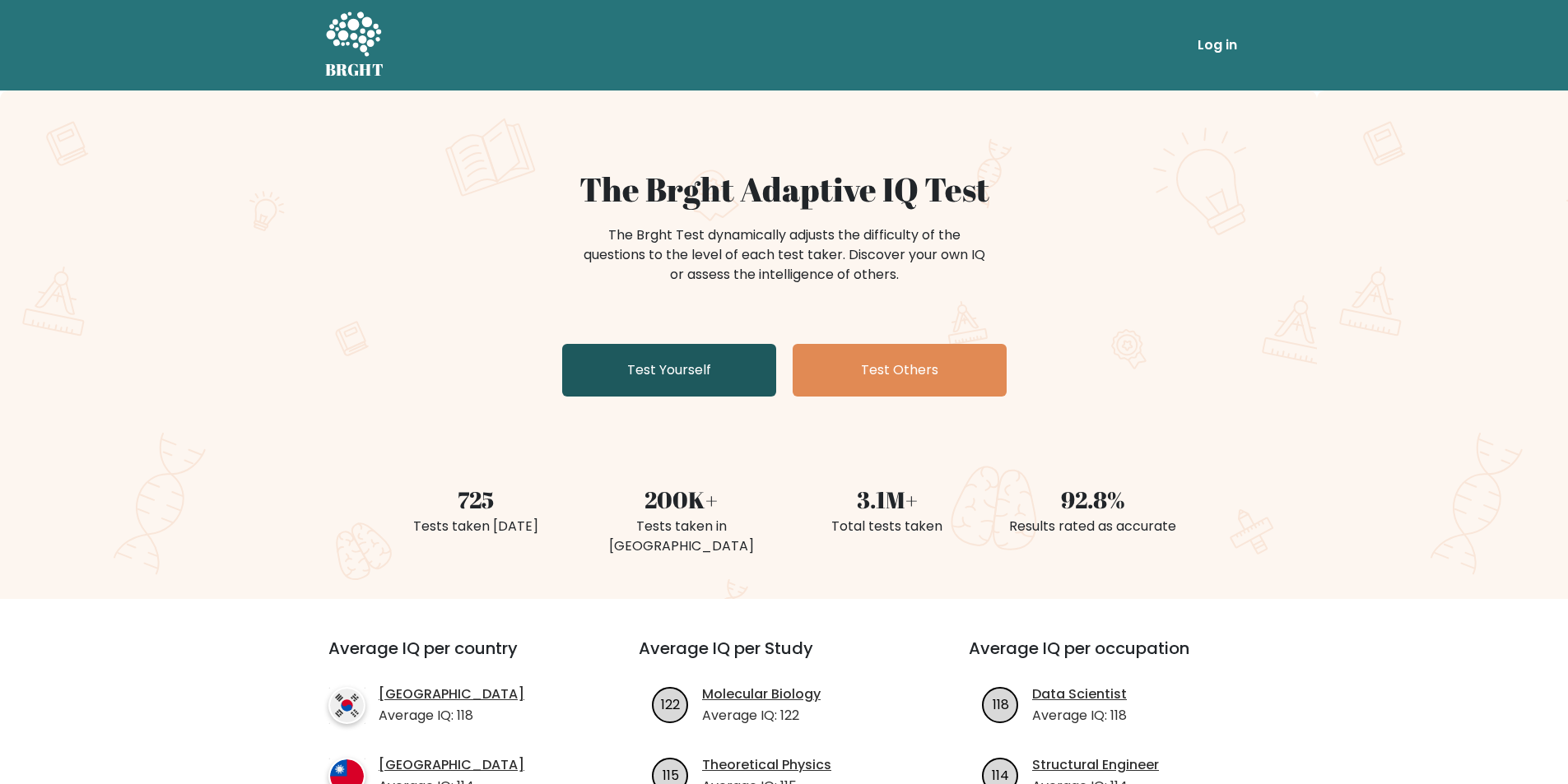
click at [648, 375] on link "Test Yourself" at bounding box center [669, 370] width 214 height 53
